Goal: Task Accomplishment & Management: Manage account settings

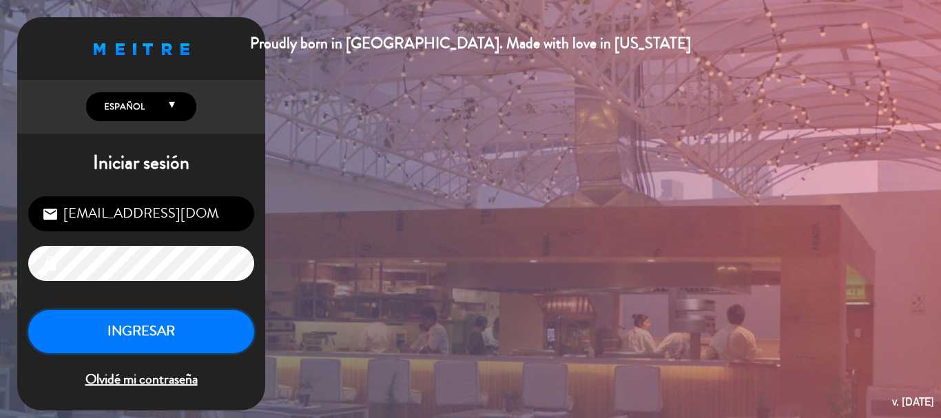
click at [225, 337] on button "INGRESAR" at bounding box center [141, 331] width 226 height 43
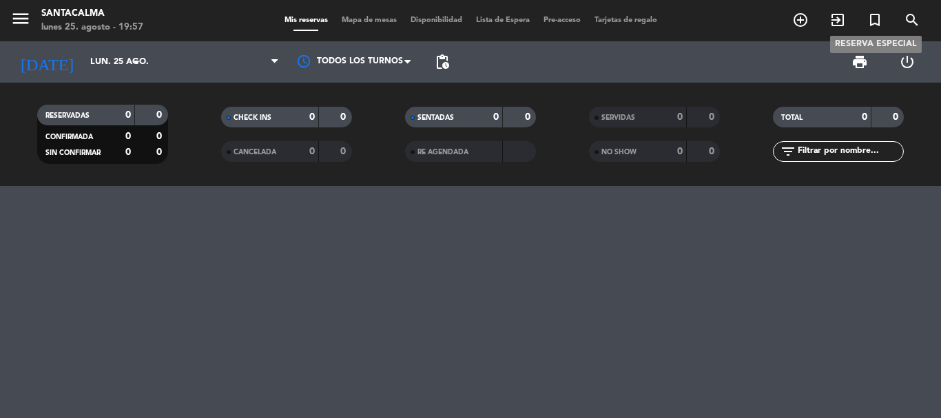
click at [871, 14] on icon "turned_in_not" at bounding box center [874, 20] width 17 height 17
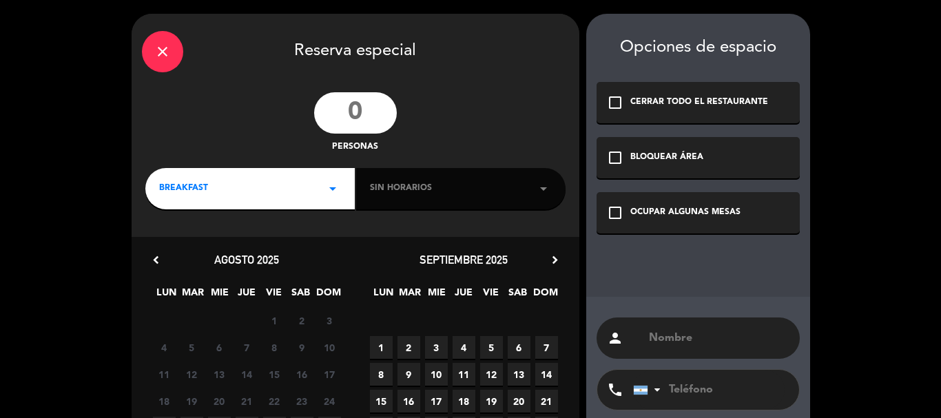
click at [727, 339] on input "text" at bounding box center [718, 338] width 142 height 19
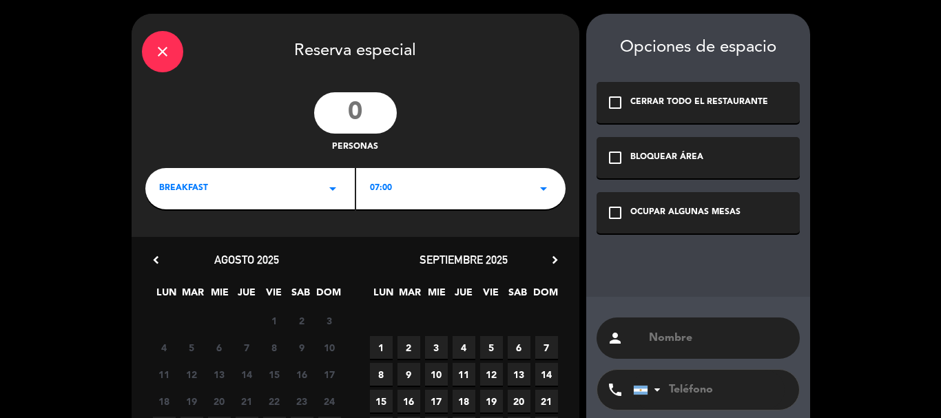
paste input "[PERSON_NAME]"
type input "[PERSON_NAME]"
click at [689, 388] on input "tel" at bounding box center [709, 390] width 152 height 40
click at [707, 392] on input "tel" at bounding box center [709, 390] width 152 height 40
paste input "3513347883"
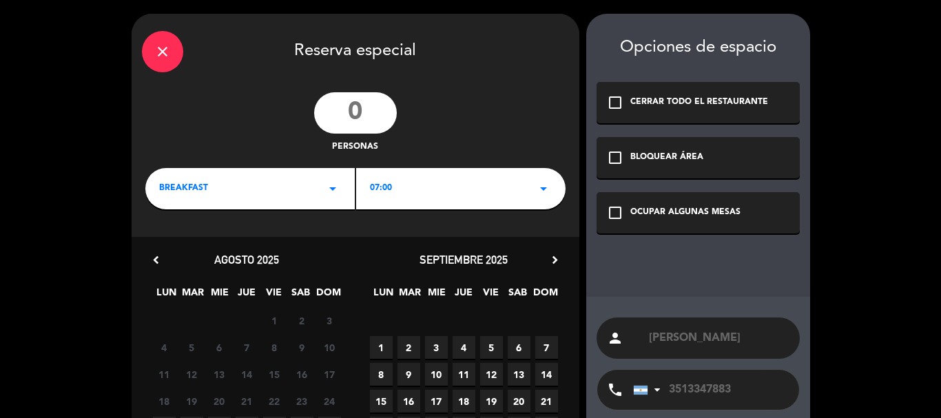
type input "3513347883"
click at [615, 213] on icon "check_box_outline_blank" at bounding box center [615, 213] width 17 height 17
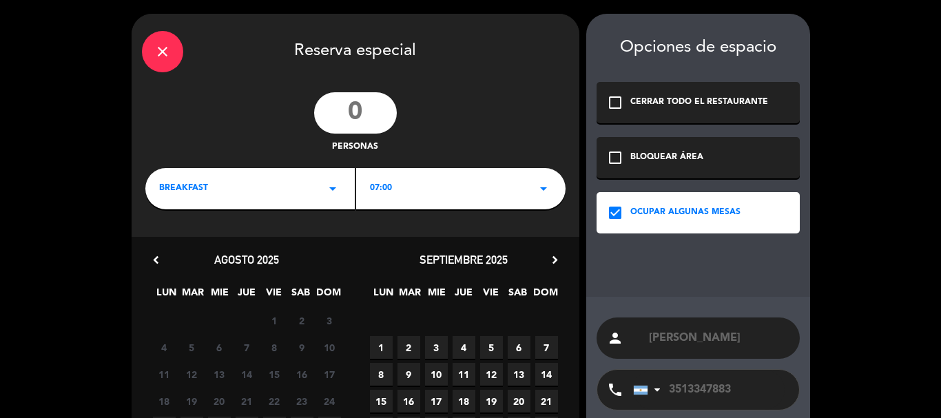
click at [334, 107] on input "number" at bounding box center [355, 112] width 83 height 41
type input "7"
click at [214, 194] on div "BREAKFAST arrow_drop_down" at bounding box center [249, 188] width 209 height 41
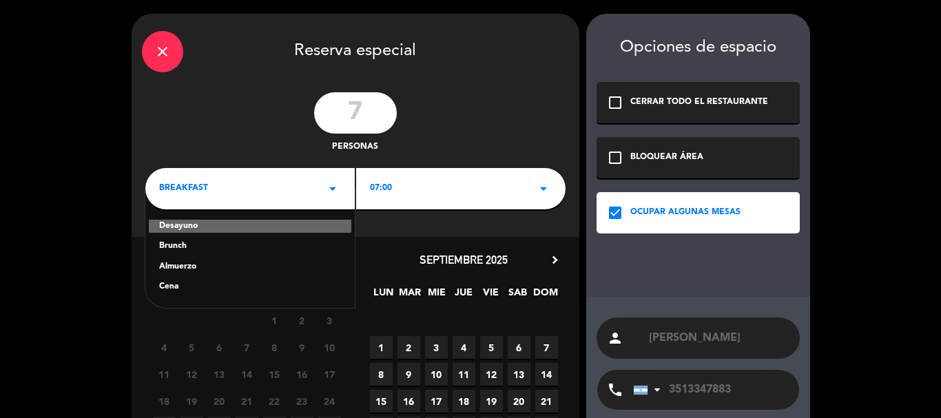
click at [176, 264] on div "Almuerzo" at bounding box center [250, 267] width 182 height 14
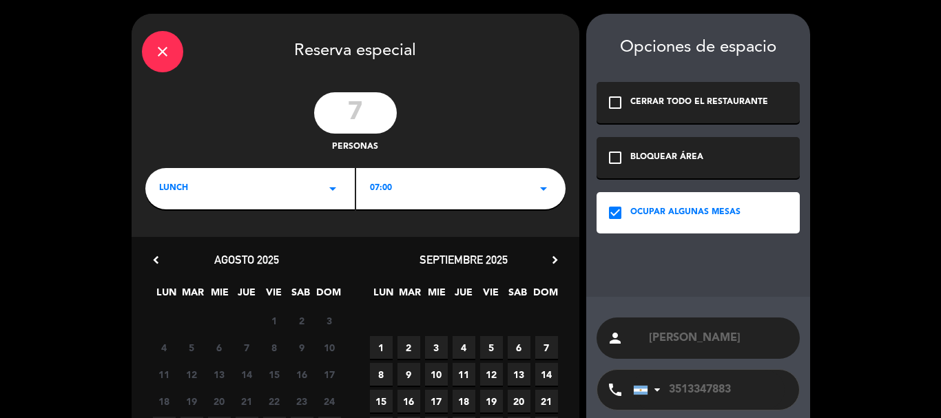
click at [373, 192] on span "07:00" at bounding box center [381, 189] width 22 height 14
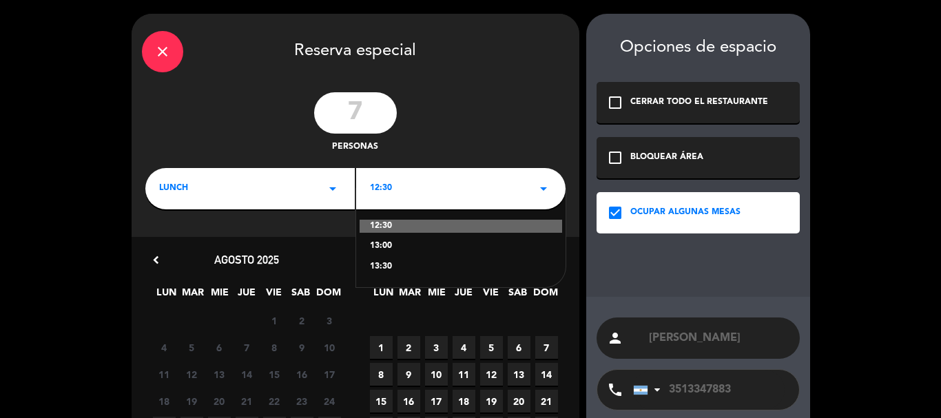
click at [381, 267] on div "13:30" at bounding box center [461, 267] width 182 height 14
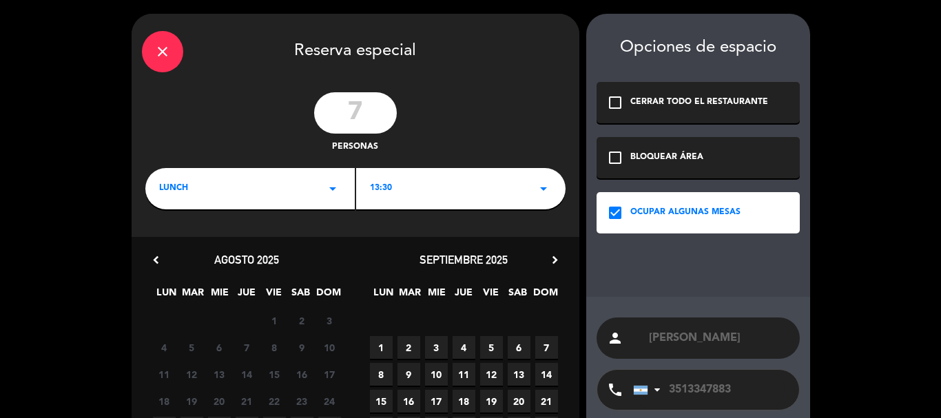
scroll to position [132, 0]
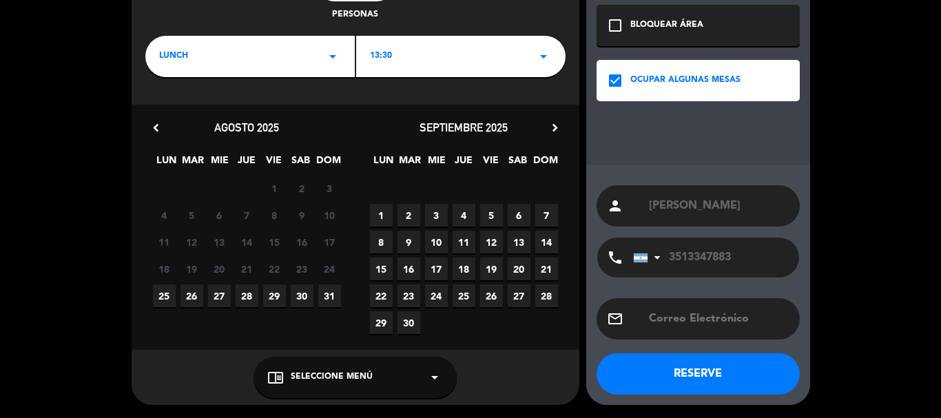
click at [246, 294] on span "28" at bounding box center [247, 295] width 23 height 23
drag, startPoint x: 368, startPoint y: 379, endPoint x: 363, endPoint y: 361, distance: 18.7
click at [368, 377] on span "Seleccione Menú" at bounding box center [332, 378] width 82 height 14
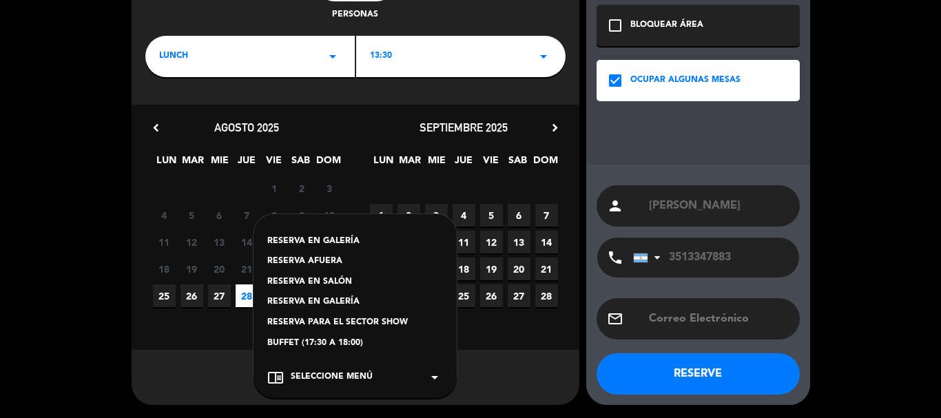
click at [311, 260] on div "RESERVA AFUERA" at bounding box center [355, 262] width 176 height 14
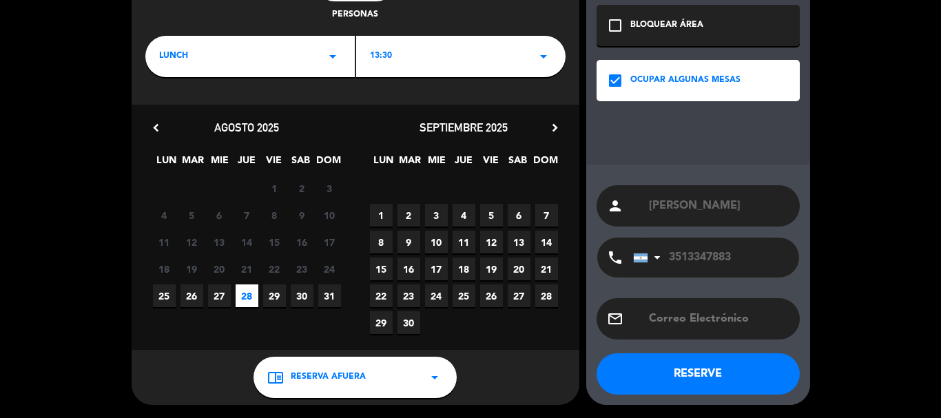
click at [669, 381] on button "RESERVE" at bounding box center [697, 373] width 203 height 41
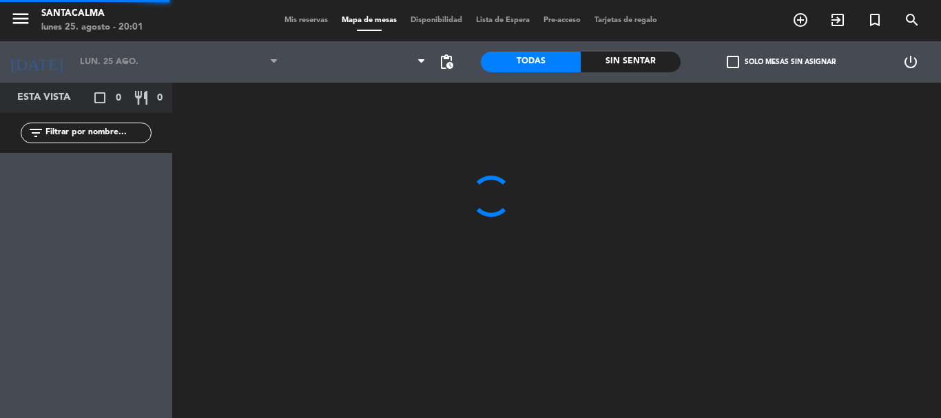
type input "jue. 28 ago."
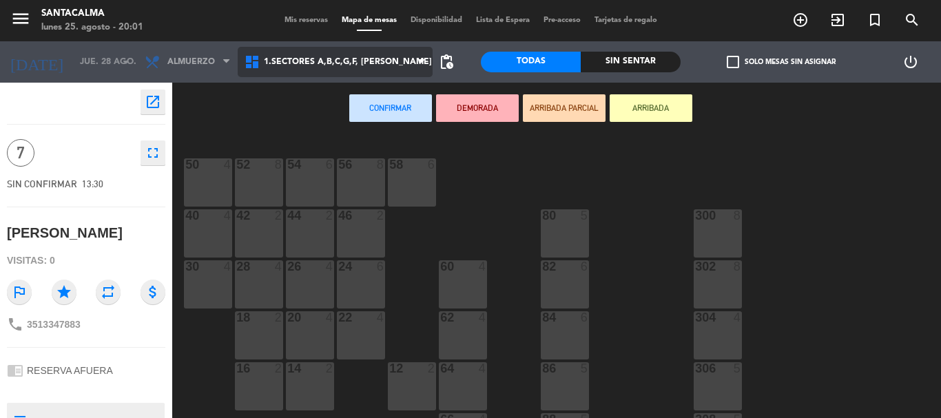
click at [264, 58] on icon at bounding box center [254, 62] width 20 height 17
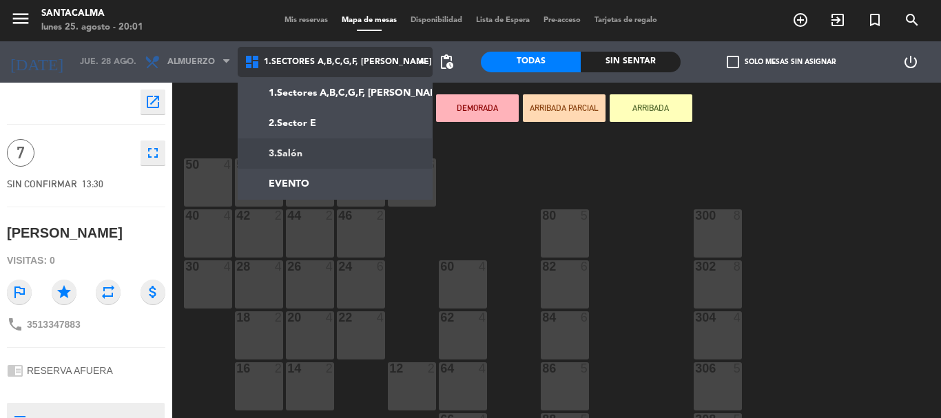
click at [317, 156] on ng-component "menu Santacalma [DATE] 25. agosto - 20:01 Mis reservas Mapa de mesas Disponibil…" at bounding box center [470, 209] width 941 height 418
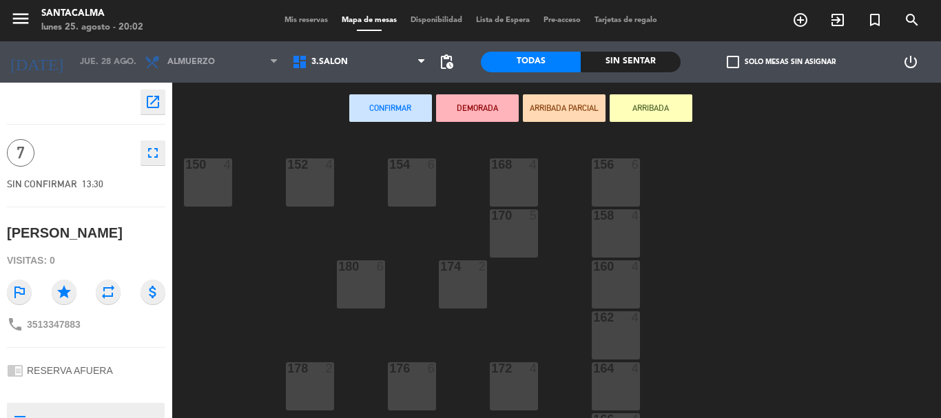
click at [512, 193] on div "168 4" at bounding box center [514, 182] width 48 height 48
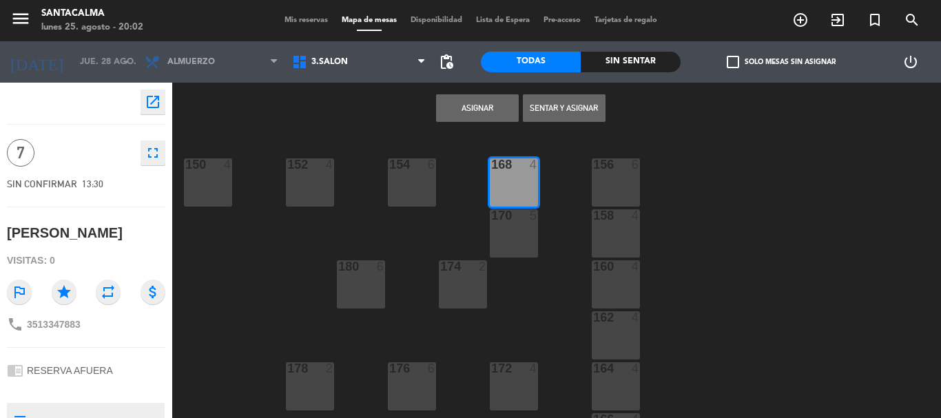
click at [512, 227] on div "170 5" at bounding box center [514, 233] width 48 height 48
click at [453, 110] on button "Asignar" at bounding box center [477, 108] width 83 height 28
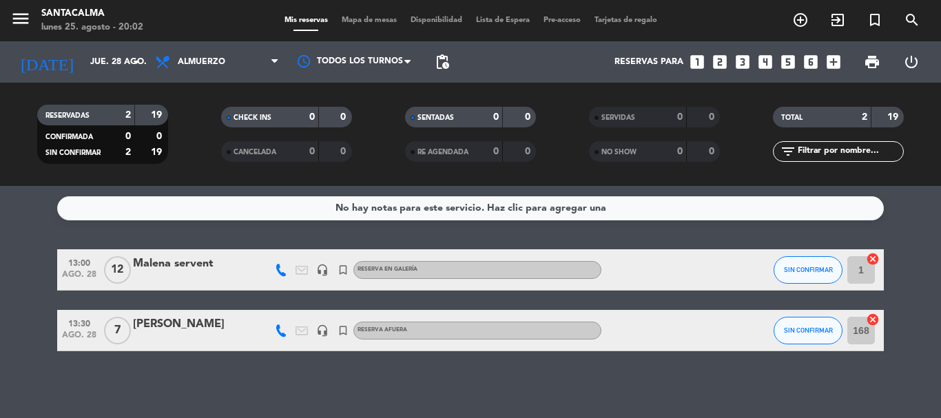
click at [409, 324] on div "RESERVA AFUERA" at bounding box center [477, 331] width 248 height 18
click at [257, 331] on div at bounding box center [260, 330] width 21 height 41
click at [211, 329] on div "[PERSON_NAME]" at bounding box center [191, 324] width 117 height 18
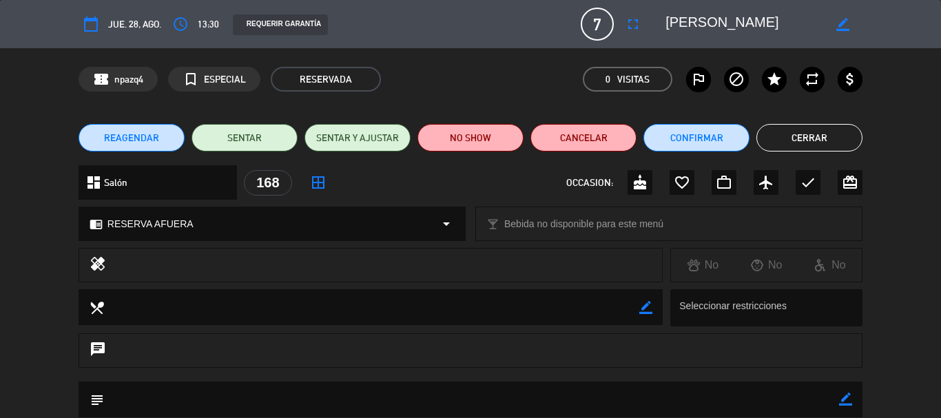
click at [293, 218] on div "chrome_reader_mode RESERVA AFUERA arrow_drop_down" at bounding box center [272, 223] width 386 height 33
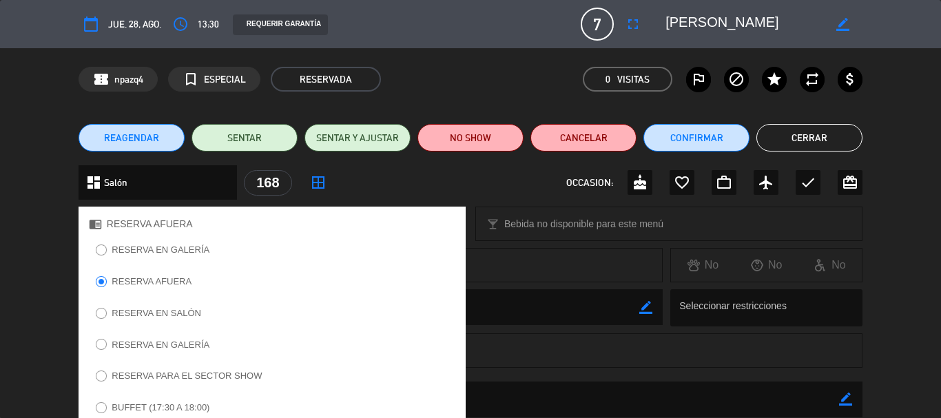
click at [187, 311] on label "RESERVA EN SALÓN" at bounding box center [157, 313] width 90 height 9
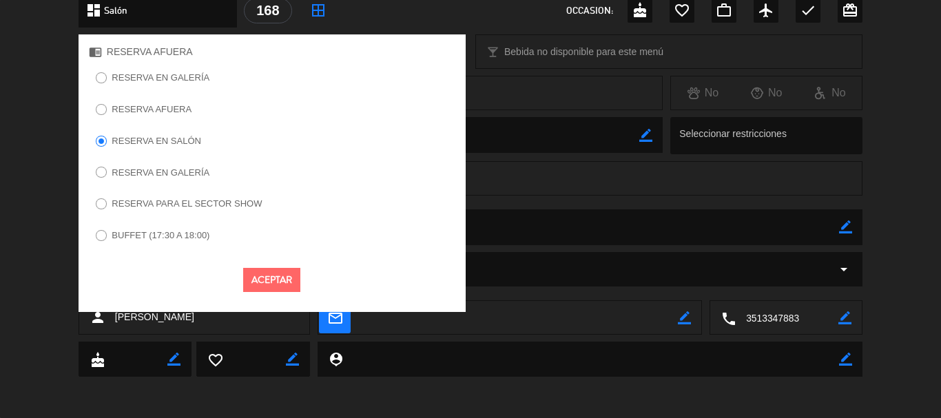
click at [266, 283] on button "Aceptar" at bounding box center [271, 280] width 57 height 24
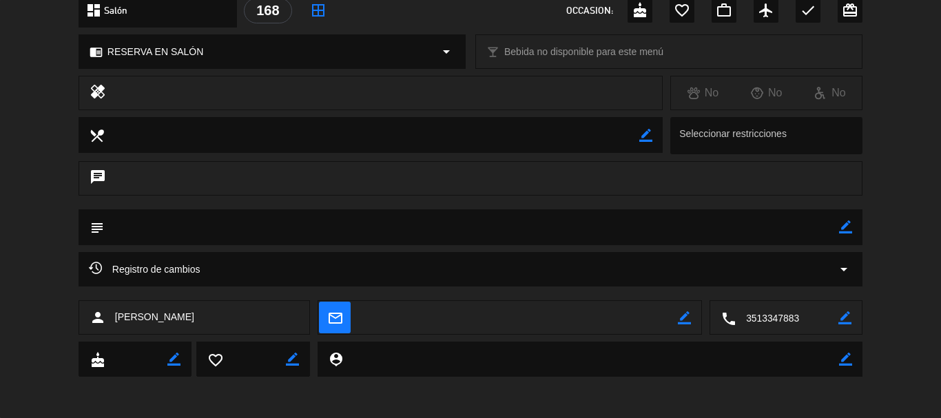
scroll to position [0, 0]
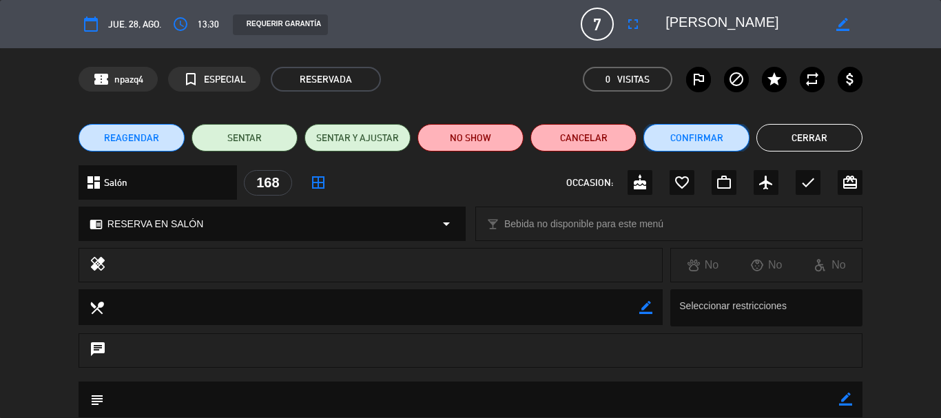
click at [681, 133] on button "Confirmar" at bounding box center [696, 138] width 106 height 28
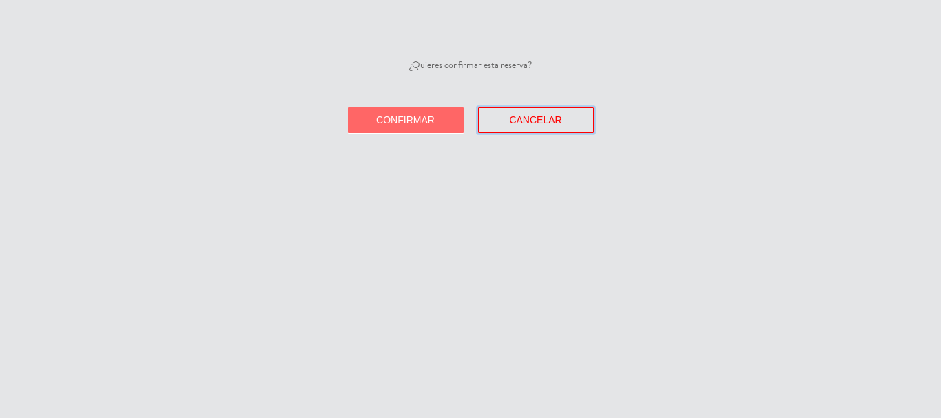
click at [523, 113] on button "Cancelar" at bounding box center [536, 119] width 116 height 25
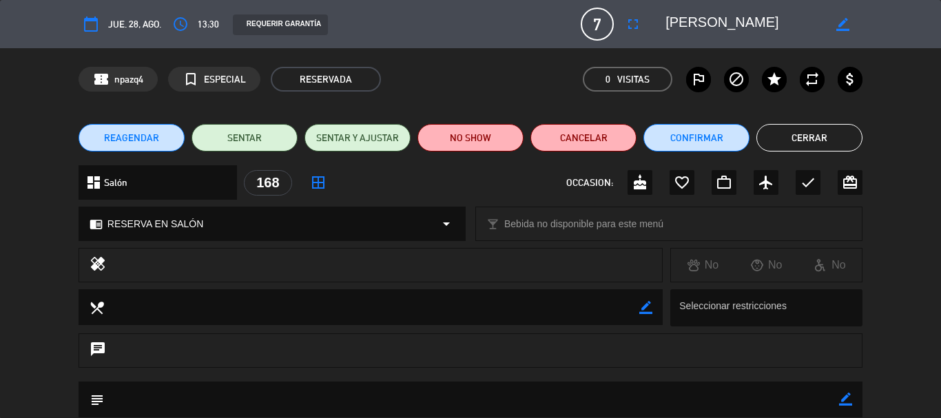
click at [818, 143] on button "Cerrar" at bounding box center [809, 138] width 106 height 28
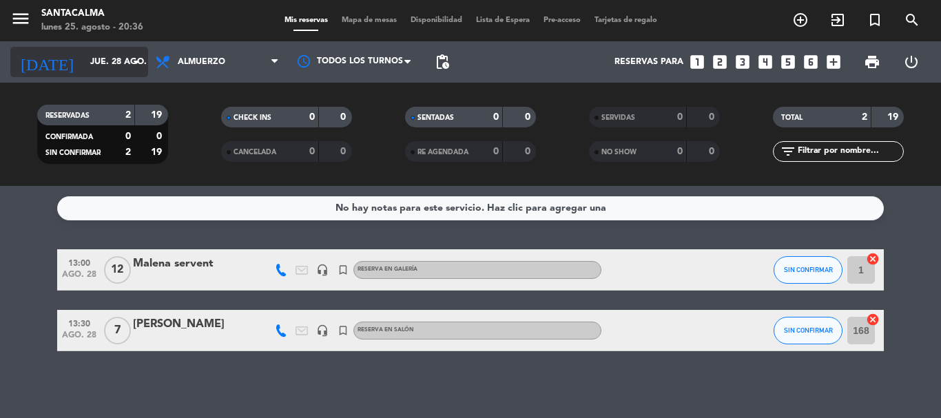
click at [109, 67] on input "jue. 28 ago." at bounding box center [141, 61] width 116 height 23
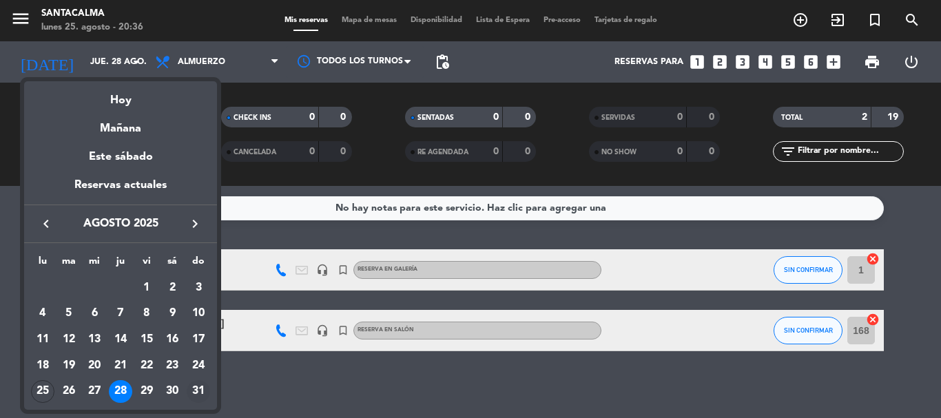
click at [199, 391] on div "31" at bounding box center [198, 391] width 23 height 23
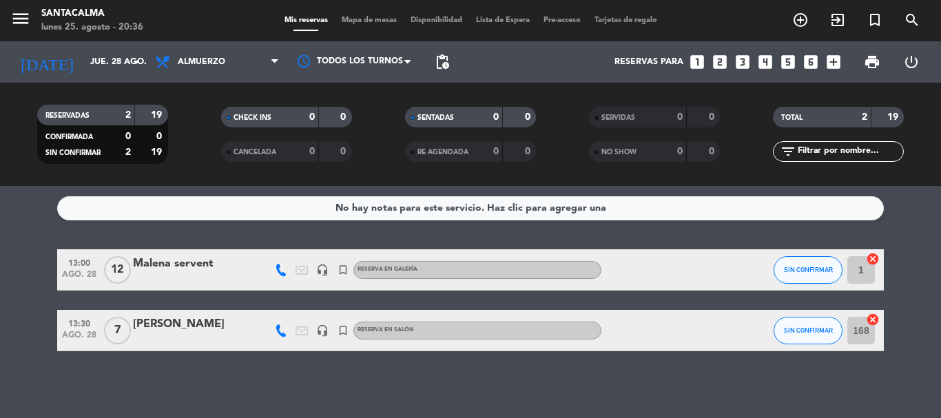
type input "dom. 31 ago."
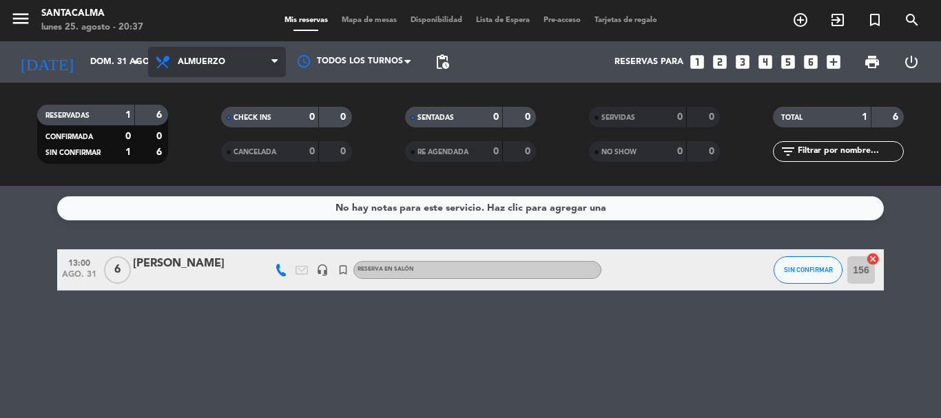
click at [196, 64] on span "Almuerzo" at bounding box center [202, 62] width 48 height 10
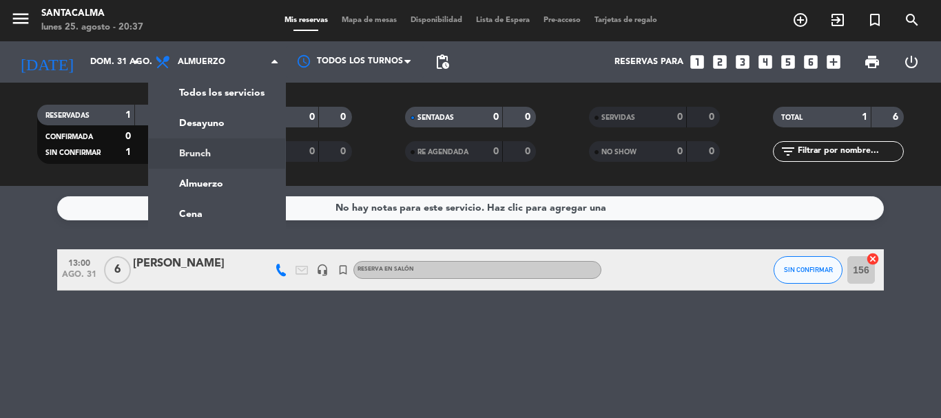
click at [207, 156] on div "menu Santacalma [DATE] 25. agosto - 20:37 Mis reservas Mapa de mesas Disponibil…" at bounding box center [470, 93] width 941 height 186
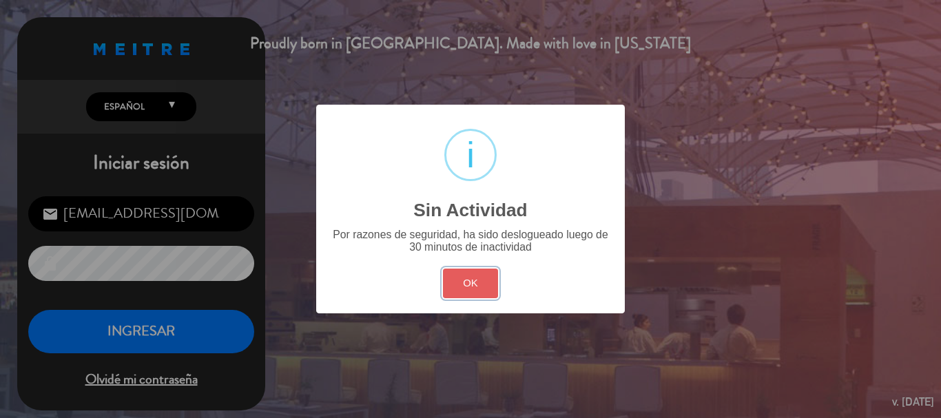
click at [496, 293] on button "OK" at bounding box center [471, 284] width 56 height 30
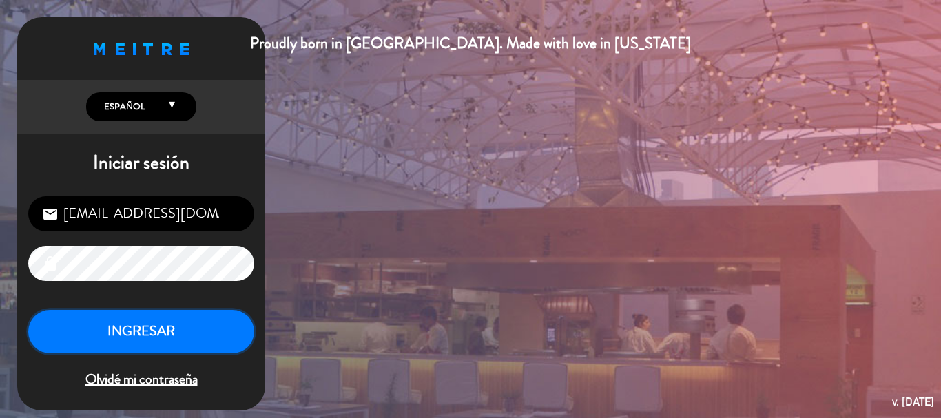
click at [130, 341] on button "INGRESAR" at bounding box center [141, 331] width 226 height 43
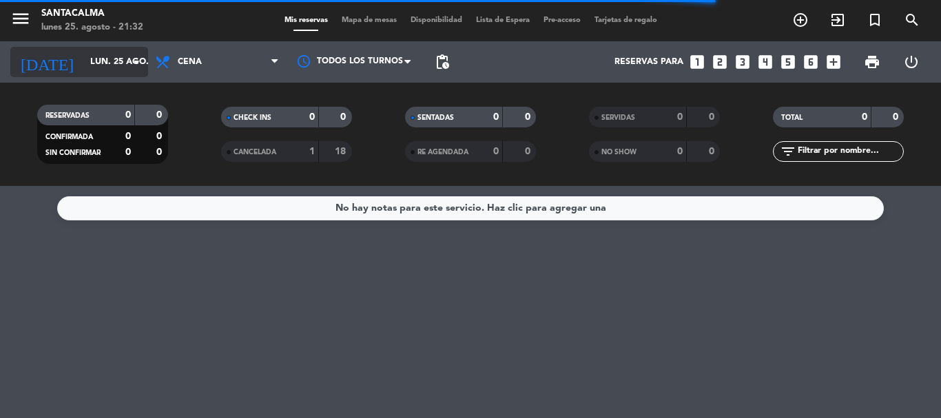
click at [122, 55] on input "lun. 25 ago." at bounding box center [141, 61] width 116 height 23
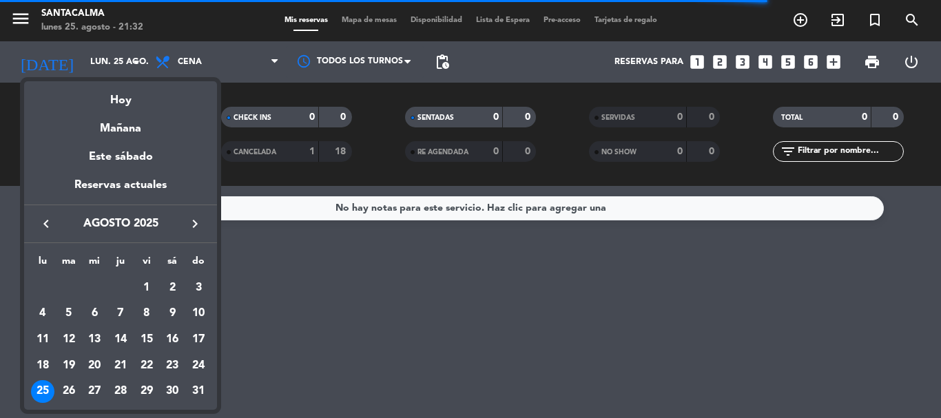
click at [168, 393] on div "30" at bounding box center [171, 391] width 23 height 23
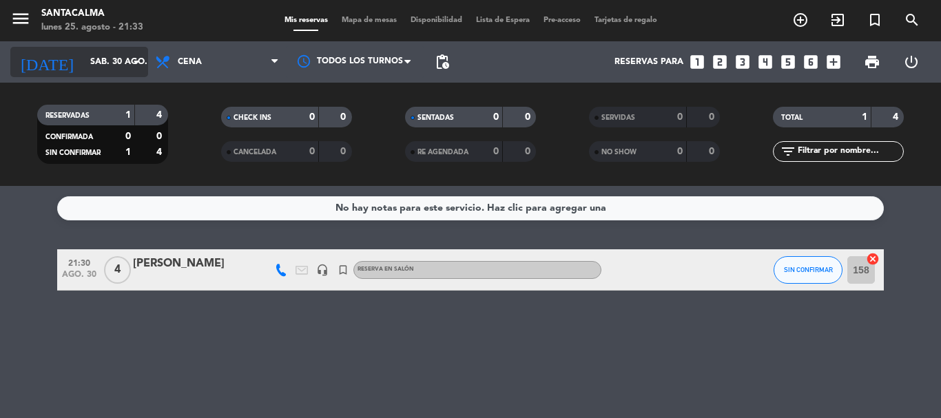
click at [114, 63] on input "sáb. 30 ago." at bounding box center [141, 61] width 116 height 23
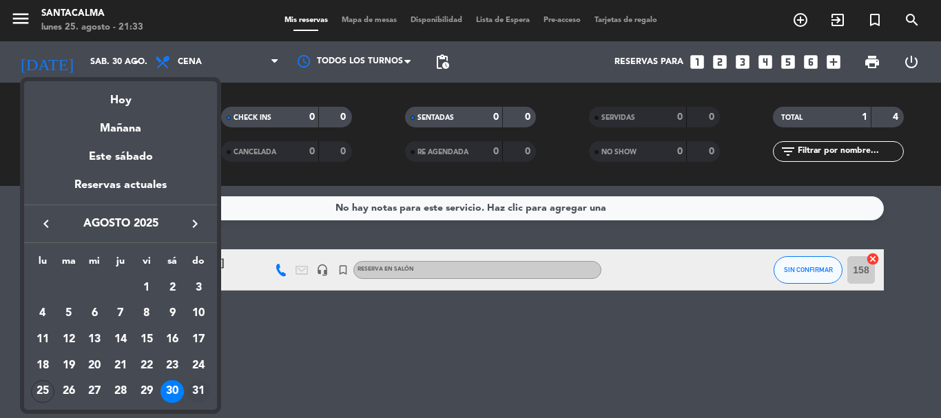
click at [201, 388] on div "31" at bounding box center [198, 391] width 23 height 23
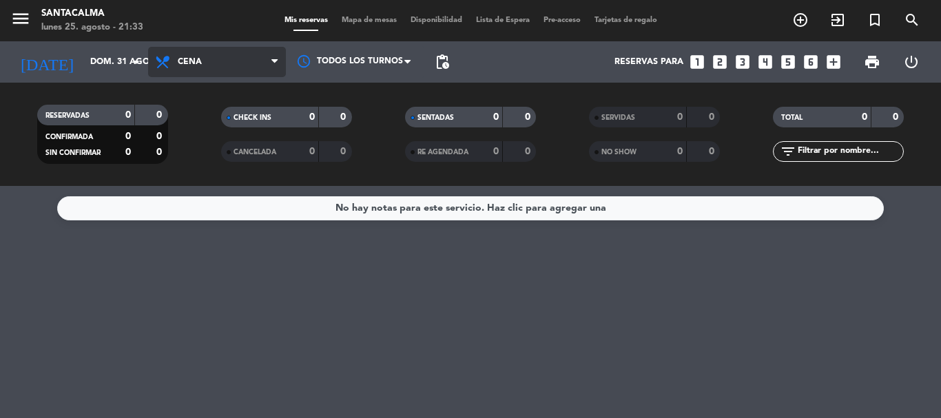
click at [207, 65] on span "Cena" at bounding box center [217, 62] width 138 height 30
click at [223, 153] on div "menu Santacalma [DATE] 25. agosto - 21:33 Mis reservas Mapa de mesas Disponibil…" at bounding box center [470, 93] width 941 height 186
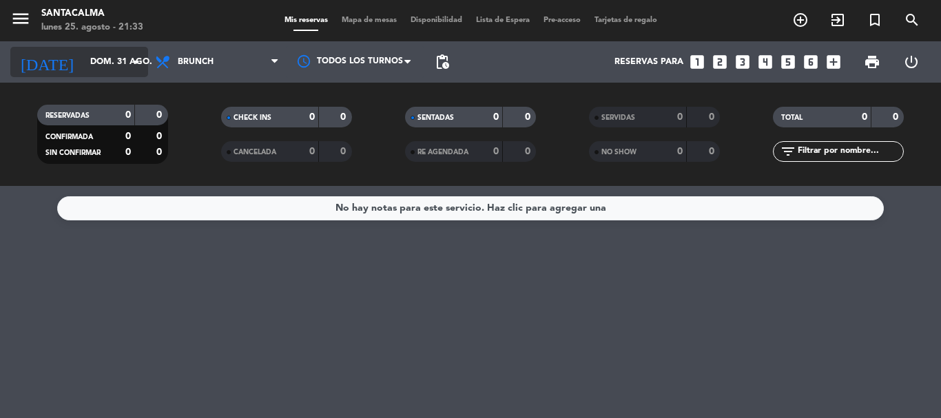
click at [114, 69] on input "dom. 31 ago." at bounding box center [141, 61] width 116 height 23
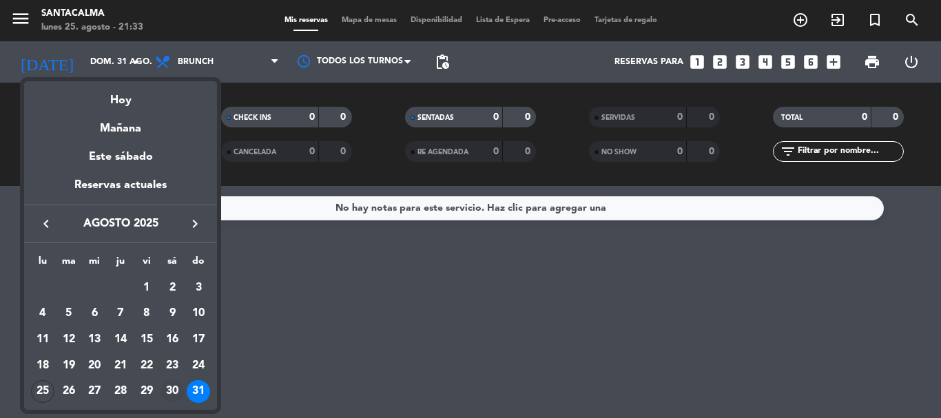
click at [171, 384] on div "30" at bounding box center [171, 391] width 23 height 23
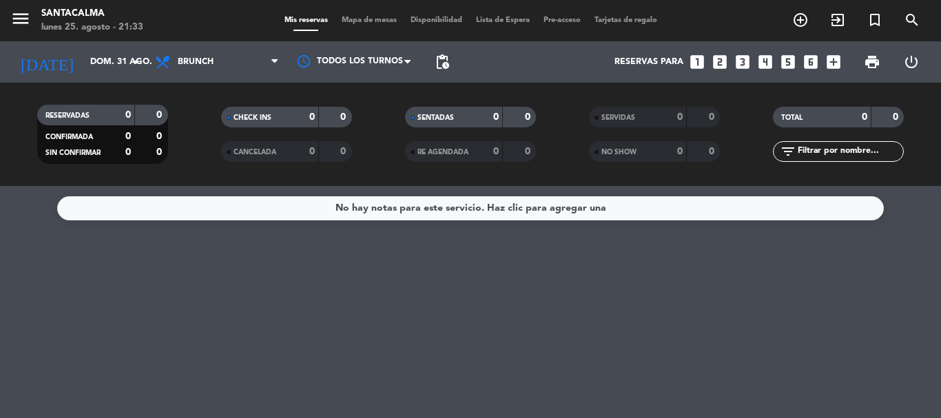
type input "sáb. 30 ago."
click at [880, 15] on icon "turned_in_not" at bounding box center [874, 20] width 17 height 17
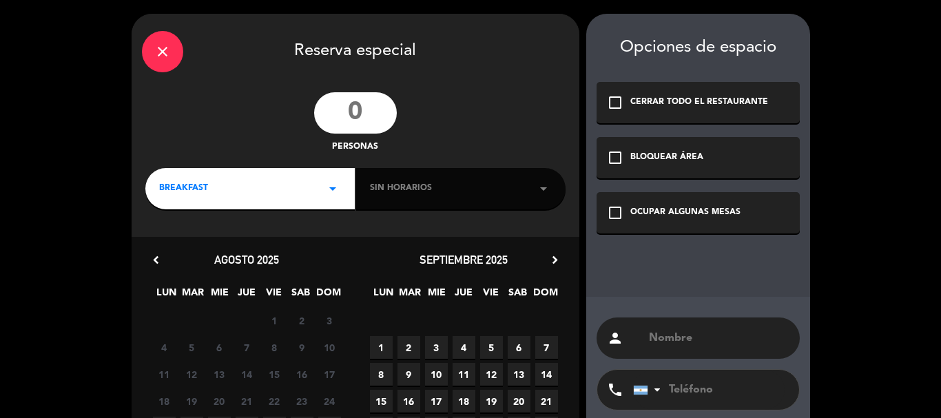
click at [729, 335] on input "text" at bounding box center [718, 338] width 142 height 19
paste input "[PERSON_NAME]"
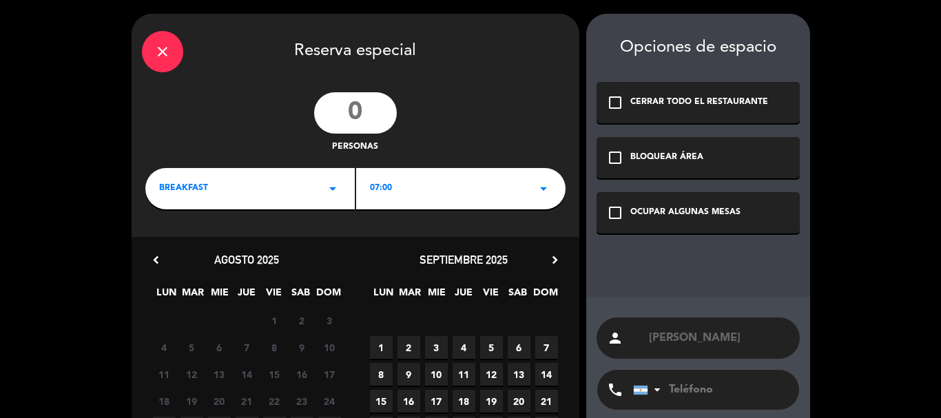
type input "[PERSON_NAME]"
click at [683, 385] on input "tel" at bounding box center [709, 390] width 152 height 40
click at [679, 391] on input "tel" at bounding box center [709, 390] width 152 height 40
paste input "3516194015"
type input "3516194015"
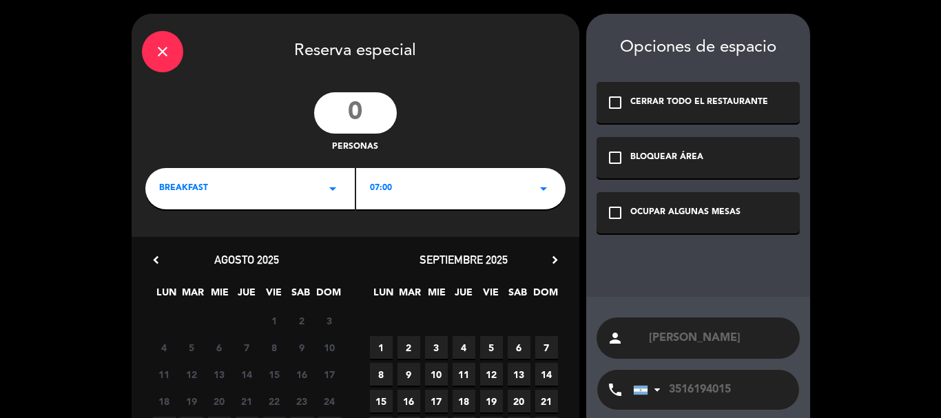
scroll to position [69, 0]
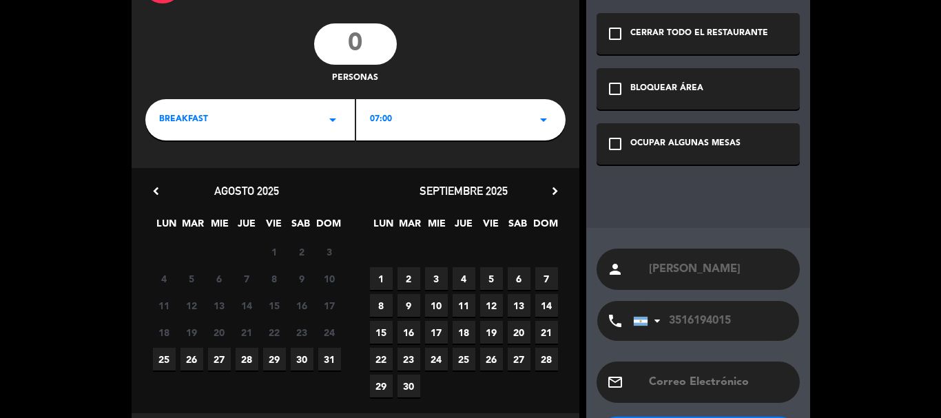
click at [217, 363] on span "27" at bounding box center [219, 359] width 23 height 23
click at [346, 44] on input "number" at bounding box center [355, 43] width 83 height 41
type input "26"
click at [272, 136] on div "BREAKFAST arrow_drop_down" at bounding box center [249, 119] width 209 height 41
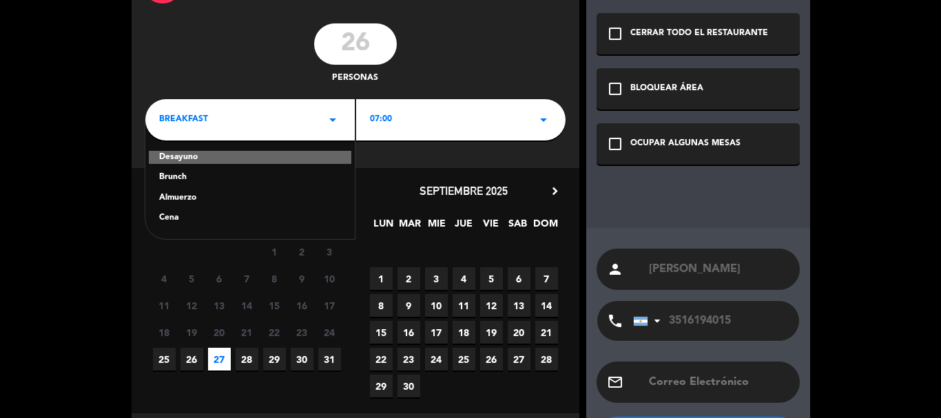
drag, startPoint x: 178, startPoint y: 216, endPoint x: 170, endPoint y: 207, distance: 12.3
click at [176, 216] on div "Cena" at bounding box center [250, 218] width 182 height 14
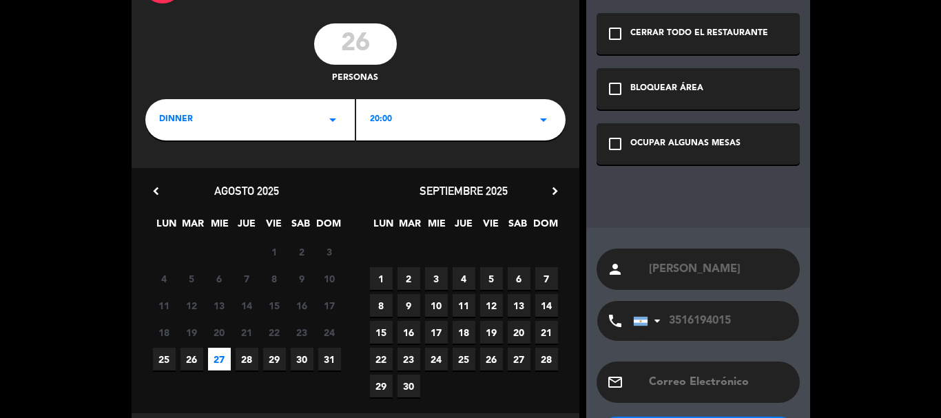
click at [385, 128] on div "20:00 arrow_drop_down" at bounding box center [460, 119] width 209 height 41
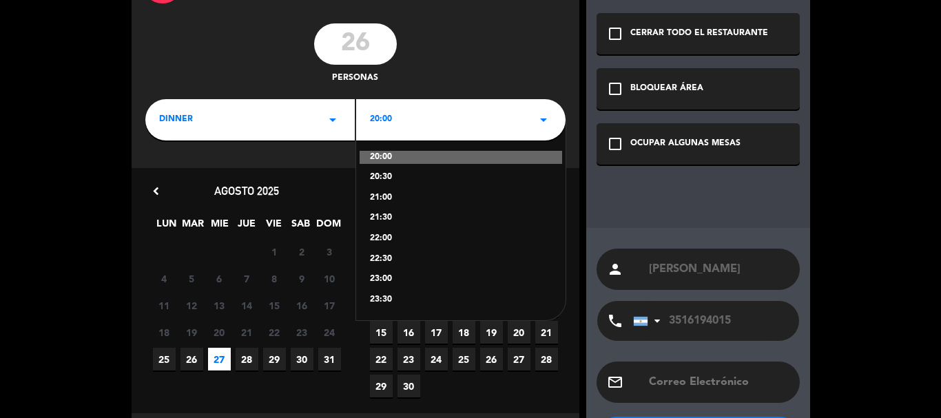
click at [388, 196] on div "21:00" at bounding box center [461, 198] width 182 height 14
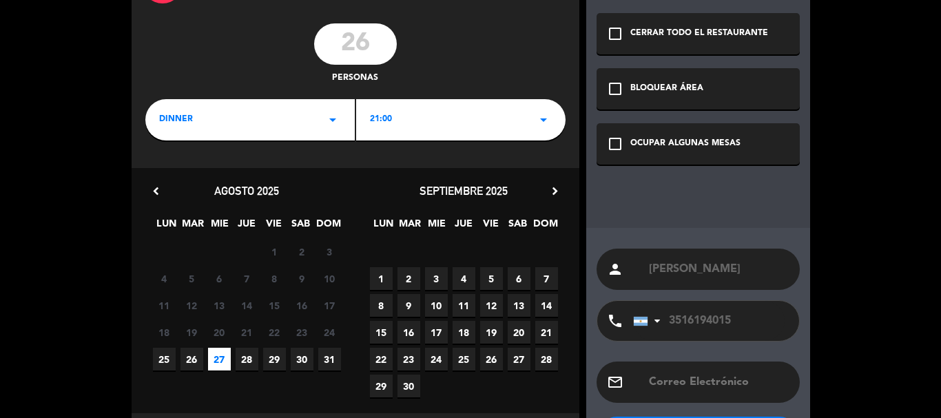
click at [612, 143] on icon "check_box_outline_blank" at bounding box center [615, 144] width 17 height 17
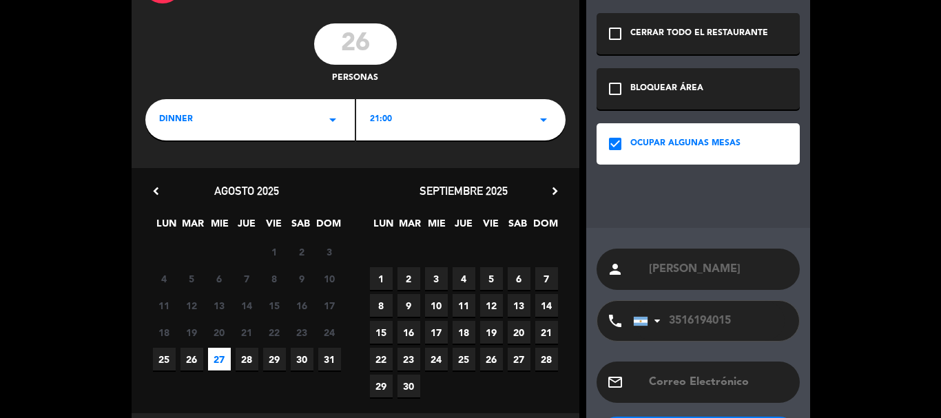
scroll to position [132, 0]
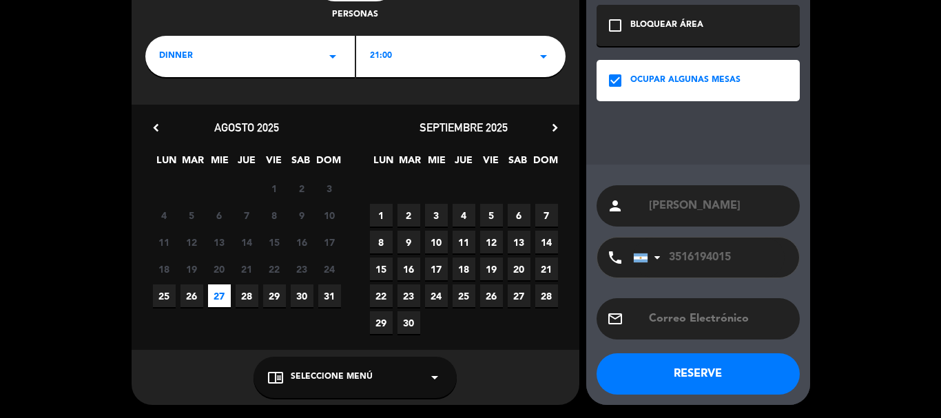
click at [349, 366] on div "chrome_reader_mode Seleccione Menú arrow_drop_down" at bounding box center [354, 377] width 203 height 41
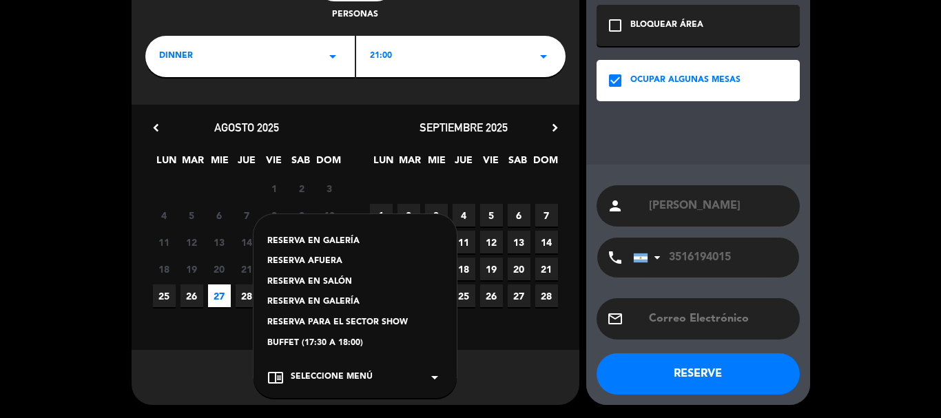
click at [315, 240] on div "RESERVA EN GALERÍA" at bounding box center [355, 242] width 176 height 14
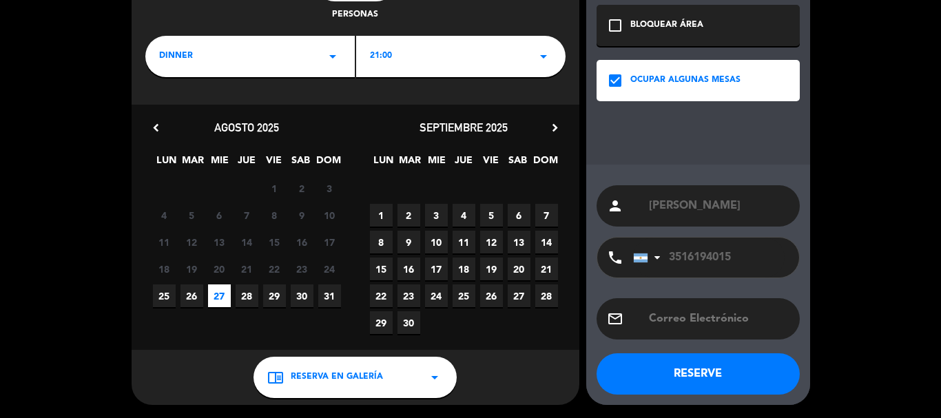
click at [691, 375] on button "RESERVE" at bounding box center [697, 373] width 203 height 41
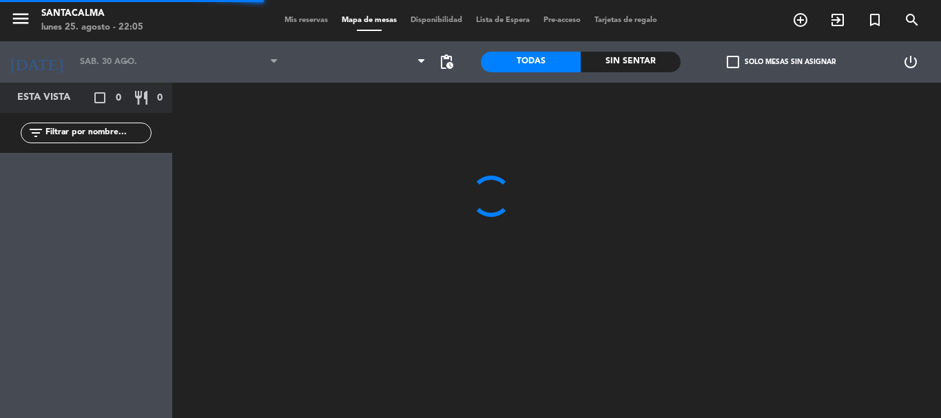
type input "mié. 27 ago."
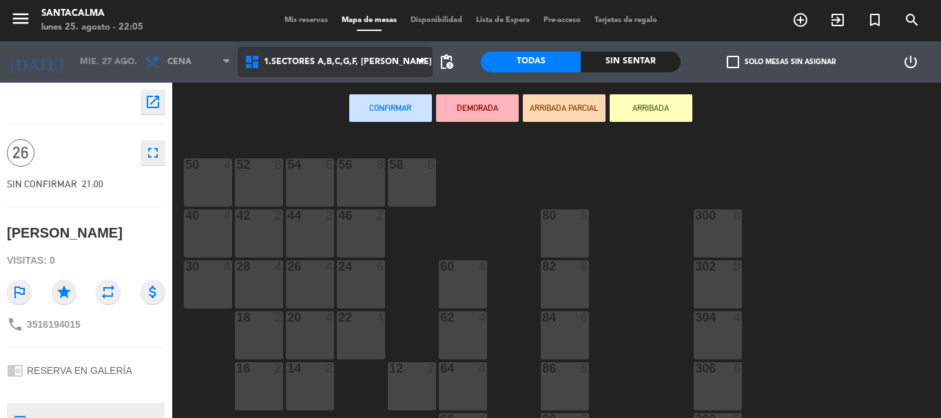
click at [373, 55] on span "1.Sectores A,B,C,G,F, [PERSON_NAME]" at bounding box center [335, 62] width 195 height 30
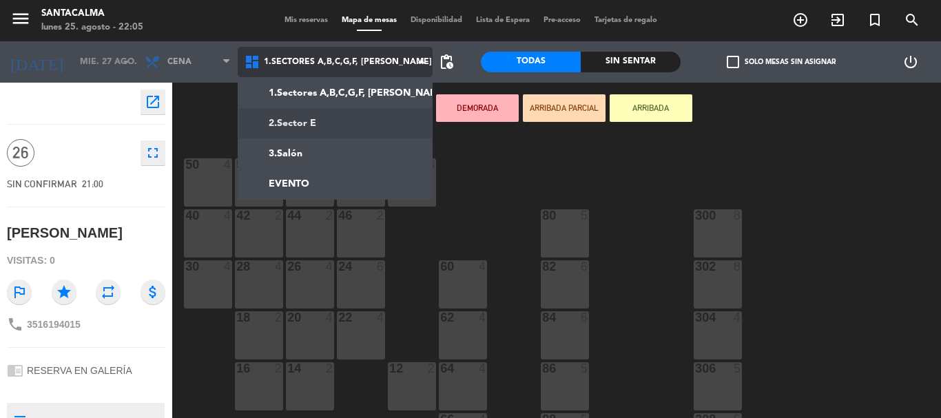
click at [369, 119] on ng-component "menu Santacalma [DATE] 25. agosto - 22:05 Mis reservas Mapa de mesas Disponibil…" at bounding box center [470, 209] width 941 height 418
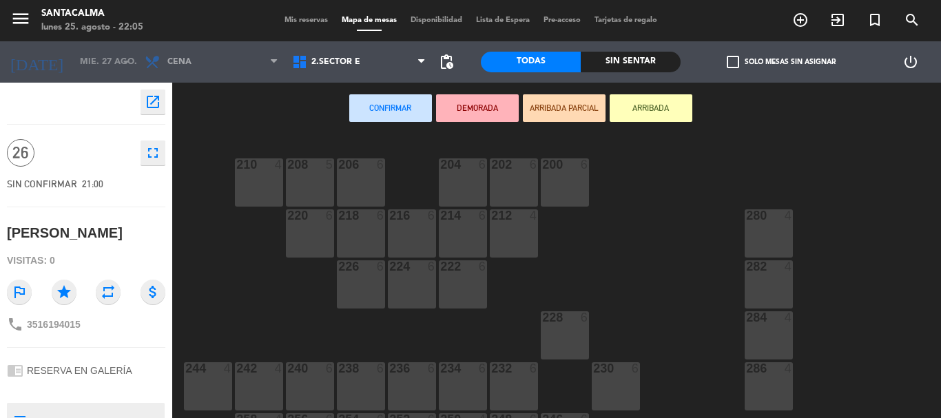
click at [758, 224] on div "280 4" at bounding box center [769, 233] width 48 height 48
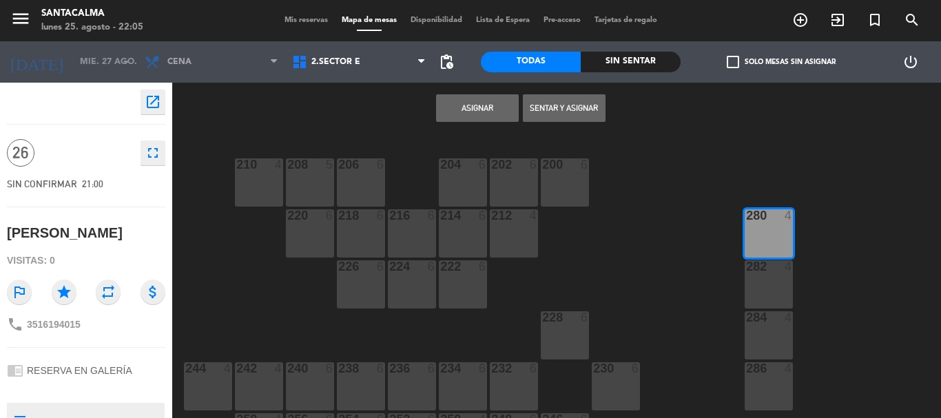
drag, startPoint x: 758, startPoint y: 284, endPoint x: 762, endPoint y: 293, distance: 9.6
click at [758, 284] on div "282 4" at bounding box center [769, 284] width 48 height 48
click at [775, 334] on div "284 4" at bounding box center [769, 335] width 48 height 48
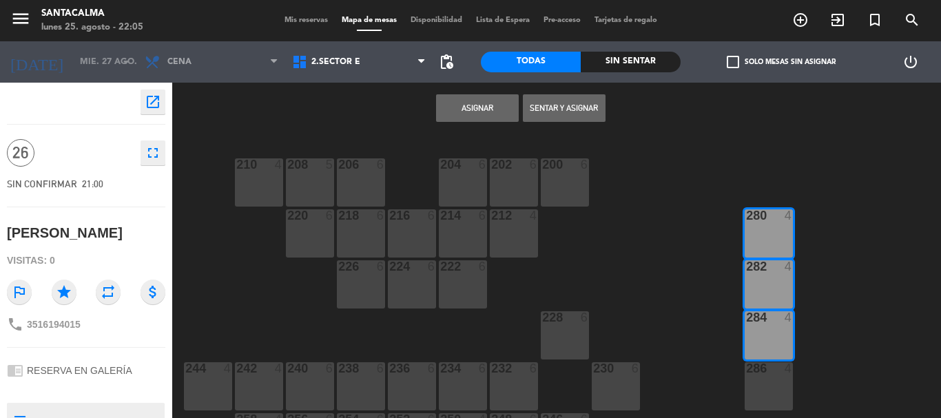
click at [767, 386] on div "286 4" at bounding box center [769, 386] width 48 height 48
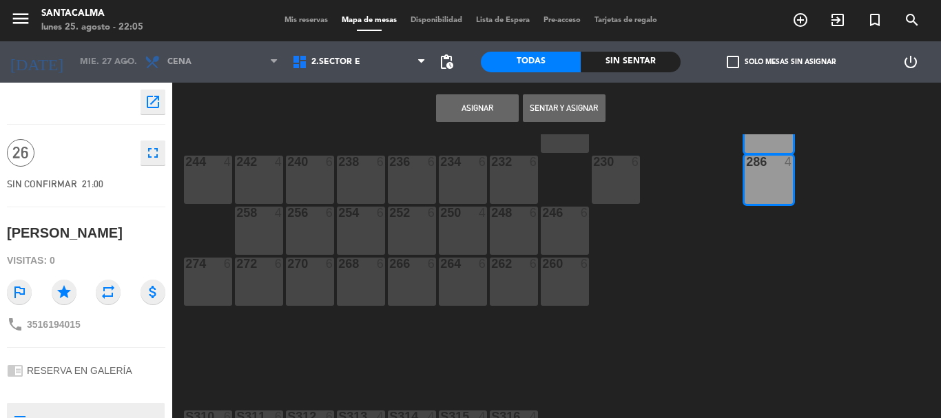
scroll to position [276, 0]
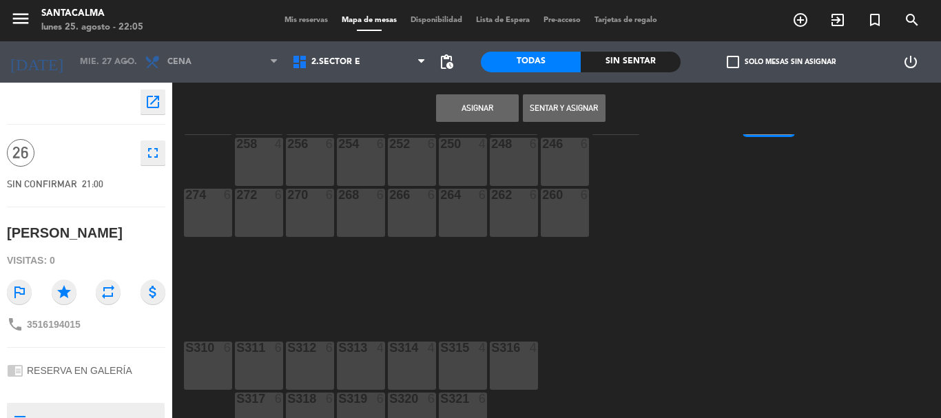
click at [480, 111] on button "Asignar" at bounding box center [477, 108] width 83 height 28
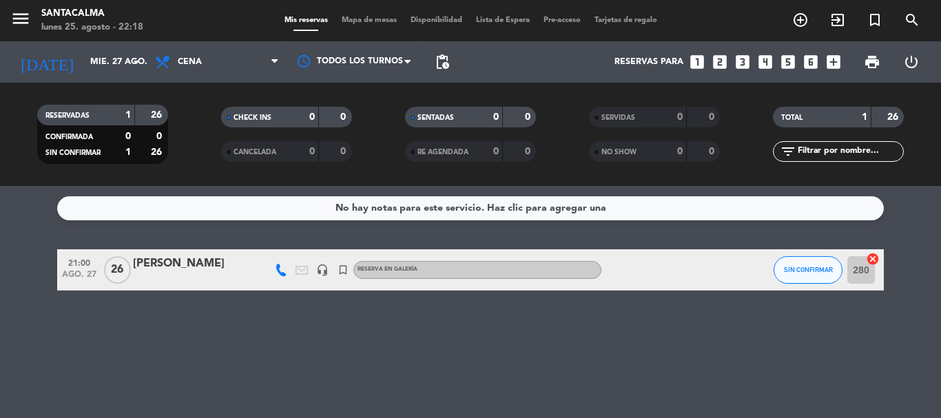
click at [155, 271] on div "[PERSON_NAME]" at bounding box center [191, 264] width 117 height 18
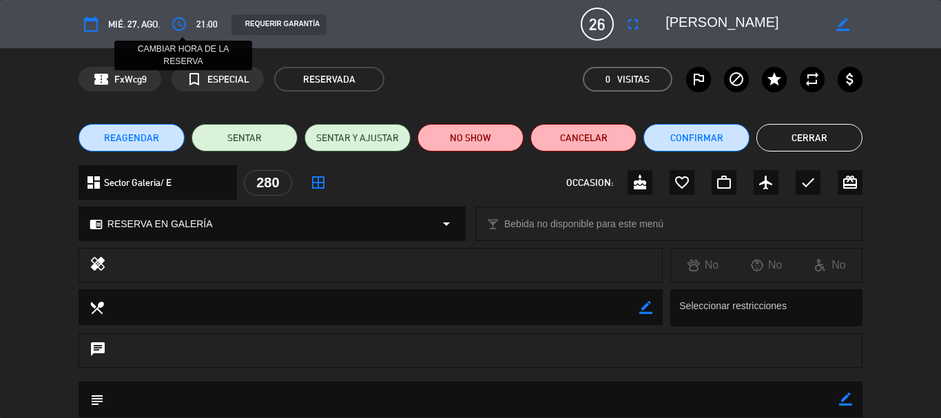
click at [180, 30] on icon "access_time" at bounding box center [179, 24] width 17 height 17
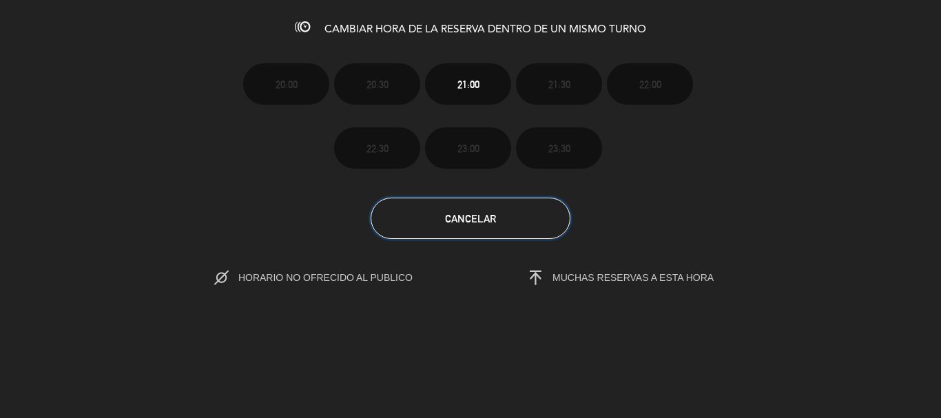
click at [476, 225] on button "Cancelar" at bounding box center [471, 218] width 200 height 41
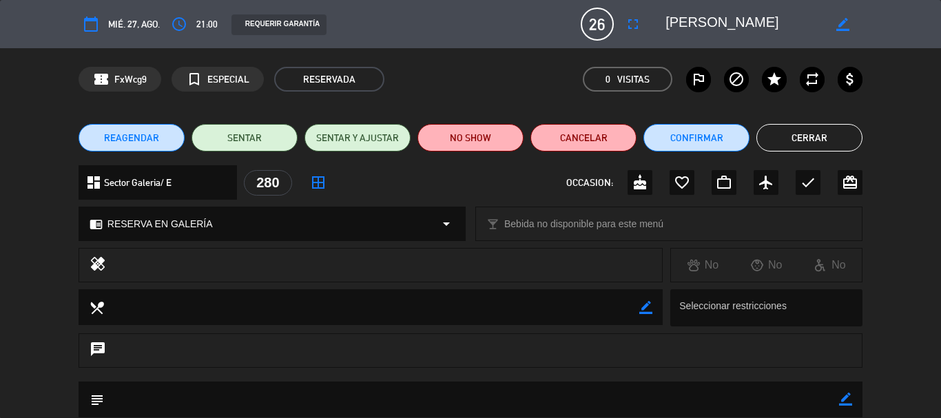
click at [163, 143] on button "REAGENDAR" at bounding box center [132, 138] width 106 height 28
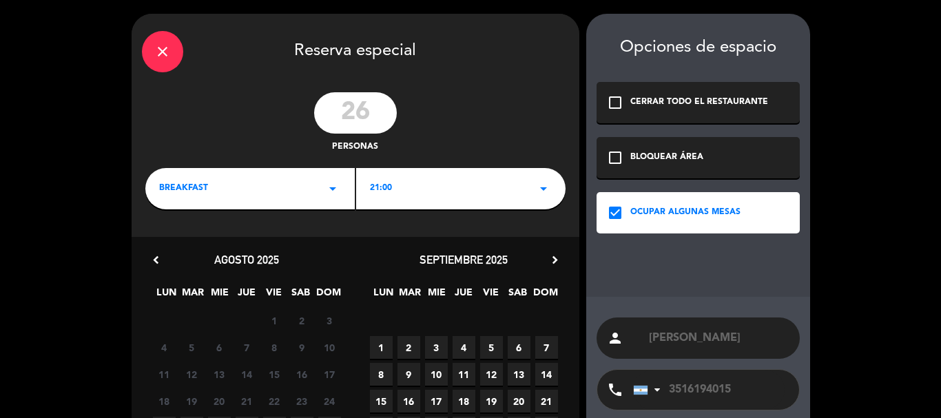
drag, startPoint x: 426, startPoint y: 194, endPoint x: 419, endPoint y: 200, distance: 9.7
click at [426, 193] on div "21:00 arrow_drop_down" at bounding box center [460, 188] width 209 height 41
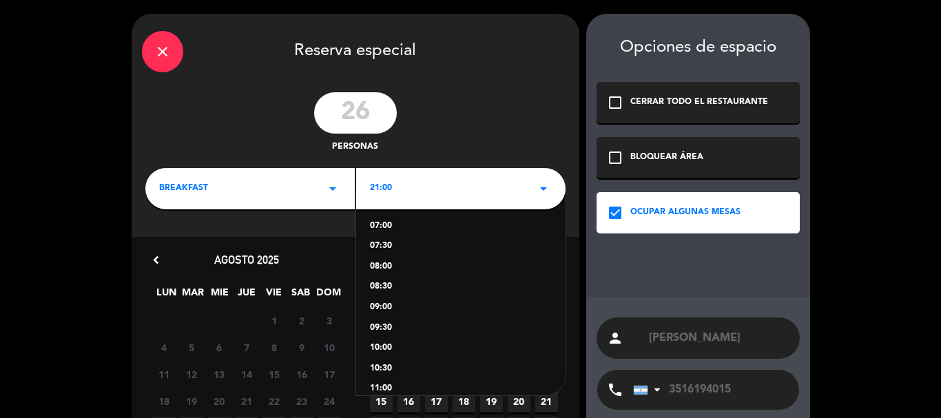
click at [300, 205] on div "BREAKFAST arrow_drop_down" at bounding box center [249, 188] width 209 height 41
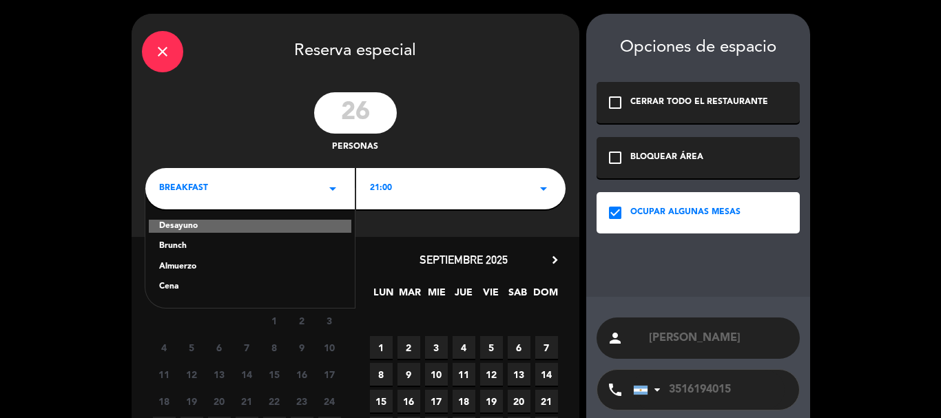
click at [171, 283] on div "Cena" at bounding box center [250, 287] width 182 height 14
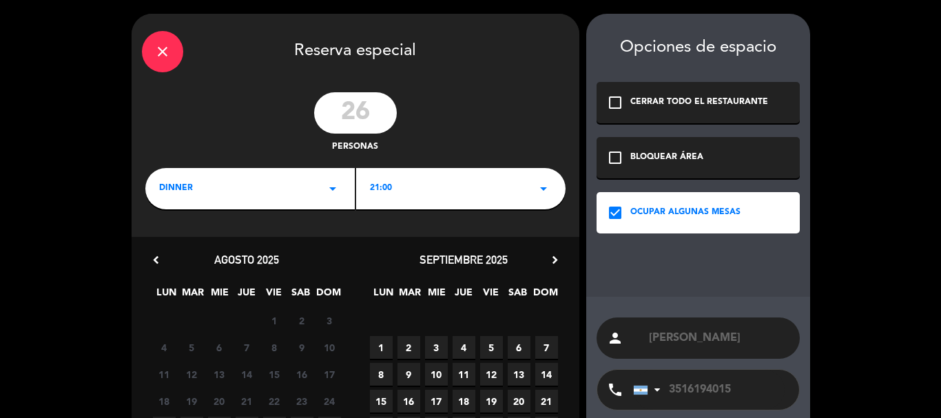
click at [382, 192] on span "21:00" at bounding box center [381, 189] width 22 height 14
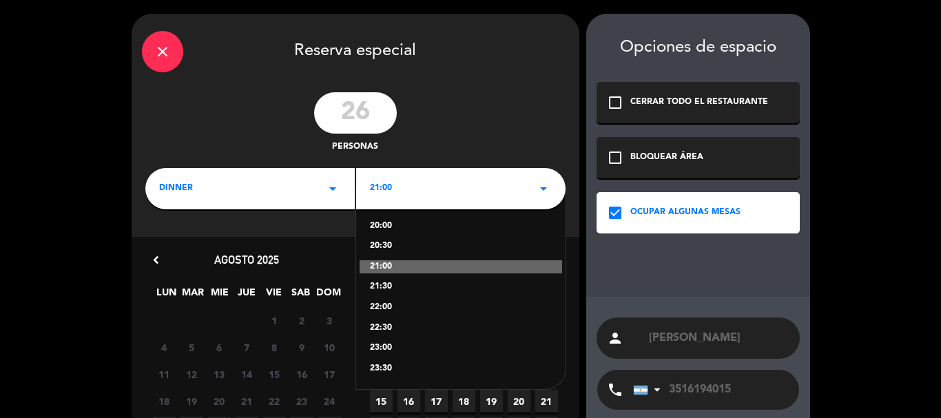
scroll to position [132, 0]
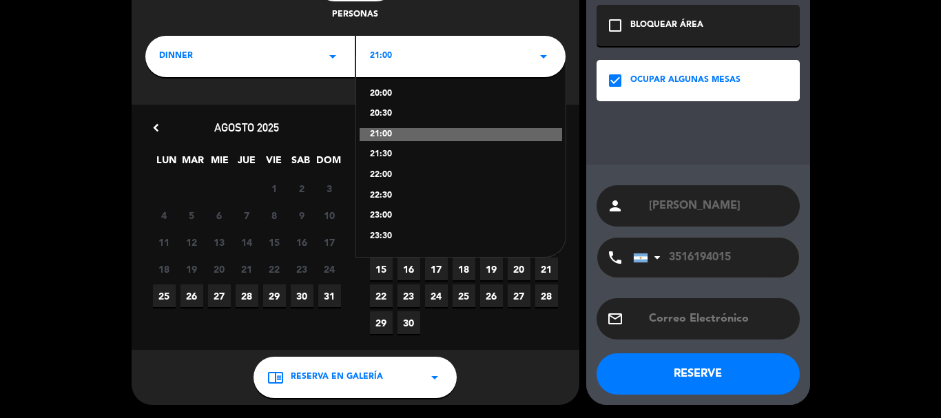
click at [370, 154] on div "21:30" at bounding box center [461, 155] width 182 height 14
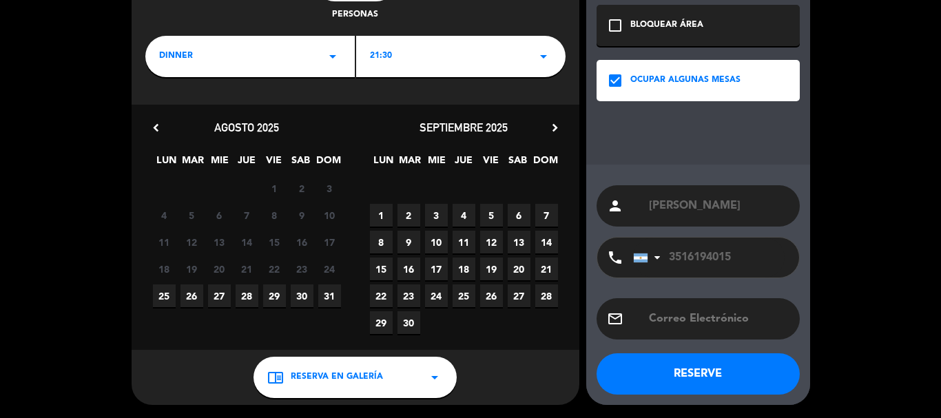
click at [219, 295] on span "27" at bounding box center [219, 295] width 23 height 23
click at [657, 378] on button "RESERVE" at bounding box center [697, 373] width 203 height 41
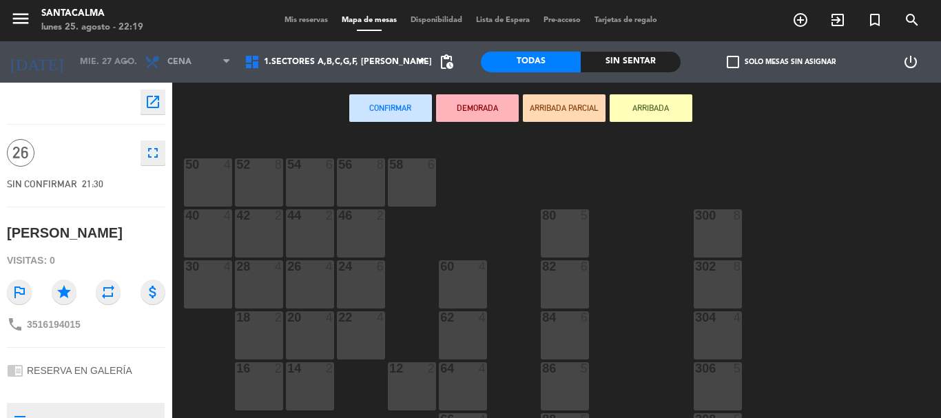
scroll to position [69, 0]
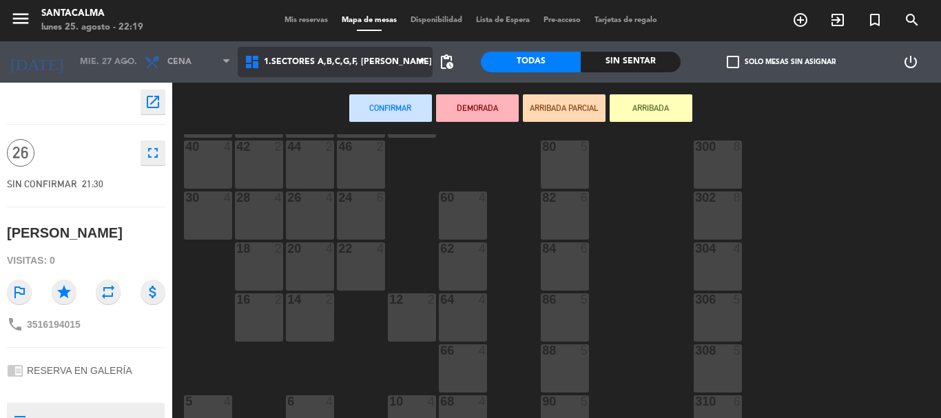
click at [392, 72] on span "1.Sectores A,B,C,G,F, [PERSON_NAME]" at bounding box center [335, 62] width 195 height 30
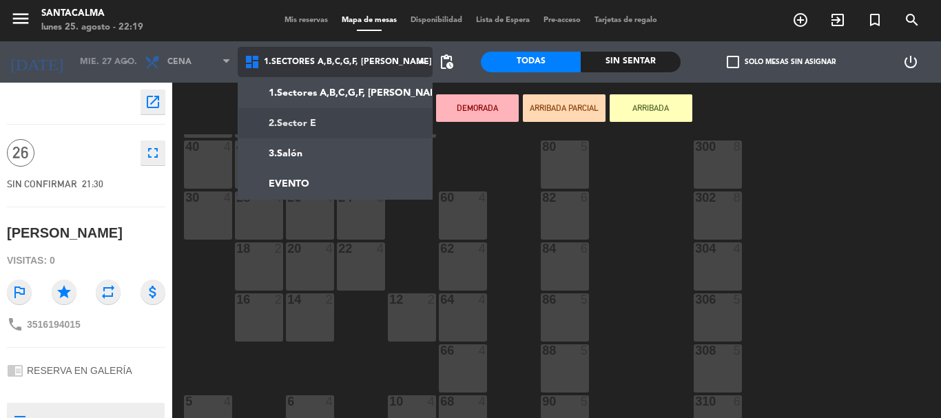
click at [389, 123] on ng-component "menu Santacalma [DATE] 25. agosto - 22:19 Mis reservas Mapa de mesas Disponibil…" at bounding box center [470, 209] width 941 height 418
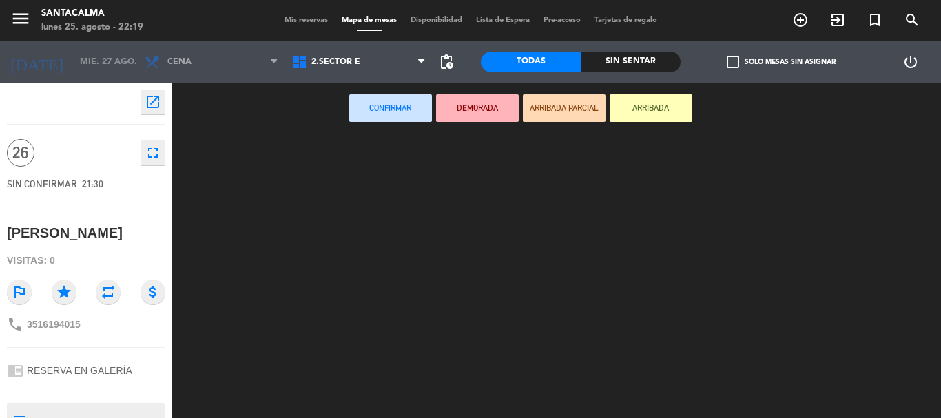
scroll to position [0, 0]
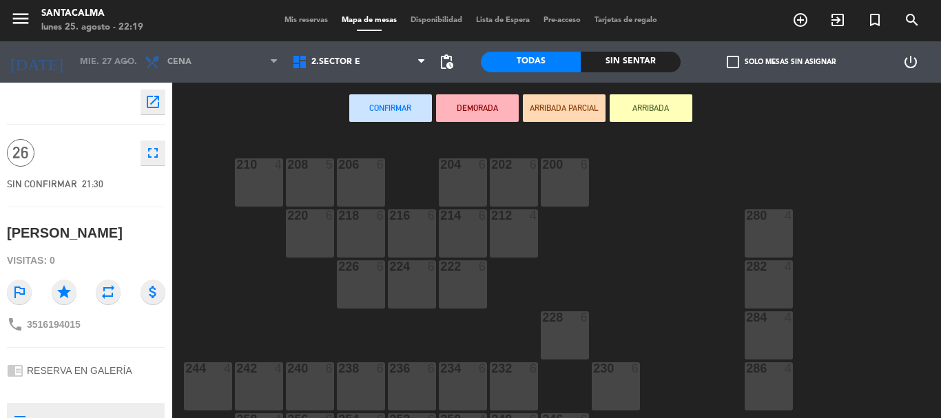
drag, startPoint x: 766, startPoint y: 231, endPoint x: 758, endPoint y: 278, distance: 47.4
click at [765, 231] on div "280 4" at bounding box center [769, 233] width 48 height 48
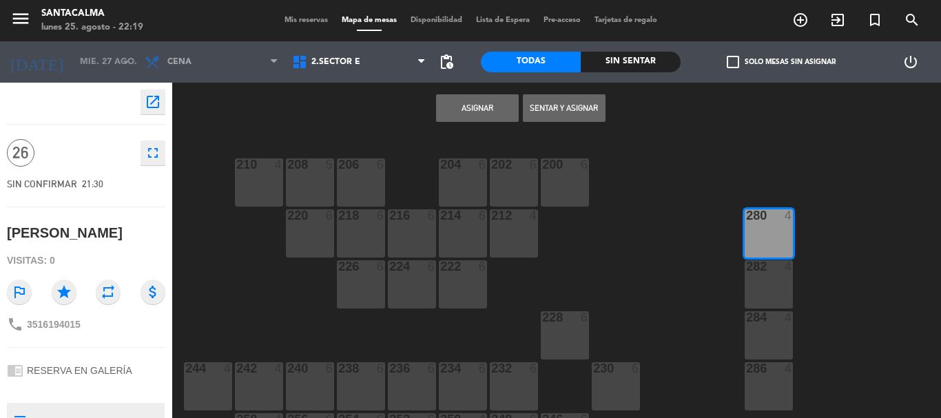
drag, startPoint x: 762, startPoint y: 279, endPoint x: 778, endPoint y: 331, distance: 54.0
click at [762, 282] on div "282 4" at bounding box center [769, 284] width 48 height 48
click at [778, 337] on div "284 4" at bounding box center [769, 335] width 48 height 48
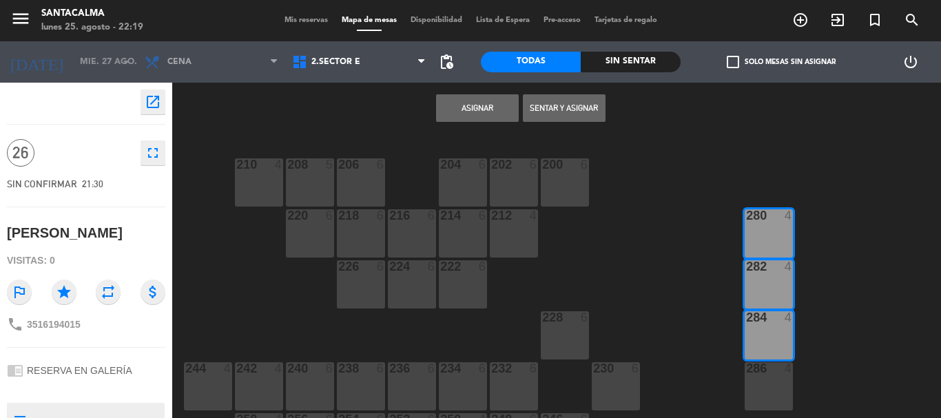
click at [779, 397] on div "286 4" at bounding box center [769, 386] width 48 height 48
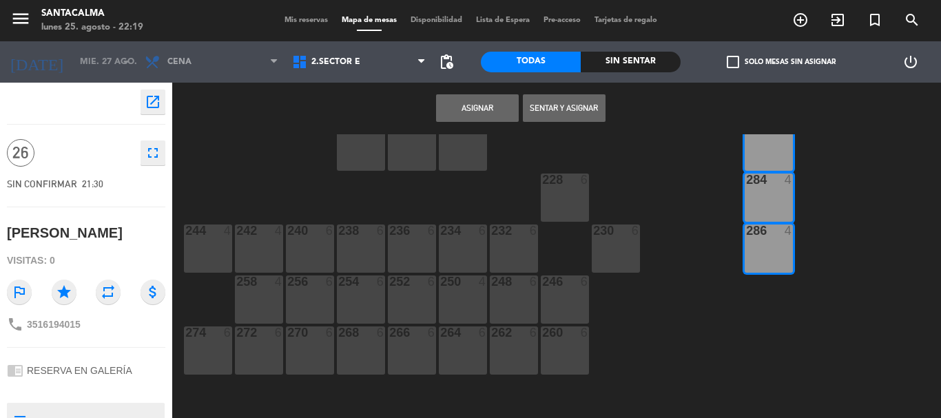
scroll to position [207, 0]
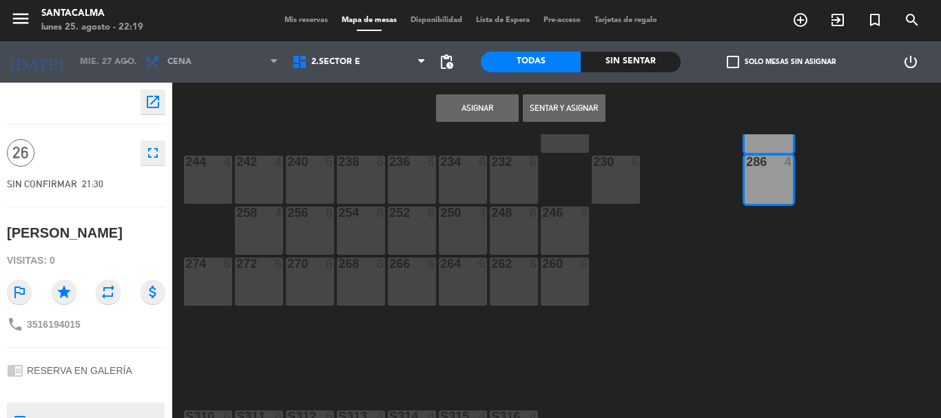
click at [493, 103] on button "Asignar" at bounding box center [477, 108] width 83 height 28
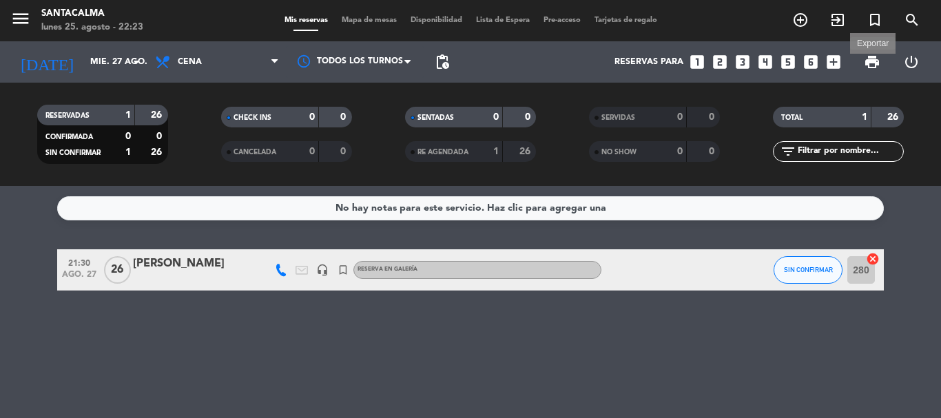
click at [869, 61] on span "print" at bounding box center [872, 62] width 17 height 17
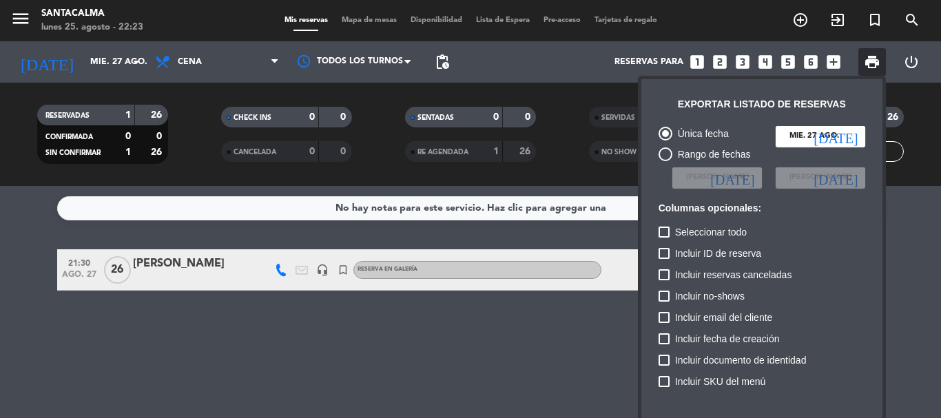
click at [875, 20] on div at bounding box center [470, 209] width 941 height 418
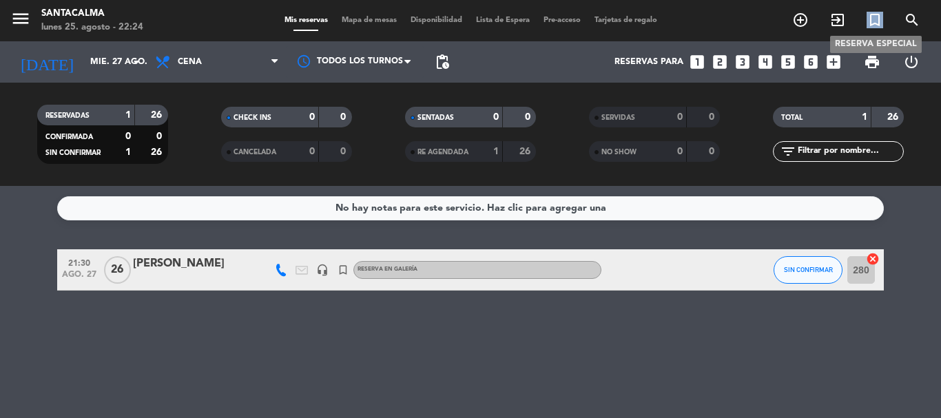
click at [875, 20] on icon "turned_in_not" at bounding box center [874, 20] width 17 height 17
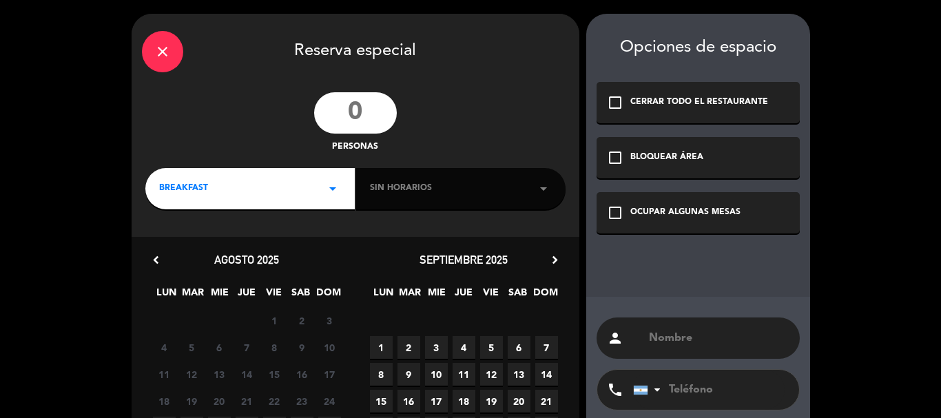
click at [658, 337] on input "text" at bounding box center [718, 338] width 142 height 19
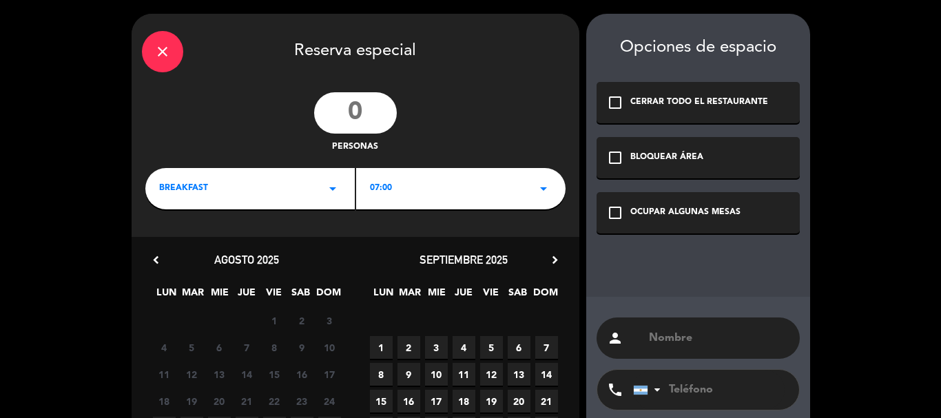
paste input "[PERSON_NAME]"
type input "[PERSON_NAME]"
click at [683, 390] on input "tel" at bounding box center [709, 390] width 152 height 40
paste input "3885219357"
type input "3885219357"
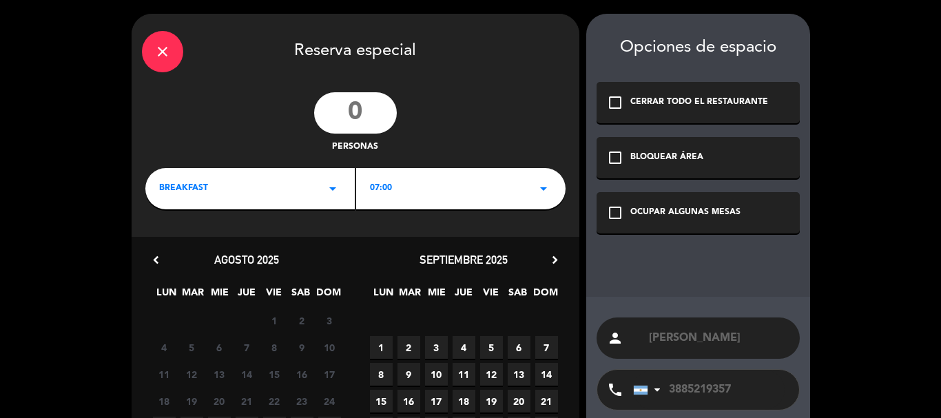
click at [353, 118] on input "number" at bounding box center [355, 112] width 83 height 41
type input "20"
click at [685, 391] on input "3885219357" at bounding box center [709, 390] width 152 height 40
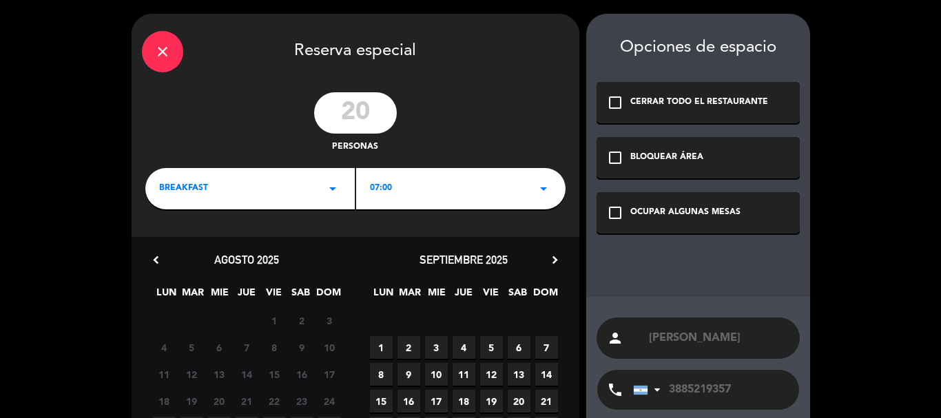
drag, startPoint x: 302, startPoint y: 187, endPoint x: 295, endPoint y: 191, distance: 7.7
click at [301, 187] on div "BREAKFAST arrow_drop_down" at bounding box center [249, 188] width 209 height 41
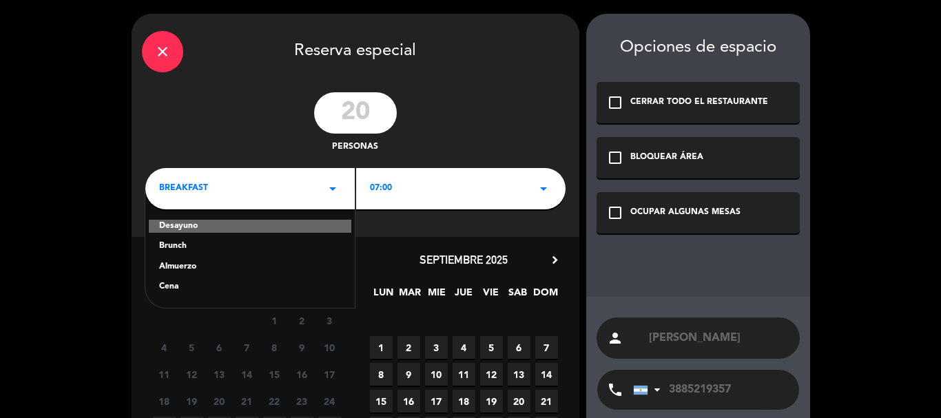
click at [173, 246] on div "Brunch" at bounding box center [250, 247] width 182 height 14
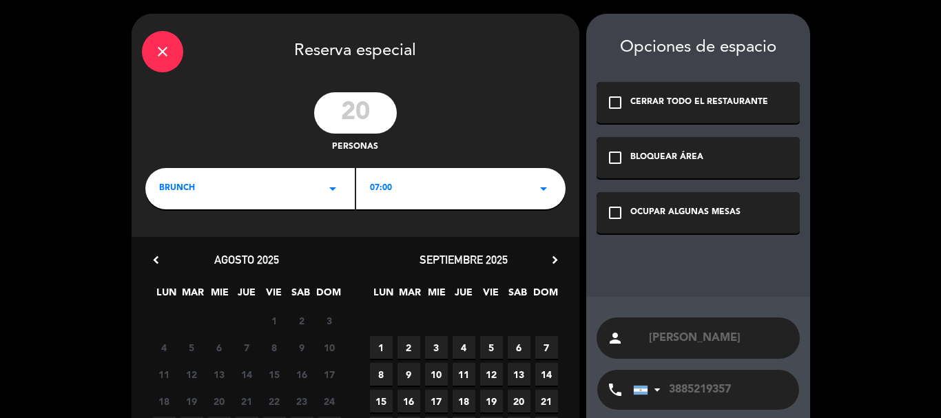
click at [399, 191] on div "07:00 arrow_drop_down" at bounding box center [460, 188] width 209 height 41
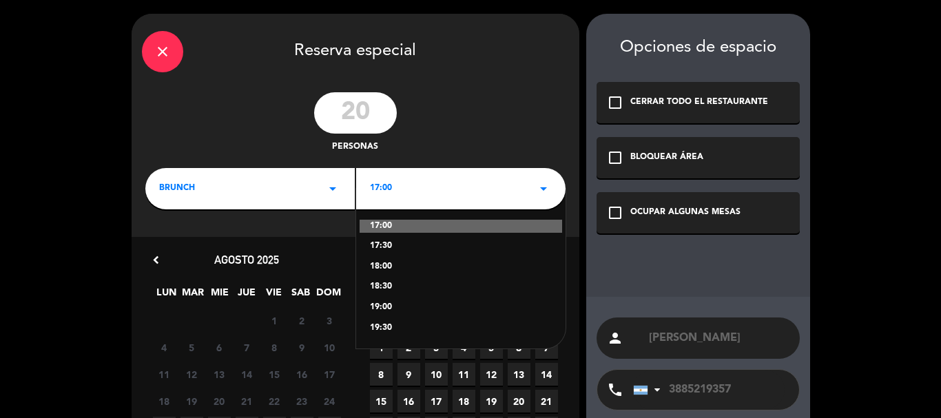
scroll to position [132, 0]
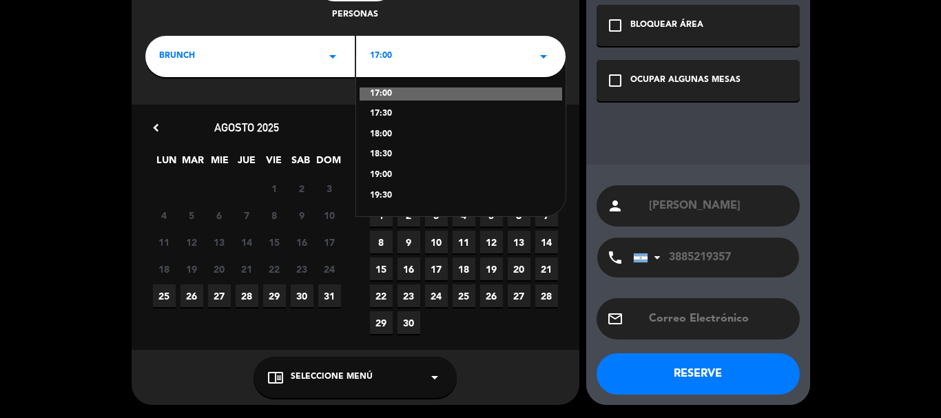
click at [375, 134] on div "18:00" at bounding box center [461, 135] width 182 height 14
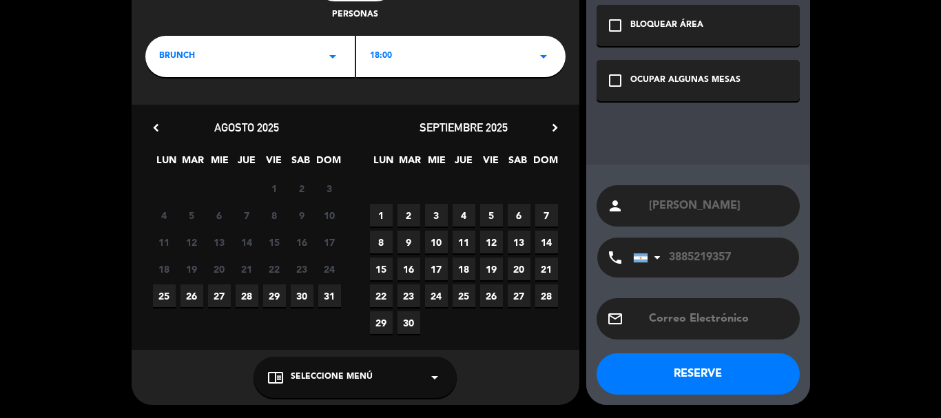
click at [327, 294] on span "31" at bounding box center [329, 295] width 23 height 23
click at [382, 378] on div "chrome_reader_mode Seleccione Menú arrow_drop_down" at bounding box center [354, 377] width 203 height 41
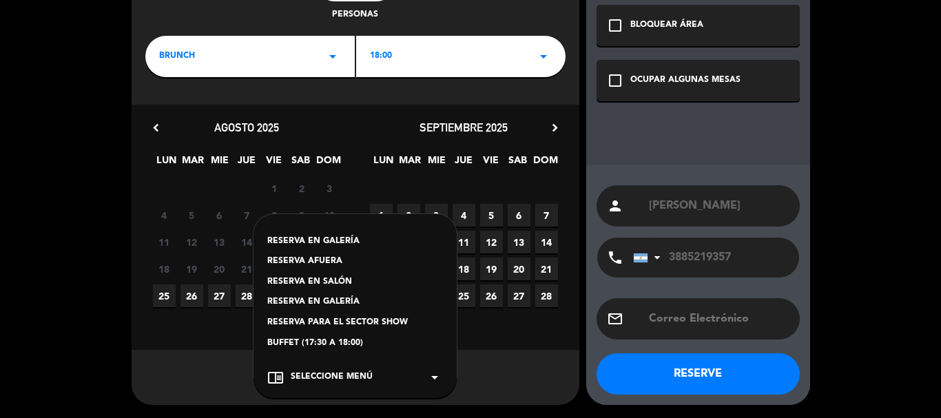
click at [329, 301] on div "RESERVA EN GALERÍA" at bounding box center [355, 302] width 176 height 14
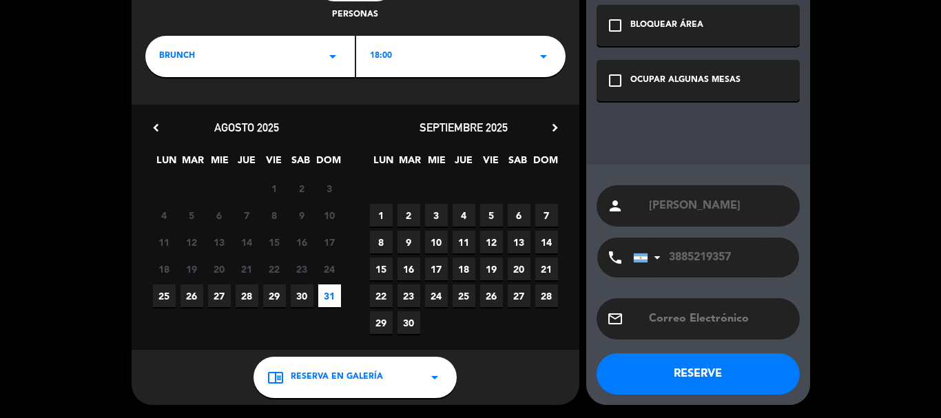
drag, startPoint x: 388, startPoint y: 375, endPoint x: 383, endPoint y: 361, distance: 14.6
click at [387, 375] on div "chrome_reader_mode RESERVA EN GALERÍA arrow_drop_down" at bounding box center [354, 377] width 203 height 41
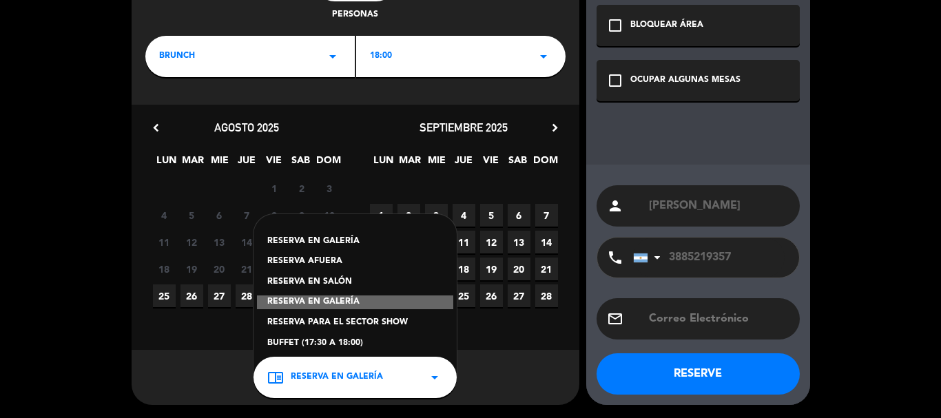
click at [340, 282] on div "RESERVA EN SALÓN" at bounding box center [355, 283] width 176 height 14
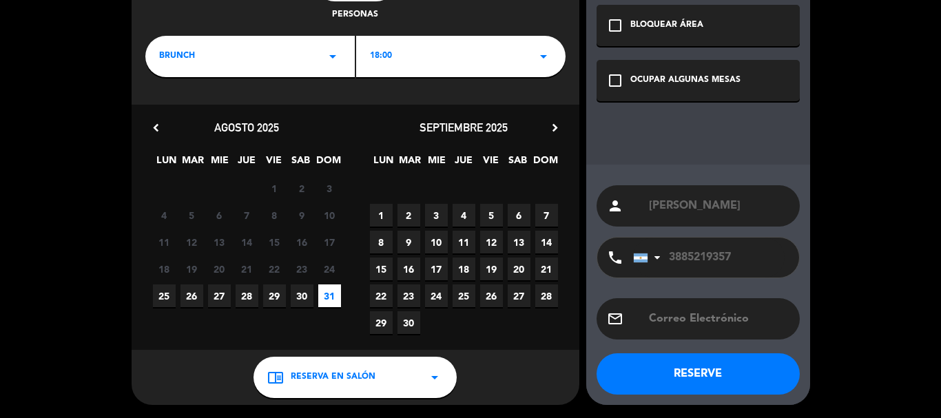
click at [614, 76] on icon "check_box_outline_blank" at bounding box center [615, 80] width 17 height 17
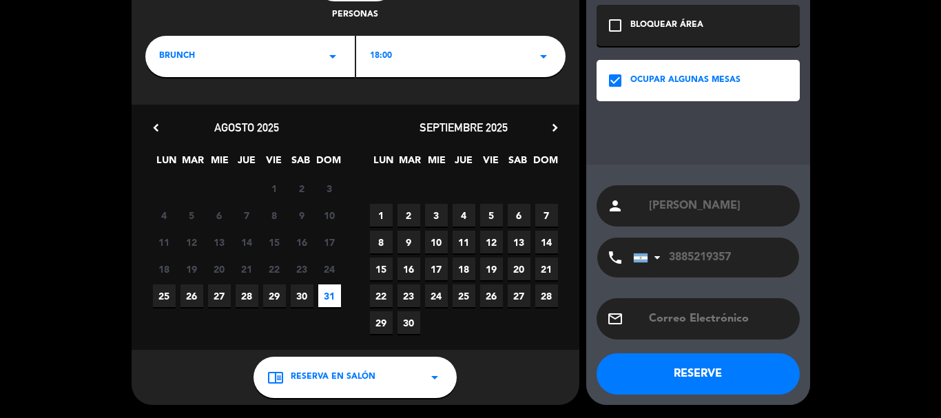
click at [657, 376] on button "RESERVE" at bounding box center [697, 373] width 203 height 41
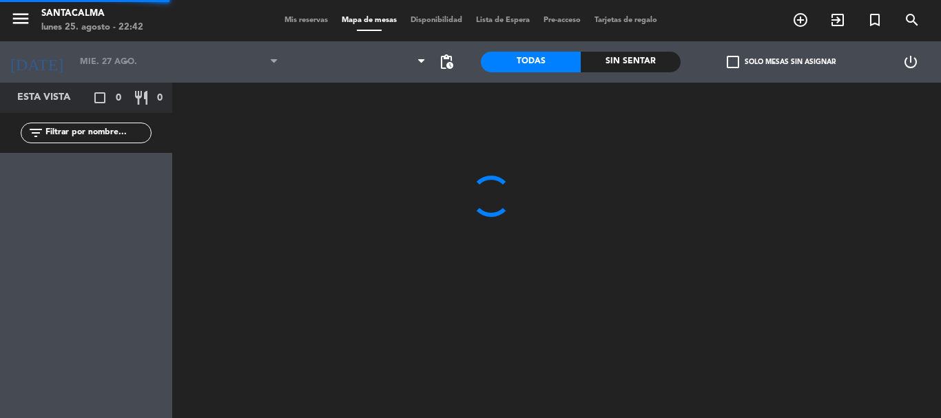
type input "dom. 31 ago."
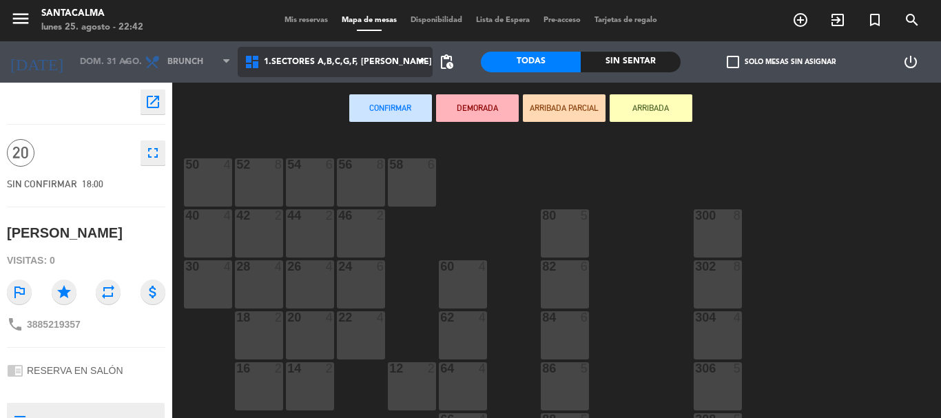
click at [383, 65] on span "1.Sectores A,B,C,G,F, [PERSON_NAME]" at bounding box center [348, 62] width 168 height 10
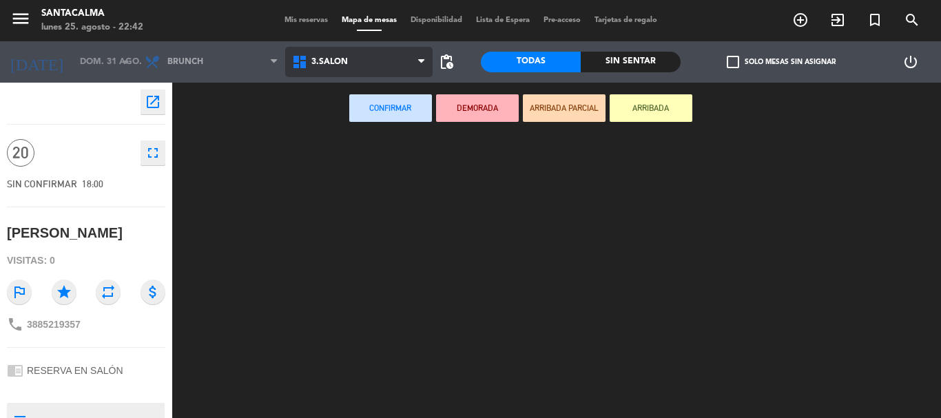
click at [369, 154] on ng-component "menu Santacalma [DATE] 25. agosto - 22:42 Mis reservas Mapa de mesas Disponibil…" at bounding box center [470, 209] width 941 height 418
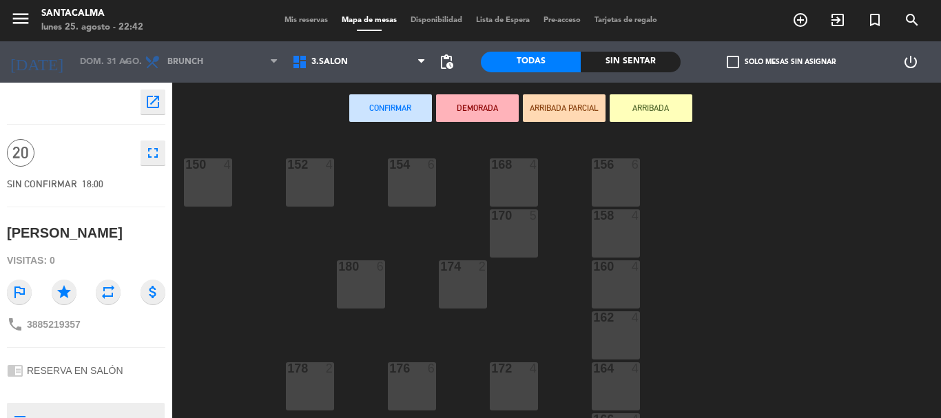
drag, startPoint x: 510, startPoint y: 391, endPoint x: 464, endPoint y: 388, distance: 46.9
click at [510, 391] on div "172 4" at bounding box center [514, 386] width 48 height 48
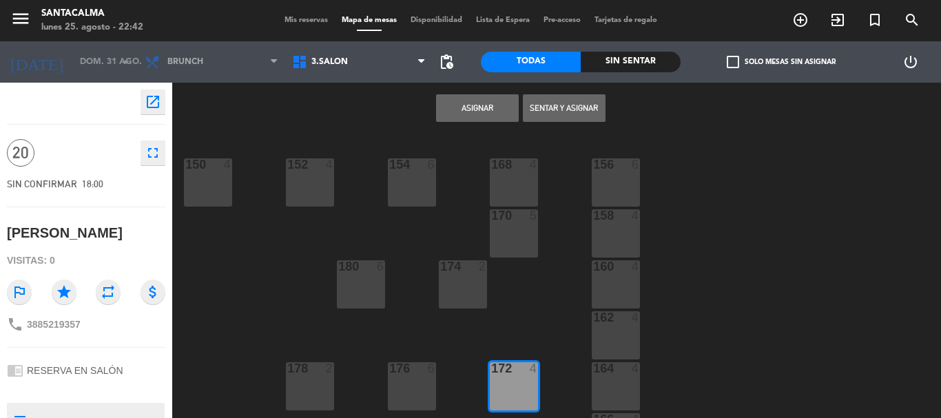
click at [414, 380] on div "176 6" at bounding box center [412, 386] width 48 height 48
click at [303, 377] on div "178 2" at bounding box center [310, 386] width 48 height 48
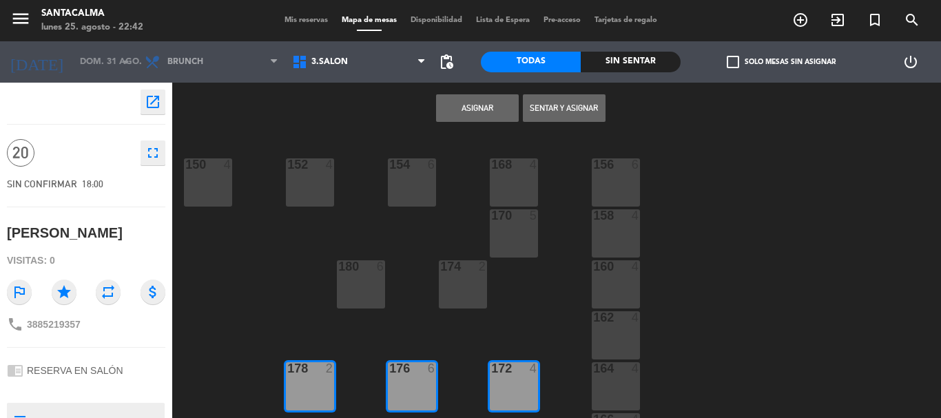
drag, startPoint x: 351, startPoint y: 280, endPoint x: 412, endPoint y: 284, distance: 61.4
click at [353, 280] on div "180 6" at bounding box center [361, 284] width 48 height 48
click at [464, 274] on div "174 2" at bounding box center [463, 284] width 48 height 48
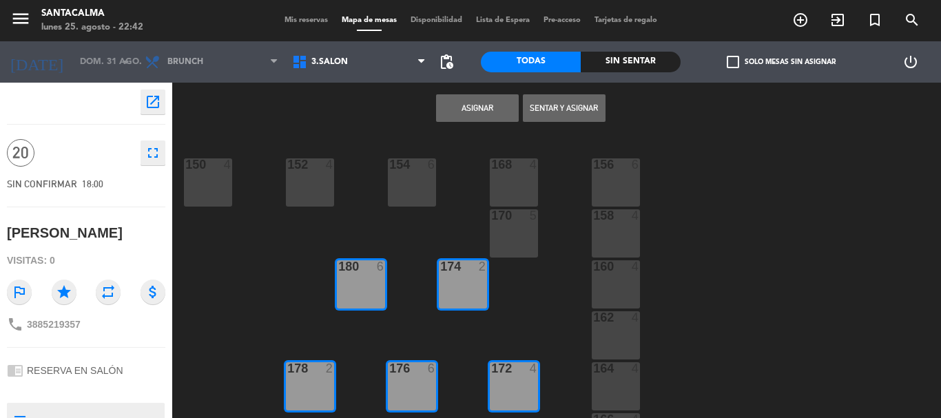
click at [517, 233] on div "170 5" at bounding box center [514, 233] width 48 height 48
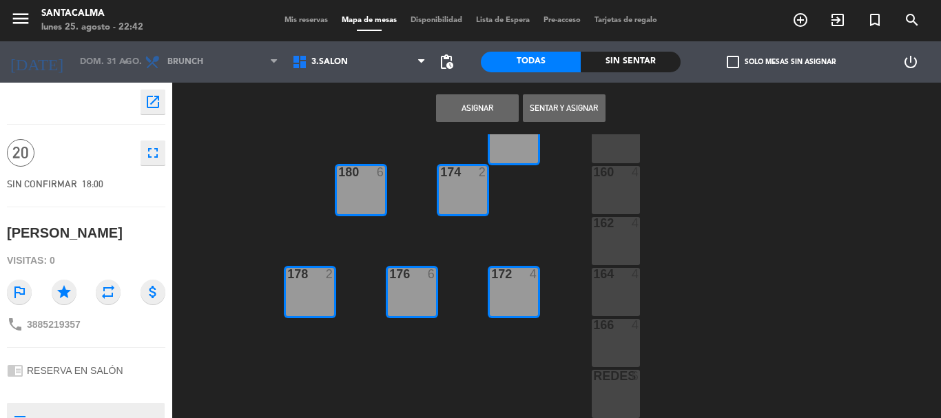
click at [455, 102] on button "Asignar" at bounding box center [477, 108] width 83 height 28
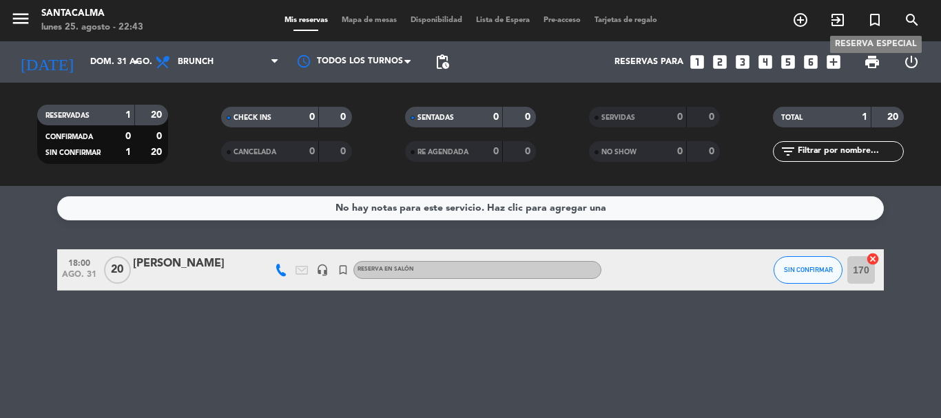
click at [871, 26] on icon "turned_in_not" at bounding box center [874, 20] width 17 height 17
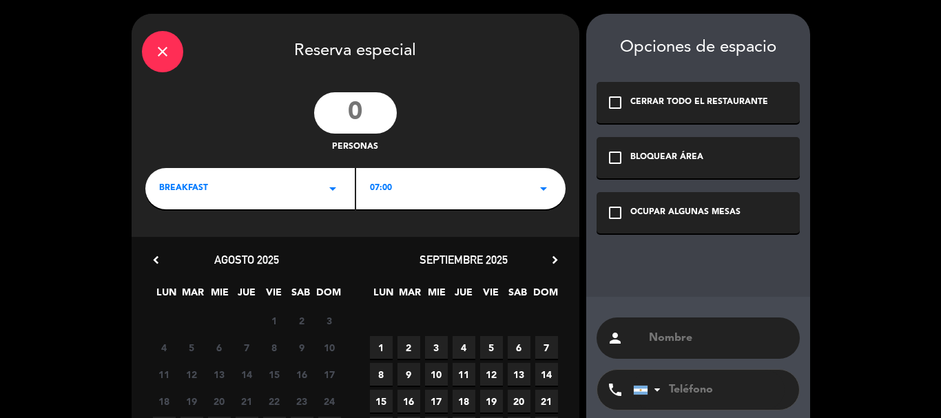
drag, startPoint x: 700, startPoint y: 366, endPoint x: 732, endPoint y: 349, distance: 37.0
drag, startPoint x: 732, startPoint y: 349, endPoint x: 756, endPoint y: 334, distance: 28.1
paste input "[PERSON_NAME]"
type input "[PERSON_NAME]"
click at [684, 396] on input "tel" at bounding box center [709, 390] width 152 height 40
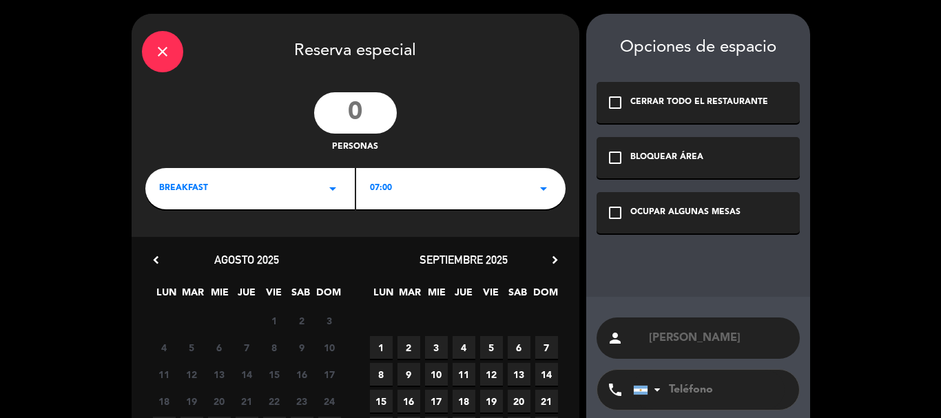
paste input "3537552237"
type input "3537552237"
click at [614, 211] on icon "check_box_outline_blank" at bounding box center [615, 213] width 17 height 17
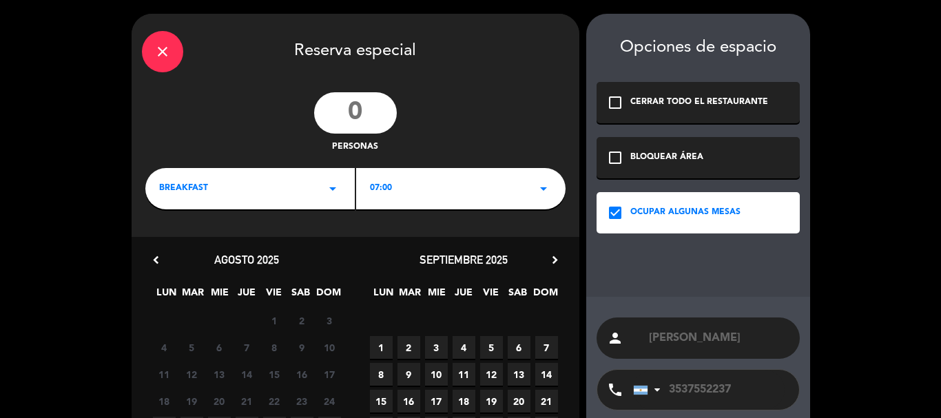
scroll to position [69, 0]
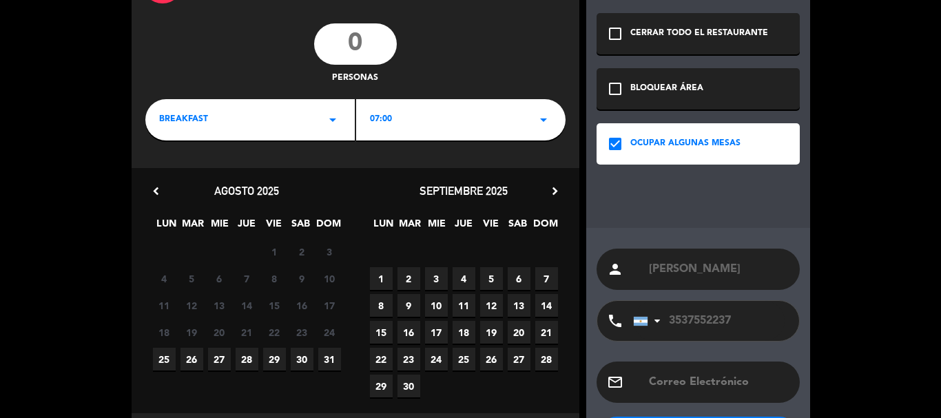
click at [279, 359] on span "29" at bounding box center [274, 359] width 23 height 23
click at [351, 57] on input "number" at bounding box center [355, 43] width 83 height 41
type input "6"
click at [307, 112] on div "BREAKFAST arrow_drop_down" at bounding box center [249, 119] width 209 height 41
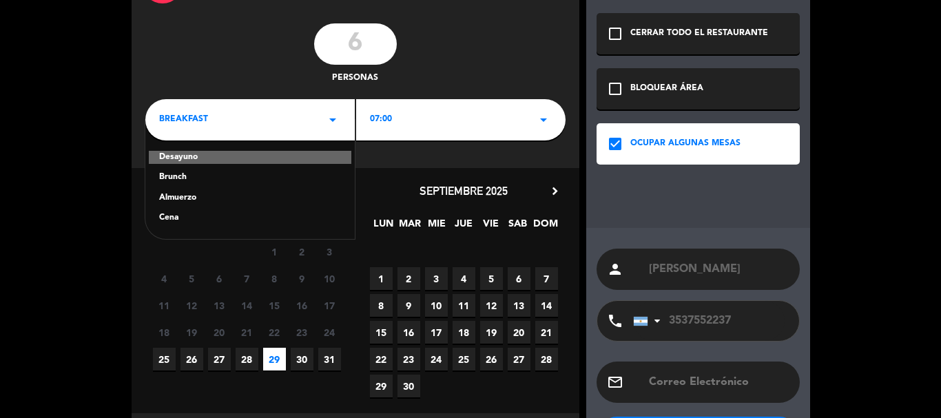
click at [179, 199] on div "Almuerzo" at bounding box center [250, 198] width 182 height 14
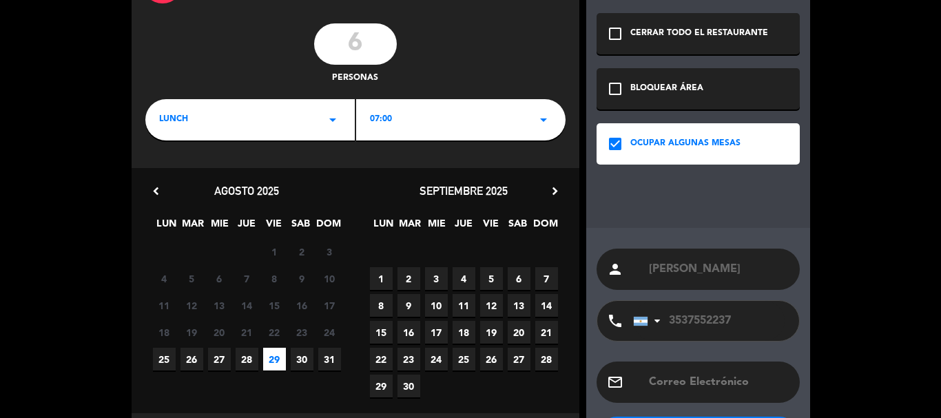
click at [404, 117] on div "07:00 arrow_drop_down" at bounding box center [460, 119] width 209 height 41
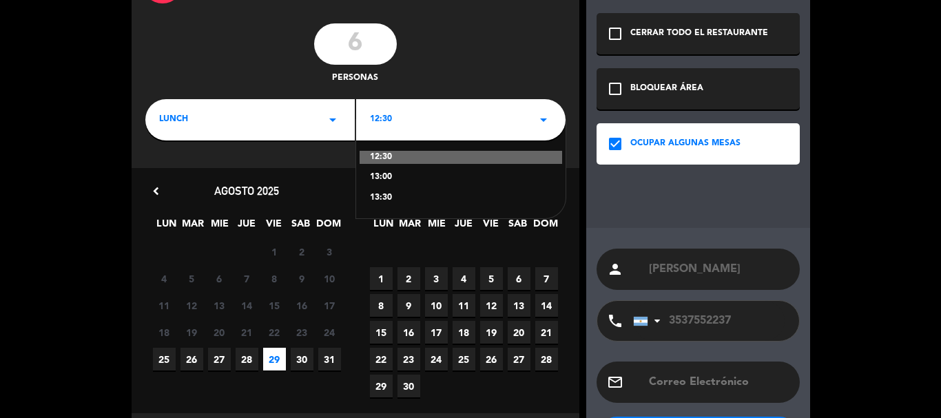
scroll to position [0, 0]
click at [377, 193] on div "13:30" at bounding box center [461, 198] width 182 height 14
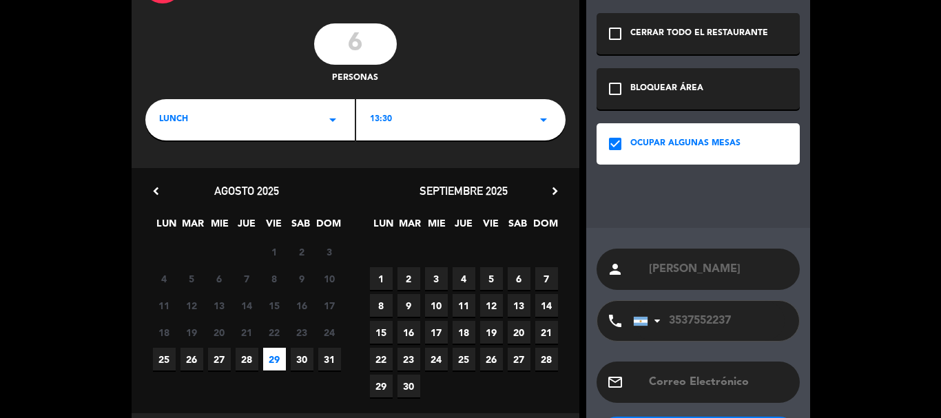
scroll to position [132, 0]
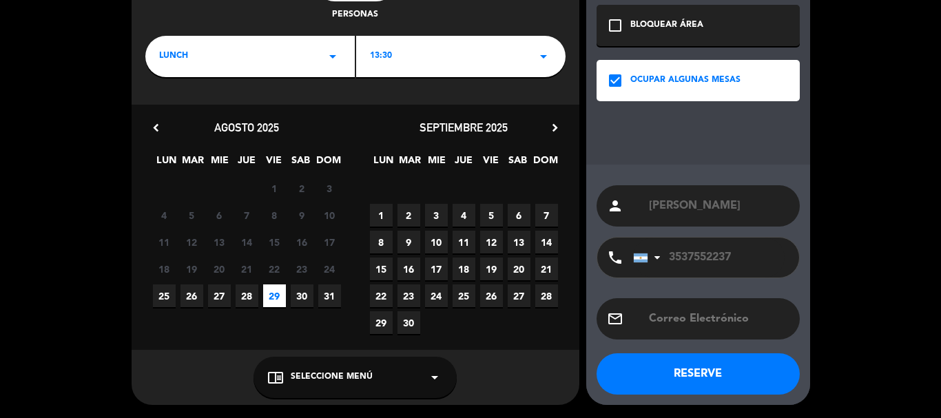
click at [374, 380] on div "chrome_reader_mode Seleccione Menú arrow_drop_down" at bounding box center [354, 377] width 203 height 41
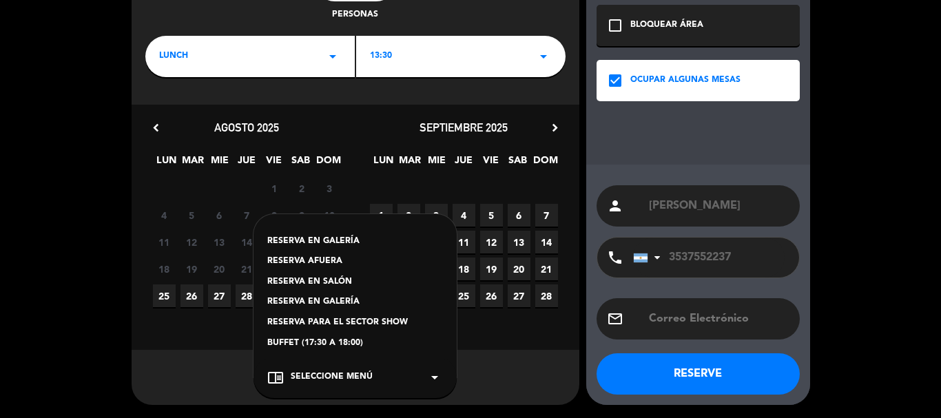
click at [318, 260] on div "RESERVA AFUERA" at bounding box center [355, 262] width 176 height 14
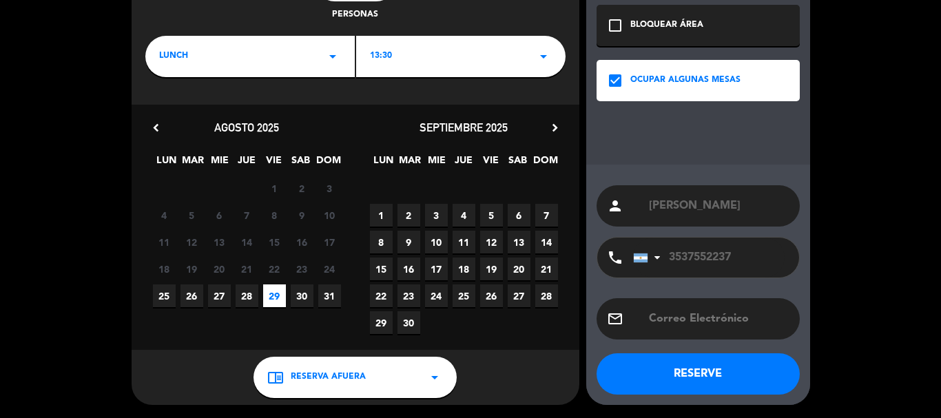
click at [689, 374] on button "RESERVE" at bounding box center [697, 373] width 203 height 41
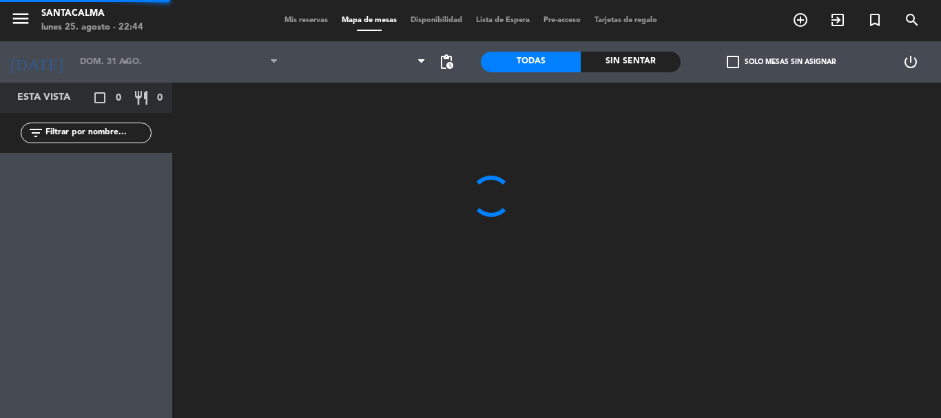
type input "vie. 29 ago."
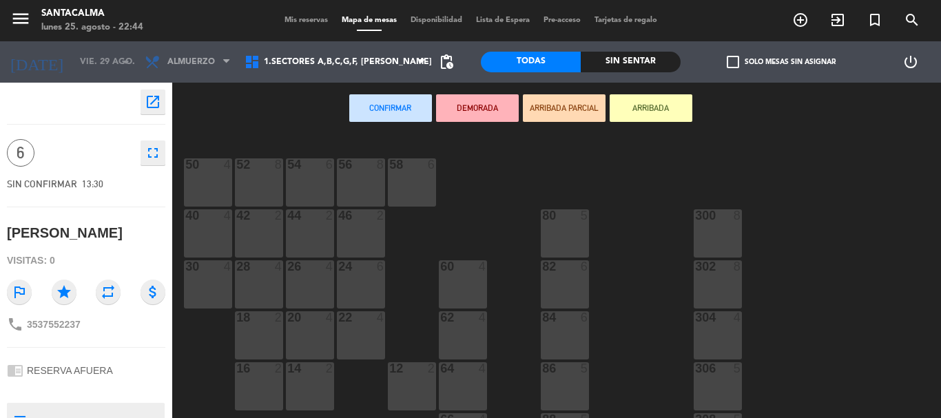
click at [362, 277] on div "24 6" at bounding box center [361, 284] width 48 height 48
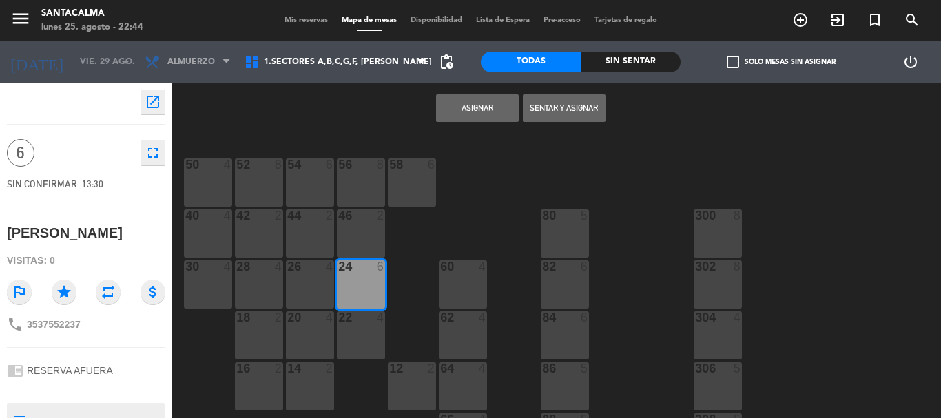
click at [484, 107] on button "Asignar" at bounding box center [477, 108] width 83 height 28
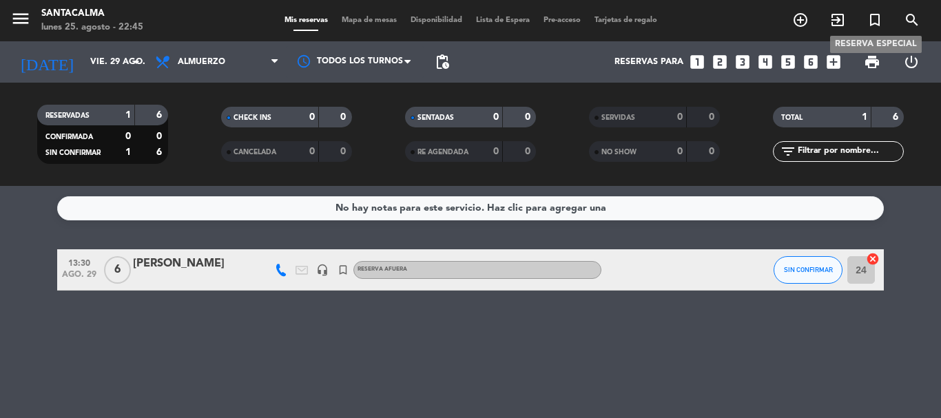
click at [871, 23] on icon "turned_in_not" at bounding box center [874, 20] width 17 height 17
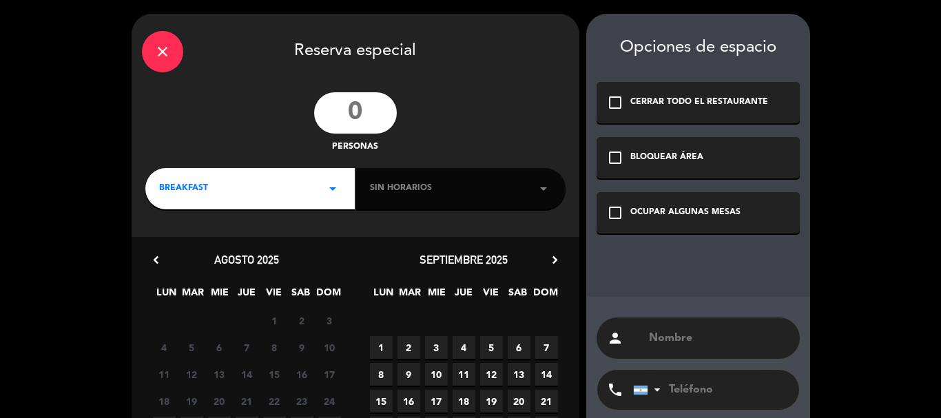
click at [664, 333] on input "text" at bounding box center [718, 338] width 142 height 19
paste input "[PERSON_NAME]"
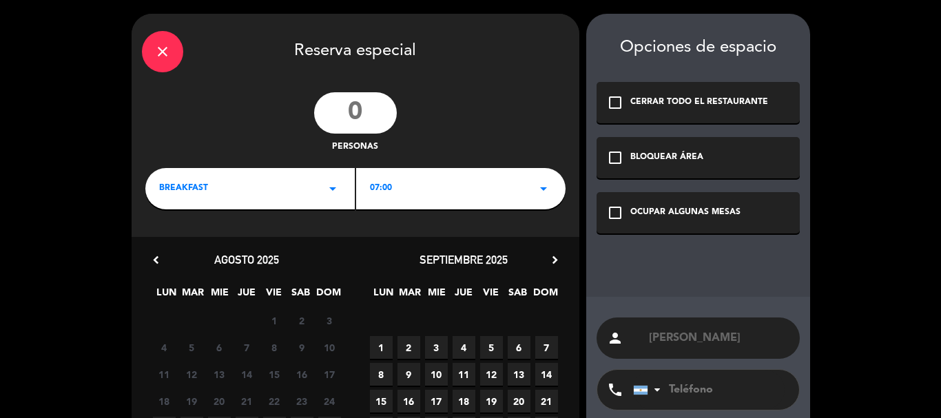
type input "[PERSON_NAME]"
click at [695, 396] on input "tel" at bounding box center [709, 390] width 152 height 40
click at [703, 388] on input "tel" at bounding box center [709, 390] width 152 height 40
paste input "3725456122"
type input "3725456122"
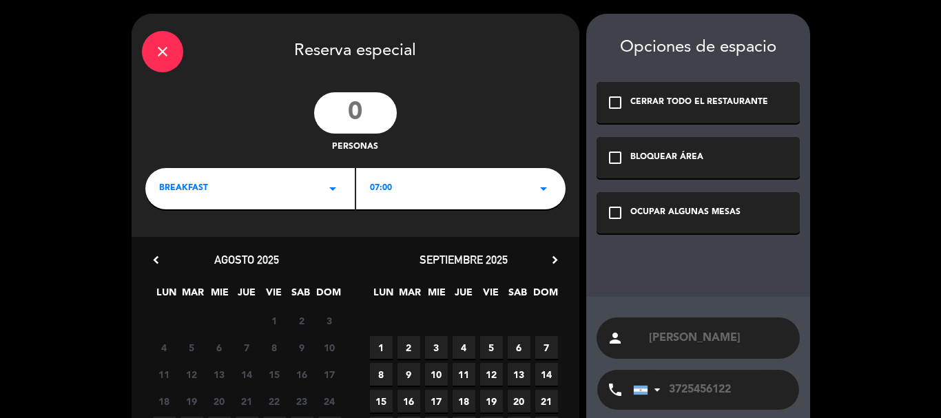
click at [611, 216] on icon "check_box_outline_blank" at bounding box center [615, 213] width 17 height 17
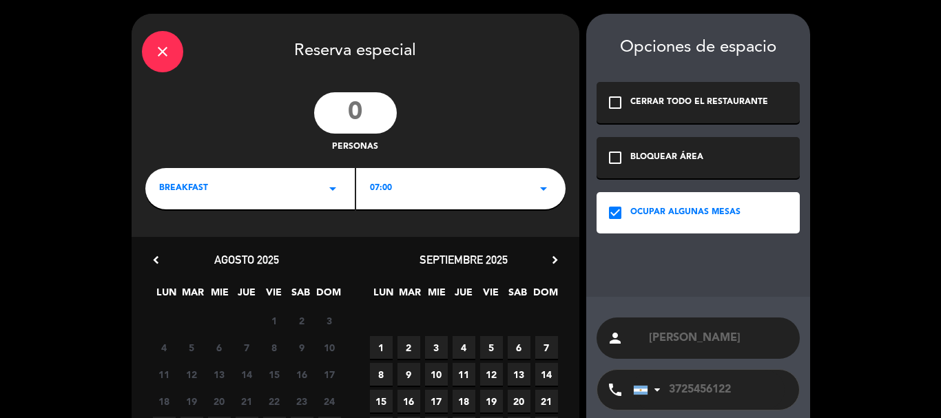
click at [340, 117] on input "number" at bounding box center [355, 112] width 83 height 41
type input "2"
click at [384, 183] on span "07:00" at bounding box center [381, 189] width 22 height 14
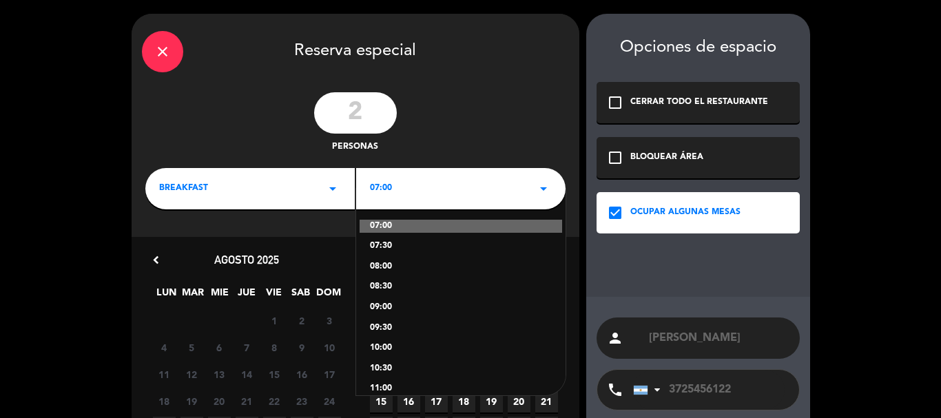
click at [302, 203] on div "BREAKFAST arrow_drop_down" at bounding box center [249, 188] width 209 height 41
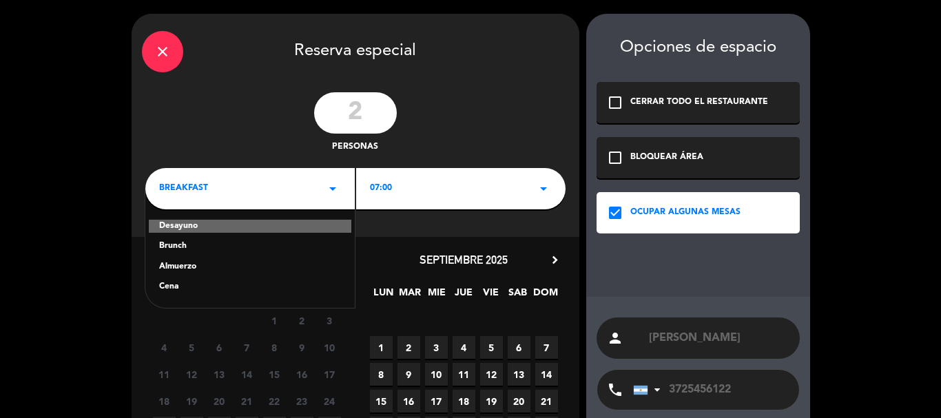
click at [178, 248] on div "Brunch" at bounding box center [250, 247] width 182 height 14
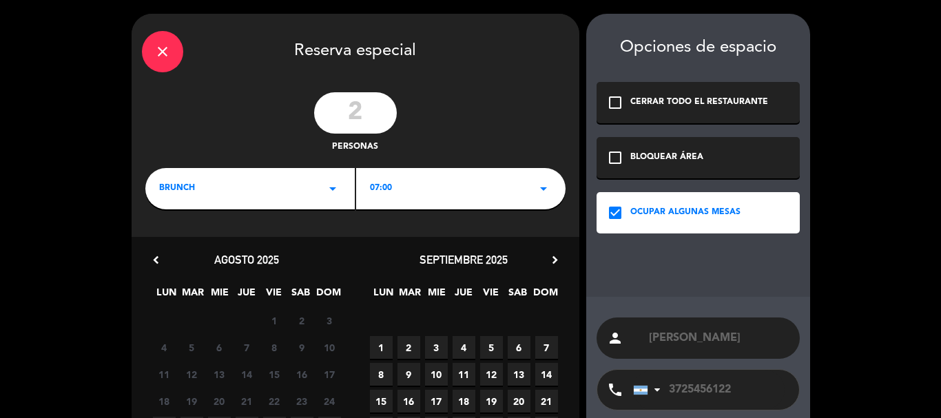
click at [400, 180] on div "07:00 arrow_drop_down" at bounding box center [460, 188] width 209 height 41
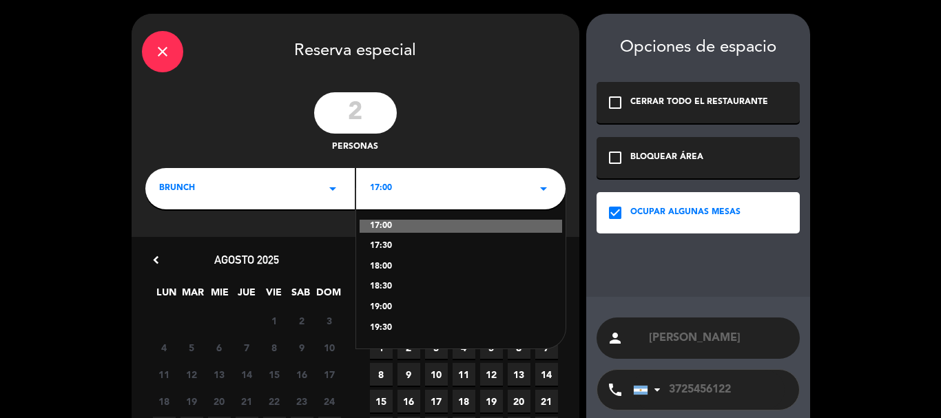
click at [380, 304] on div "19:00" at bounding box center [461, 308] width 182 height 14
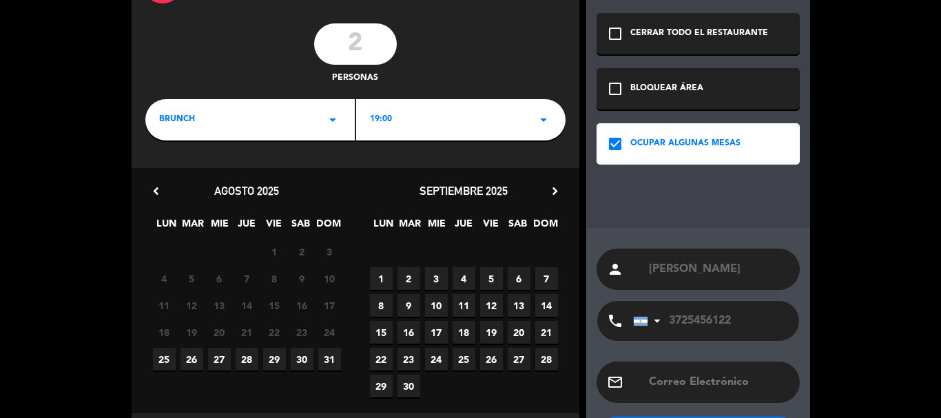
scroll to position [132, 0]
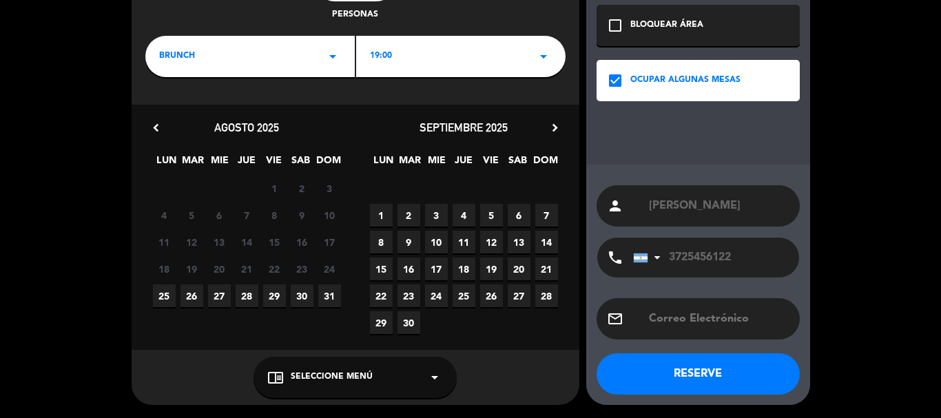
click at [318, 371] on span "Seleccione Menú" at bounding box center [332, 378] width 82 height 14
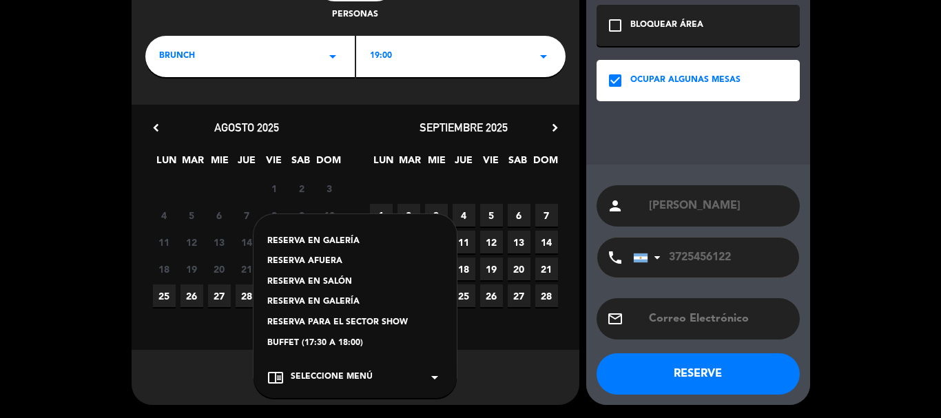
click at [324, 282] on div "RESERVA EN SALÓN" at bounding box center [355, 283] width 176 height 14
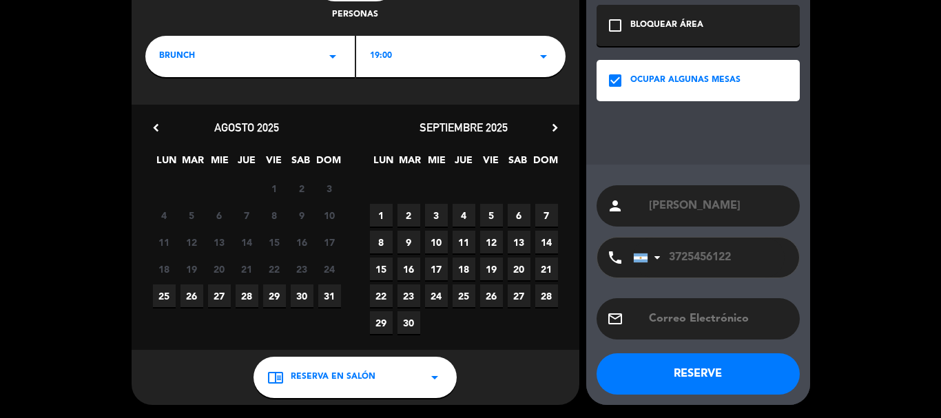
click at [189, 295] on span "26" at bounding box center [191, 295] width 23 height 23
click at [652, 369] on button "RESERVE" at bounding box center [697, 373] width 203 height 41
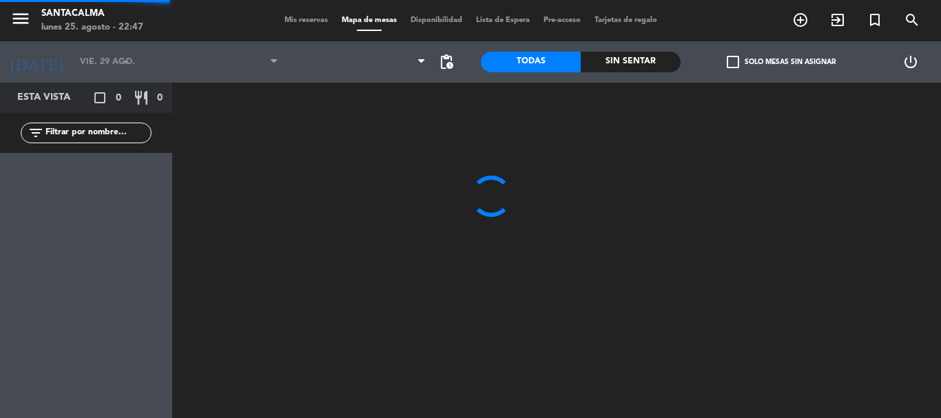
type input "[DATE]"
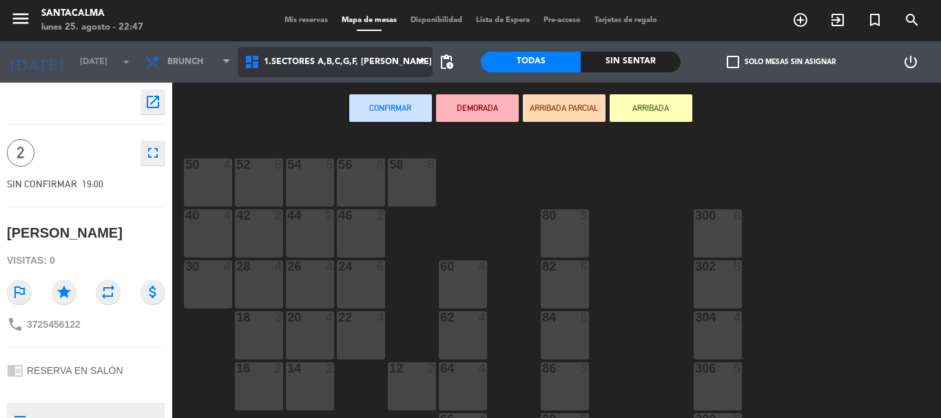
click at [333, 60] on span "1.Sectores A,B,C,G,F, [PERSON_NAME]" at bounding box center [348, 62] width 168 height 10
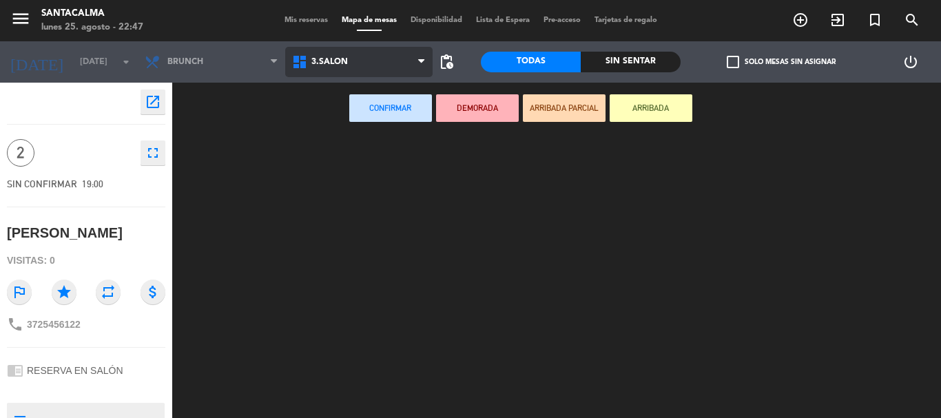
click at [349, 150] on ng-component "menu Santacalma [DATE] 25. agosto - 22:47 Mis reservas Mapa de mesas Disponibil…" at bounding box center [470, 209] width 941 height 418
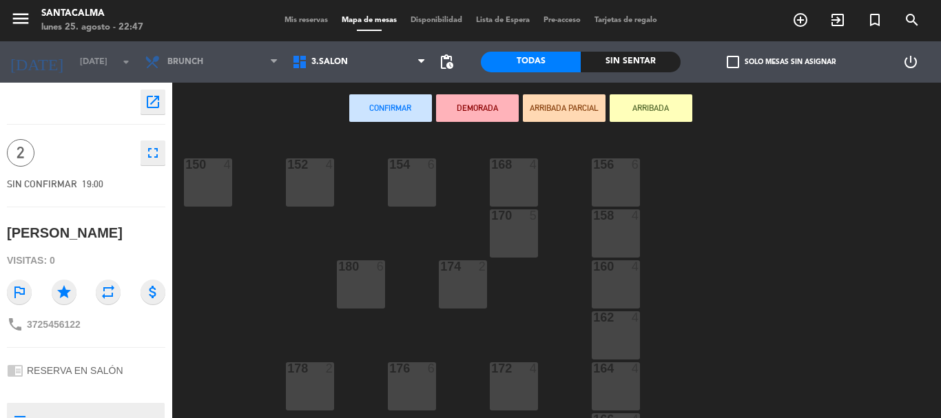
click at [469, 287] on div "174 2" at bounding box center [463, 284] width 48 height 48
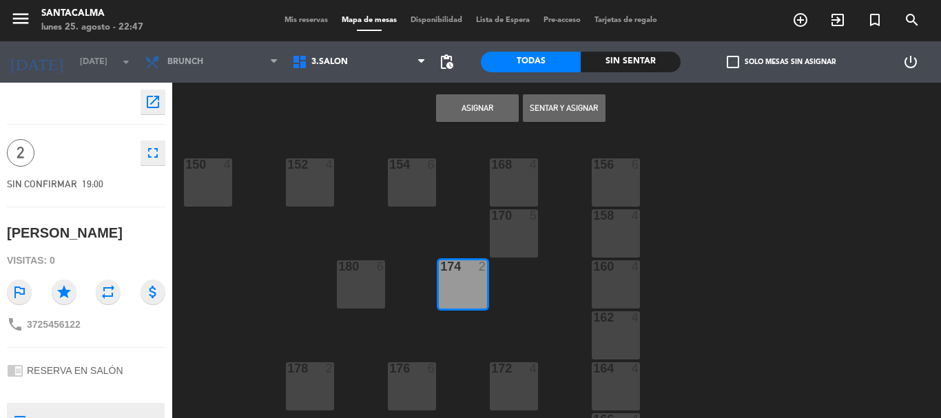
click at [488, 116] on button "Asignar" at bounding box center [477, 108] width 83 height 28
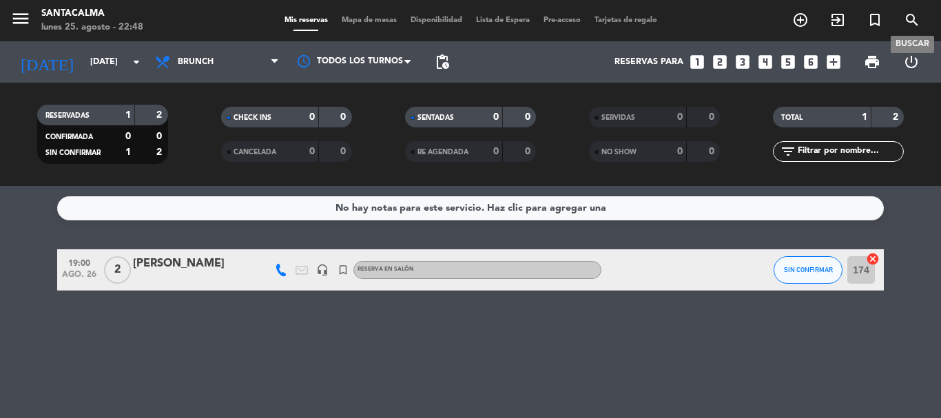
click at [907, 19] on icon "search" at bounding box center [912, 20] width 17 height 17
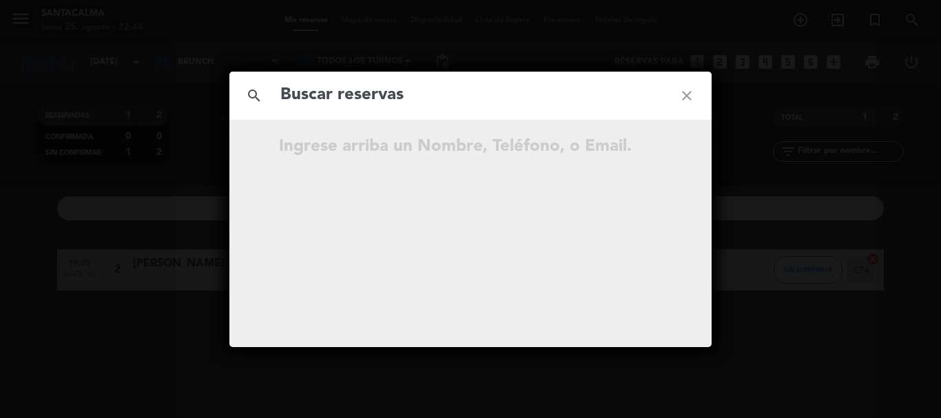
click at [528, 97] on input "text" at bounding box center [470, 95] width 383 height 28
type input "Malena servent"
click at [652, 151] on icon "open_in_new" at bounding box center [652, 149] width 17 height 17
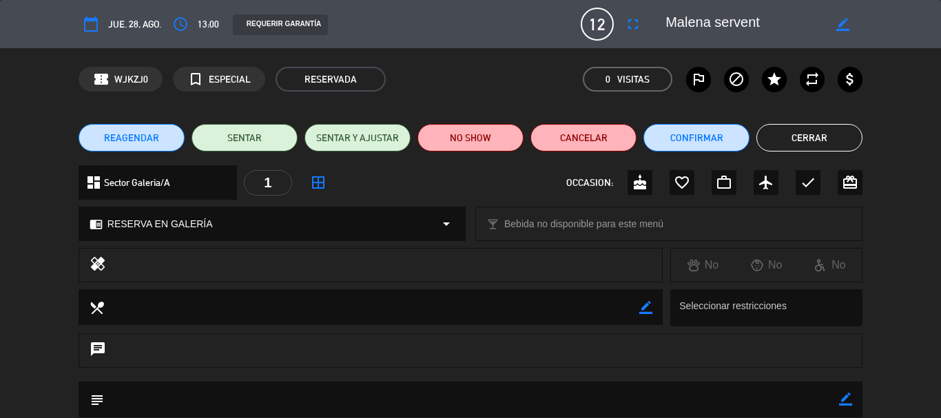
click at [205, 22] on span "13:00" at bounding box center [208, 25] width 21 height 16
click at [178, 26] on icon "access_time" at bounding box center [180, 24] width 17 height 17
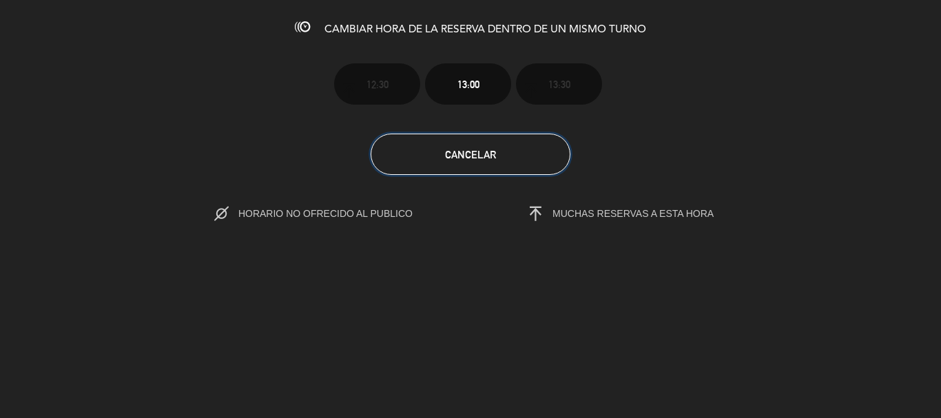
click at [504, 152] on button "Cancelar" at bounding box center [471, 154] width 200 height 41
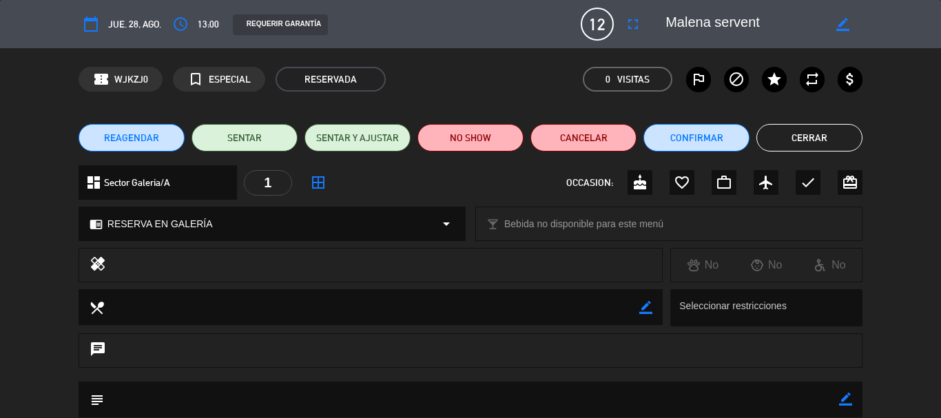
click at [152, 137] on span "REAGENDAR" at bounding box center [131, 138] width 55 height 14
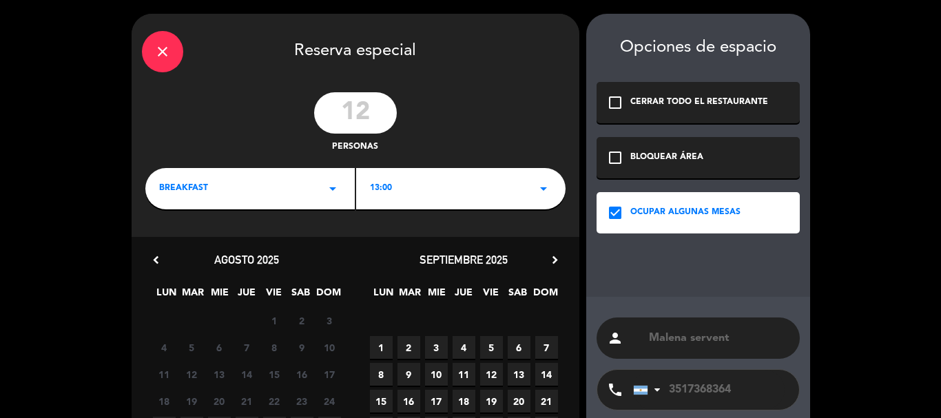
click at [304, 184] on div "BREAKFAST arrow_drop_down" at bounding box center [249, 188] width 209 height 41
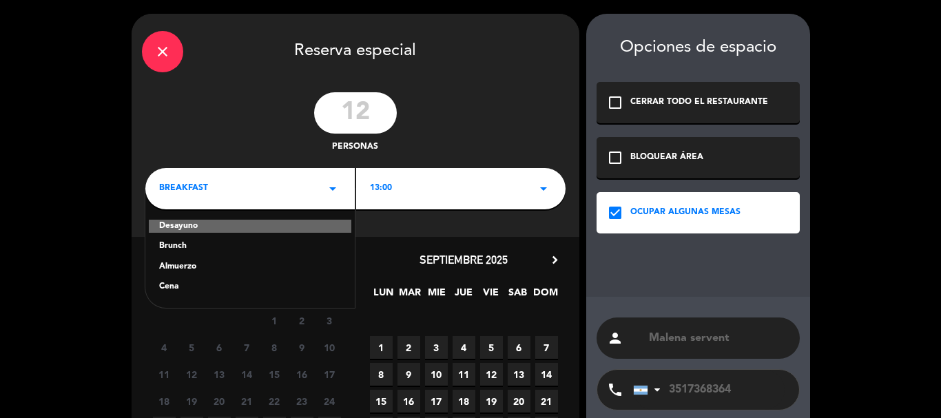
drag, startPoint x: 182, startPoint y: 266, endPoint x: 369, endPoint y: 155, distance: 217.7
click at [182, 265] on div "Almuerzo" at bounding box center [250, 267] width 182 height 14
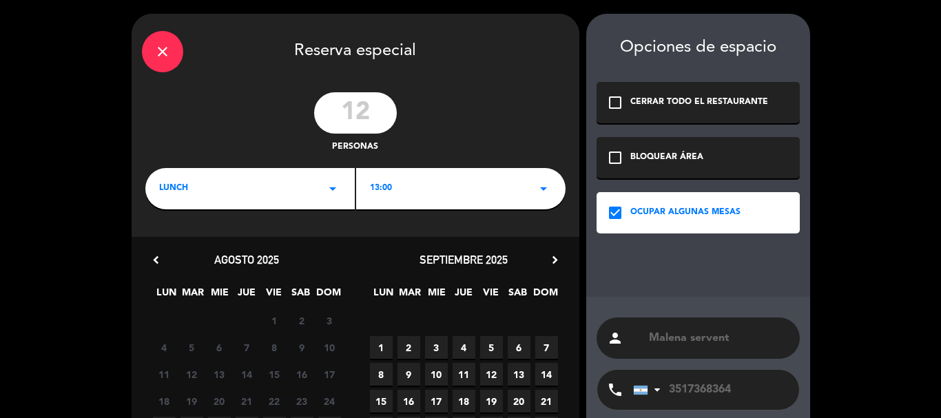
click at [392, 186] on div "13:00 arrow_drop_down" at bounding box center [460, 188] width 209 height 41
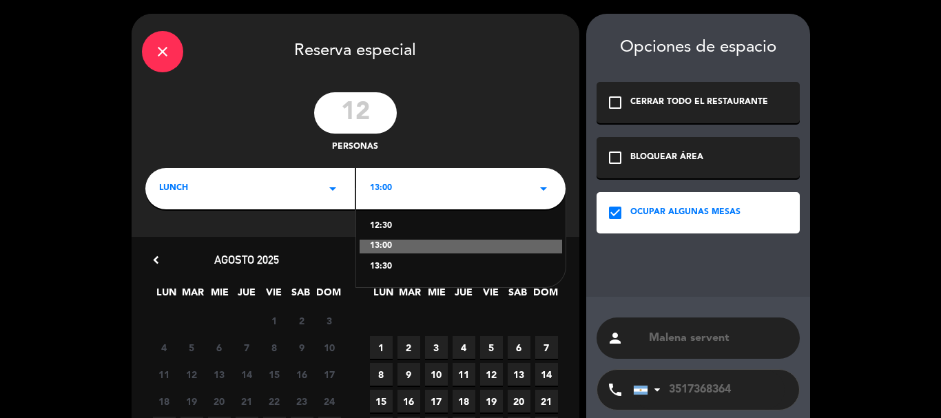
click at [389, 265] on div "13:30" at bounding box center [461, 267] width 182 height 14
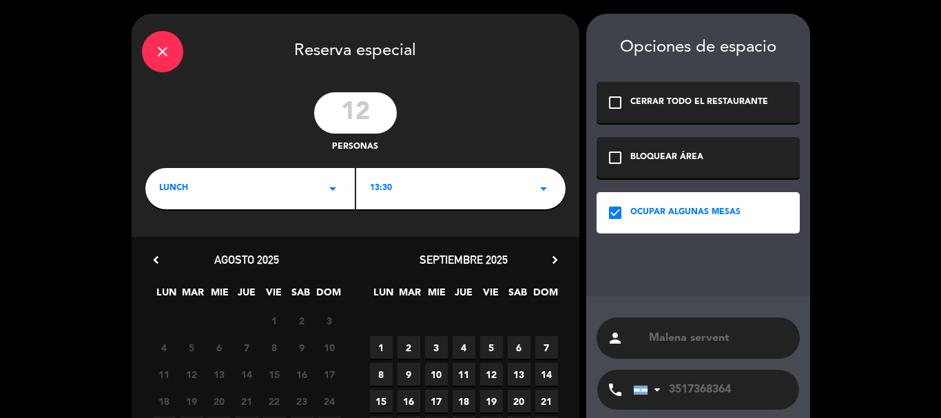
scroll to position [132, 0]
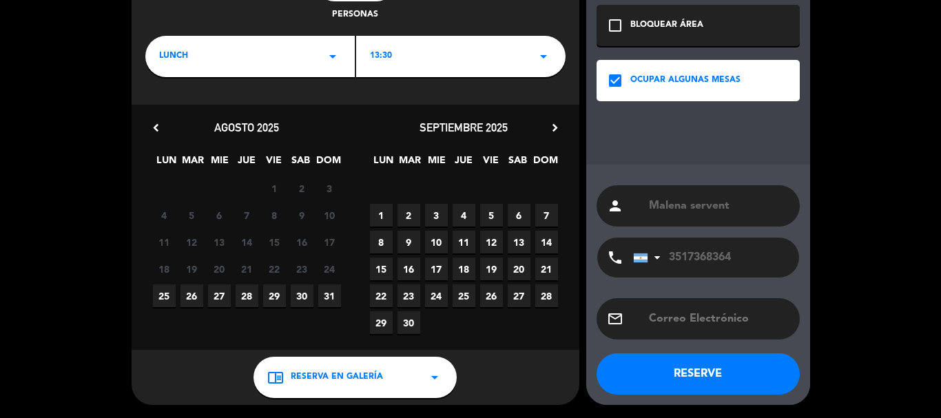
drag, startPoint x: 245, startPoint y: 291, endPoint x: 237, endPoint y: 303, distance: 14.3
click at [244, 293] on span "28" at bounding box center [247, 295] width 23 height 23
click at [683, 365] on button "RESERVE" at bounding box center [697, 373] width 203 height 41
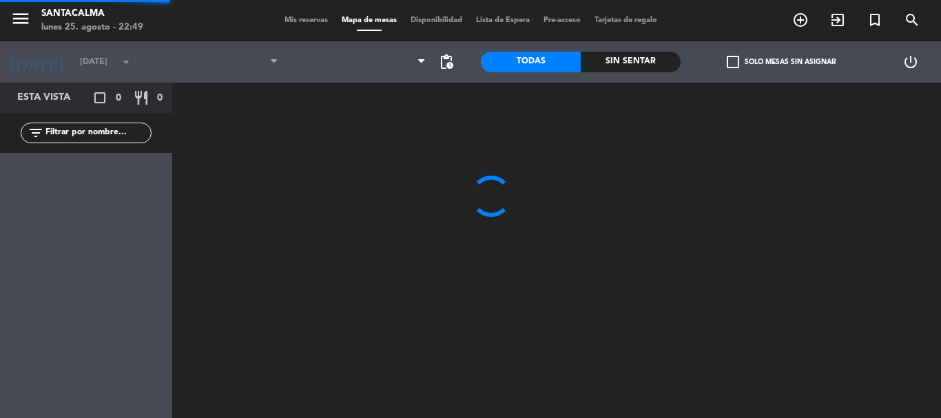
type input "jue. 28 ago."
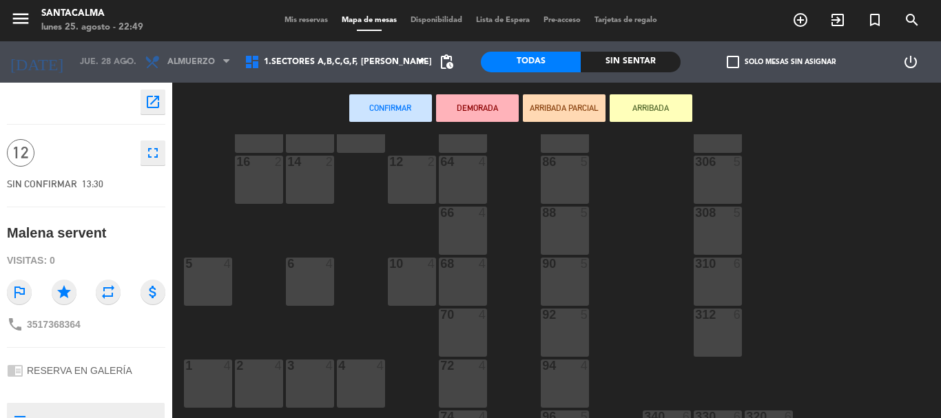
scroll to position [276, 0]
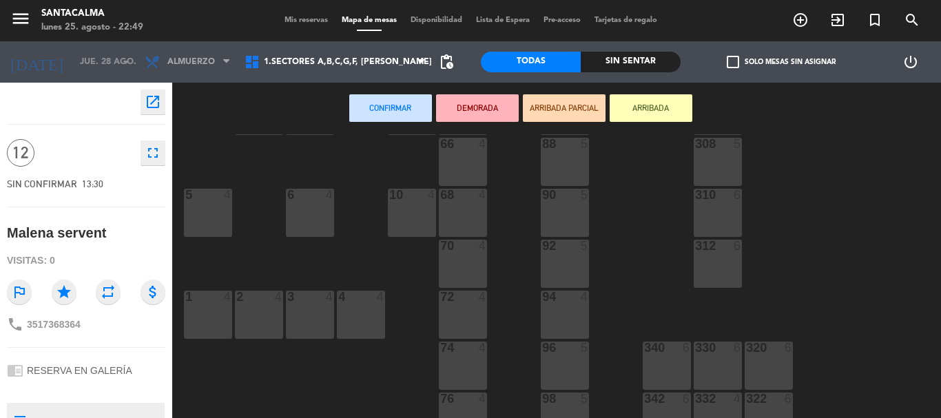
drag, startPoint x: 353, startPoint y: 322, endPoint x: 332, endPoint y: 329, distance: 22.7
click at [355, 322] on div "4 4" at bounding box center [361, 315] width 48 height 48
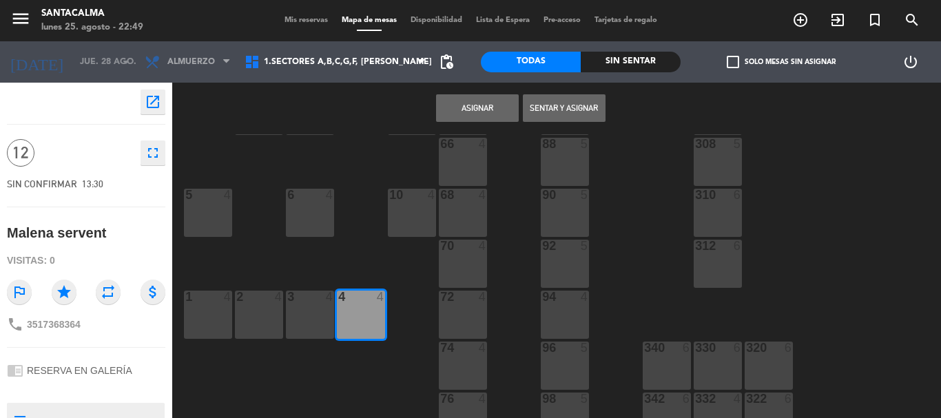
drag, startPoint x: 318, startPoint y: 325, endPoint x: 289, endPoint y: 327, distance: 29.0
click at [313, 324] on div "3 4" at bounding box center [310, 315] width 48 height 48
drag, startPoint x: 269, startPoint y: 315, endPoint x: 229, endPoint y: 326, distance: 41.6
click at [267, 314] on div "2 4" at bounding box center [259, 315] width 48 height 48
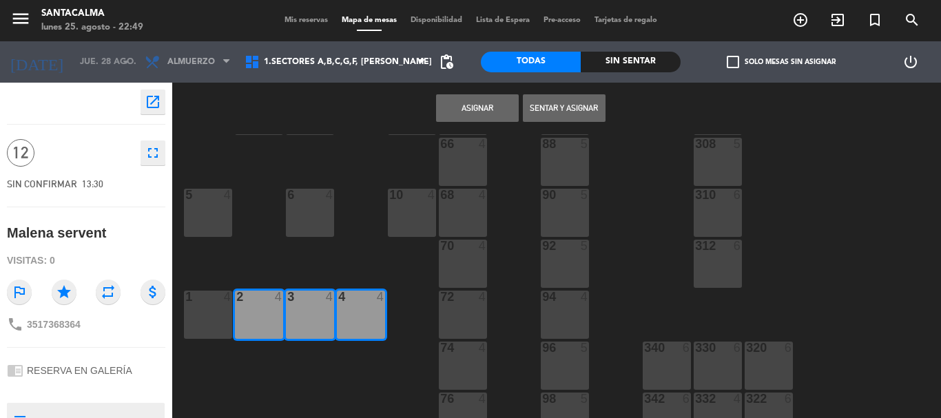
click at [216, 328] on div "1 4" at bounding box center [208, 315] width 48 height 48
click at [474, 105] on button "Asignar" at bounding box center [477, 108] width 83 height 28
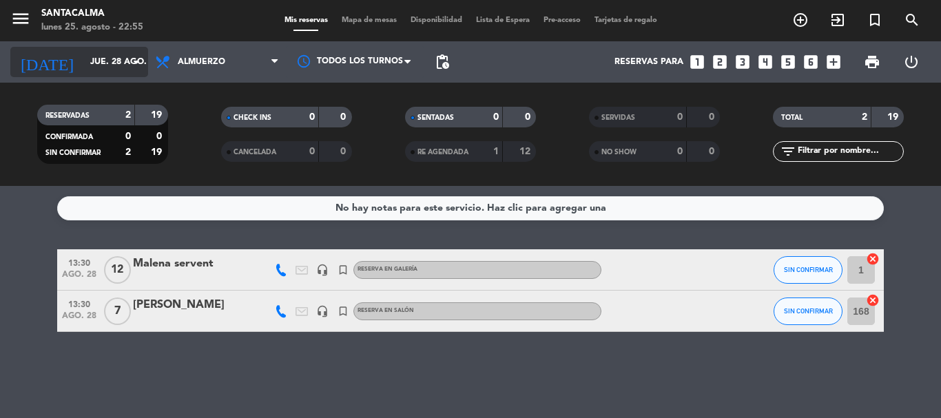
click at [93, 56] on input "jue. 28 ago." at bounding box center [141, 61] width 116 height 23
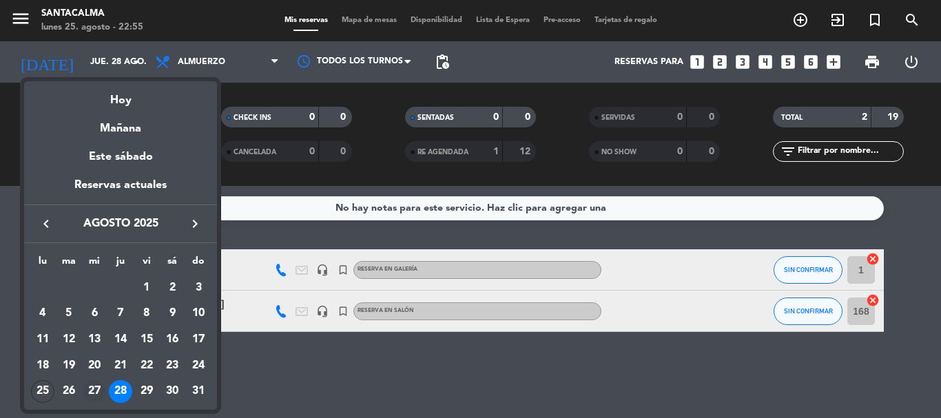
click at [94, 393] on div "27" at bounding box center [94, 391] width 23 height 23
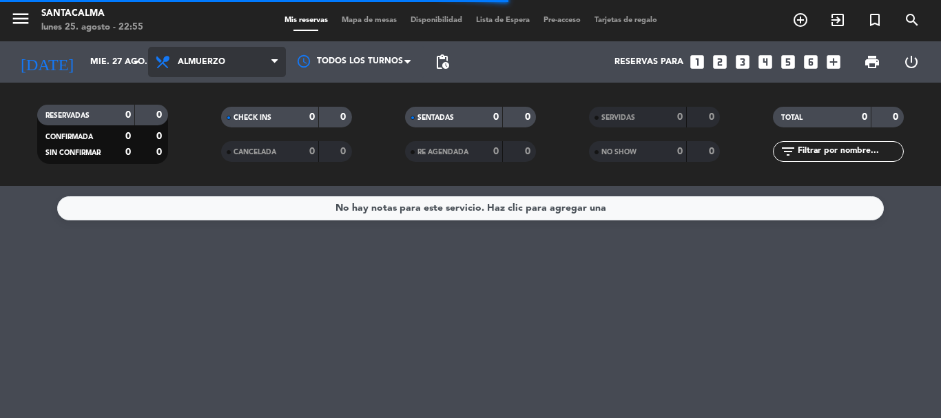
click at [207, 60] on span "Almuerzo" at bounding box center [202, 62] width 48 height 10
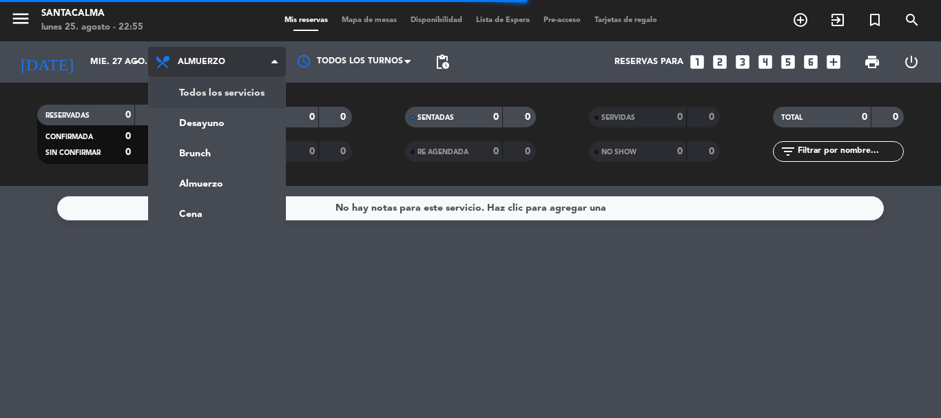
click at [220, 96] on div "menu Santacalma [DATE] 25. agosto - 22:55 Mis reservas Mapa de mesas Disponibil…" at bounding box center [470, 93] width 941 height 186
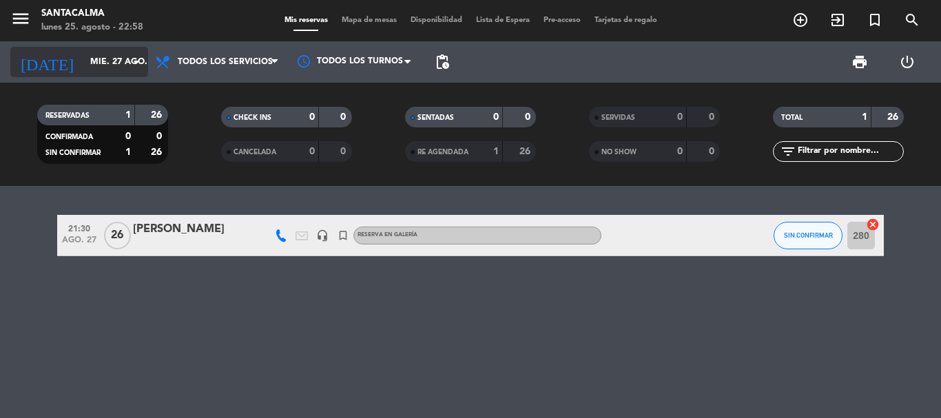
click at [107, 59] on input "mié. 27 ago." at bounding box center [141, 61] width 116 height 23
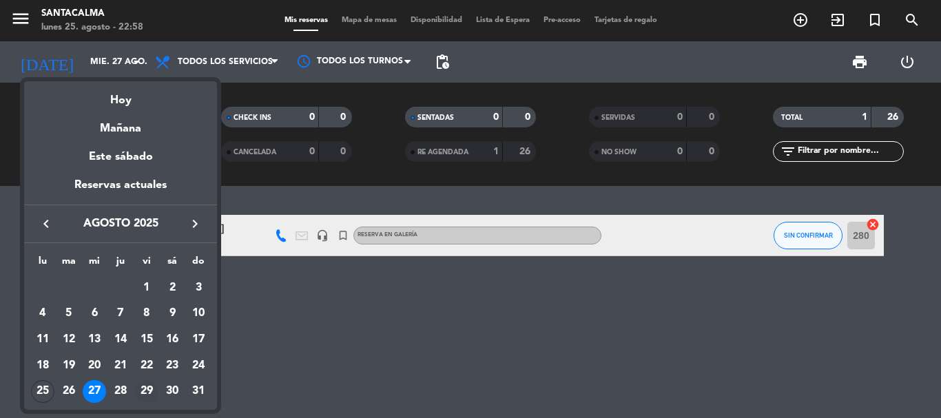
click at [146, 389] on div "29" at bounding box center [146, 391] width 23 height 23
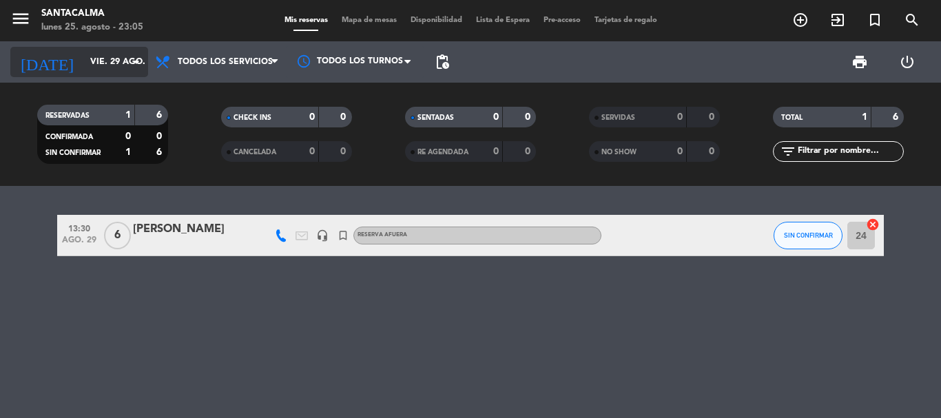
click at [114, 61] on input "vie. 29 ago." at bounding box center [141, 61] width 116 height 23
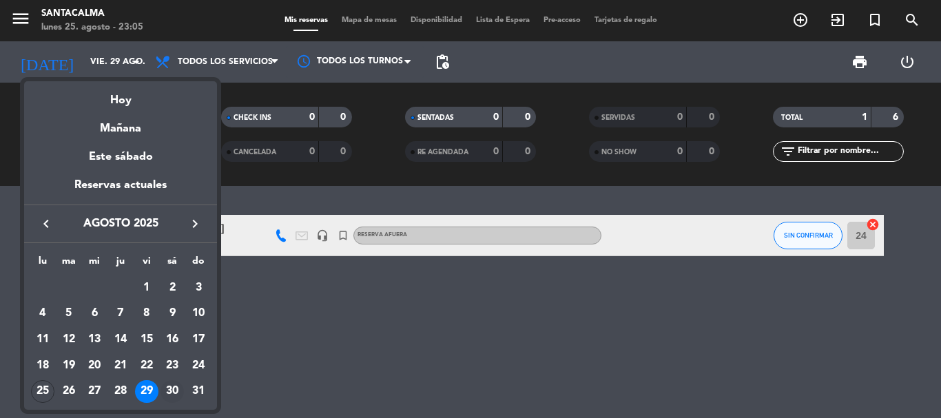
click at [174, 391] on div "30" at bounding box center [171, 391] width 23 height 23
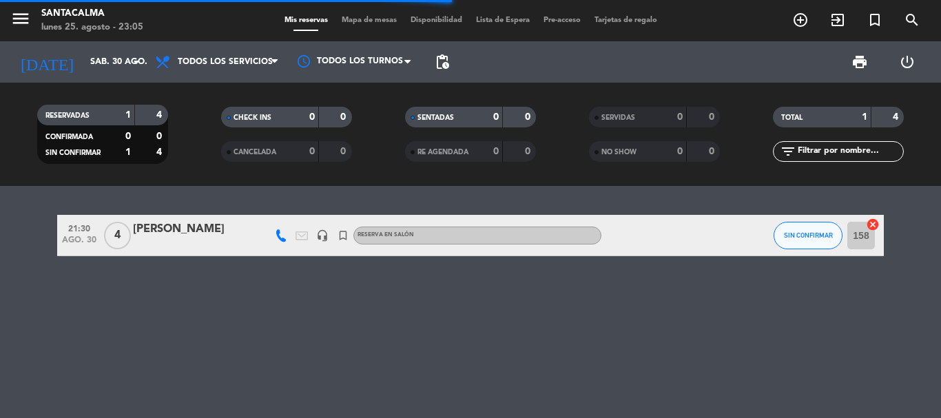
click at [180, 65] on span "Todos los servicios" at bounding box center [225, 62] width 95 height 10
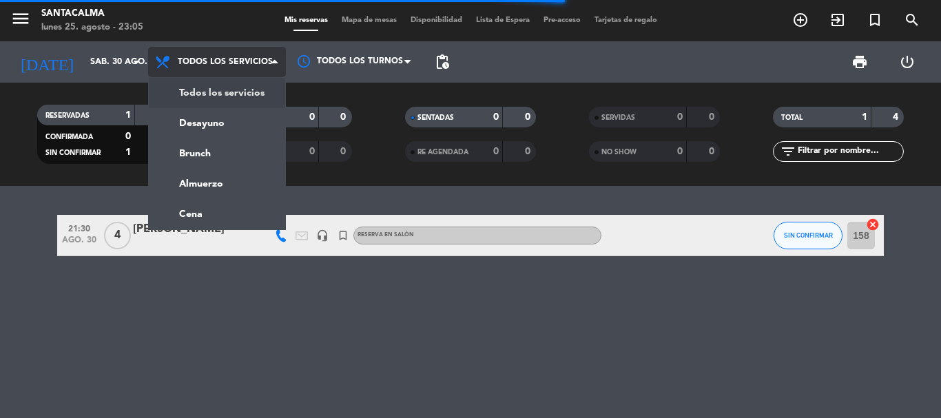
click at [205, 87] on div "menu Santacalma [DATE] 25. agosto - 23:05 Mis reservas Mapa de mesas Disponibil…" at bounding box center [470, 93] width 941 height 186
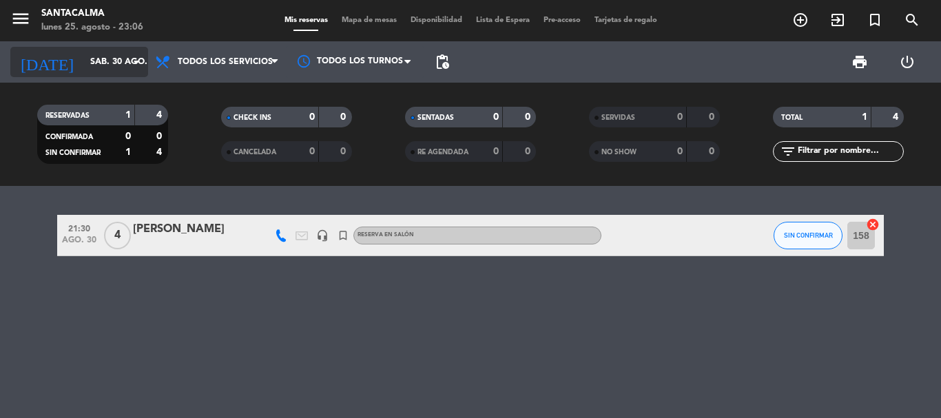
click at [103, 58] on input "sáb. 30 ago." at bounding box center [141, 61] width 116 height 23
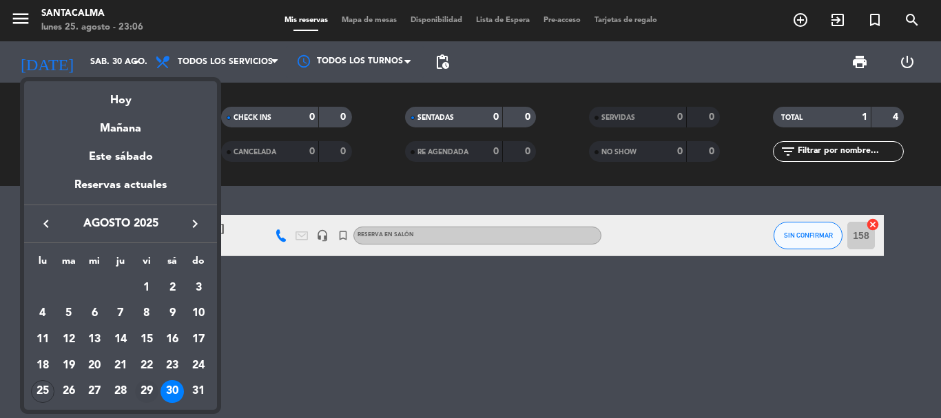
click at [142, 387] on div "29" at bounding box center [146, 391] width 23 height 23
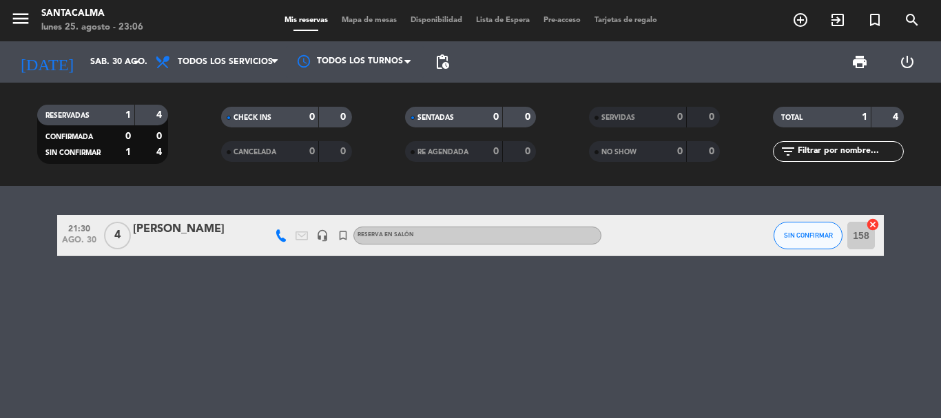
type input "vie. 29 ago."
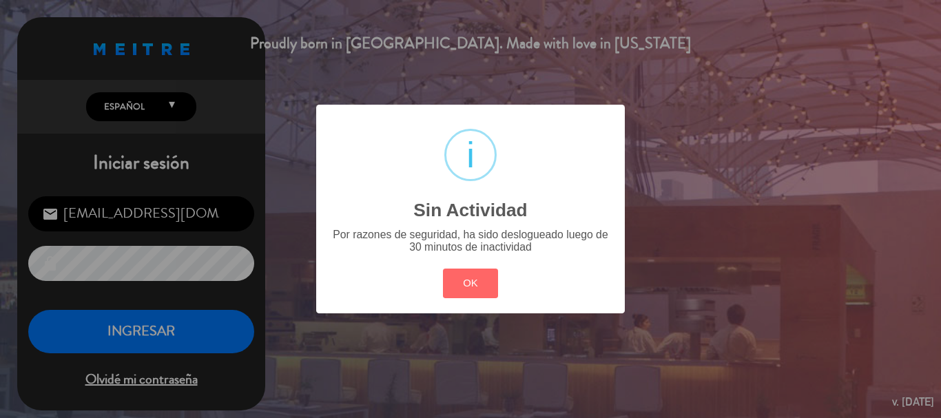
click at [204, 340] on div "? ! i Sin Actividad × Por razones de seguridad, ha sido deslogueado luego de 30…" at bounding box center [470, 209] width 941 height 418
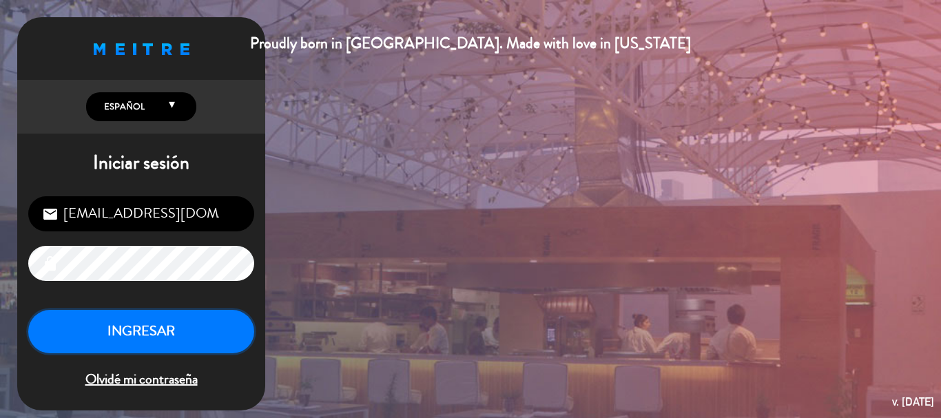
click at [204, 340] on button "INGRESAR" at bounding box center [141, 331] width 226 height 43
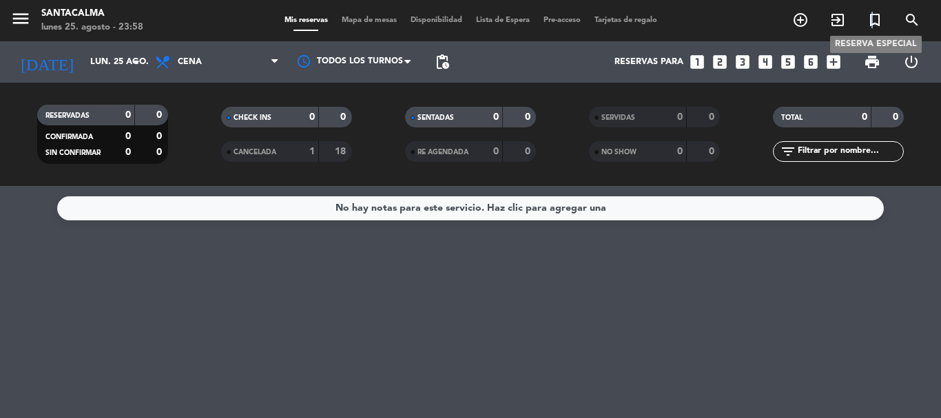
click at [873, 19] on icon "turned_in_not" at bounding box center [874, 20] width 17 height 17
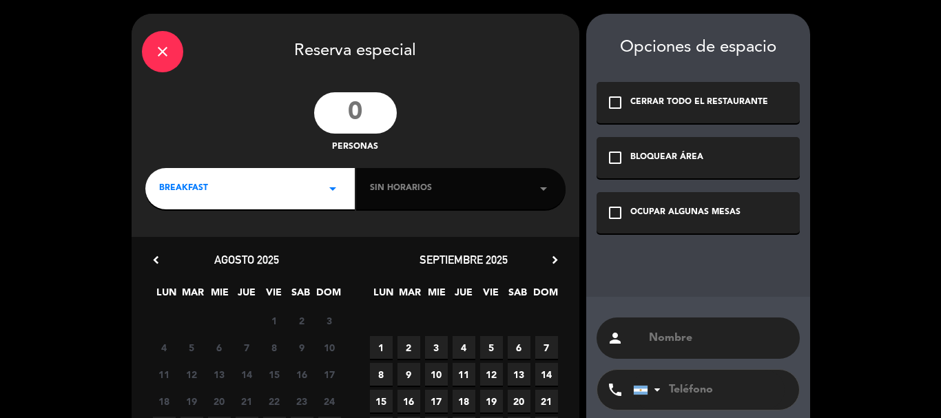
click at [659, 337] on input "text" at bounding box center [718, 338] width 142 height 19
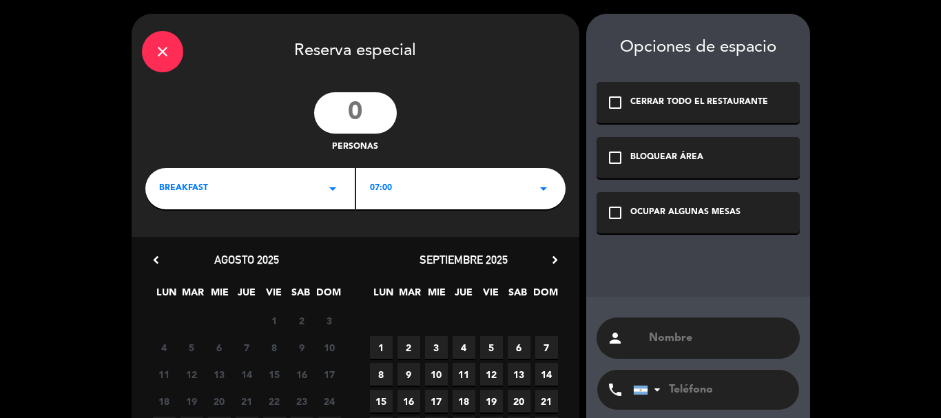
paste input "[PERSON_NAME]"
type input "[PERSON_NAME]"
click at [697, 384] on input "tel" at bounding box center [709, 390] width 152 height 40
click at [675, 392] on input "tel" at bounding box center [709, 390] width 152 height 40
paste input "3517078430"
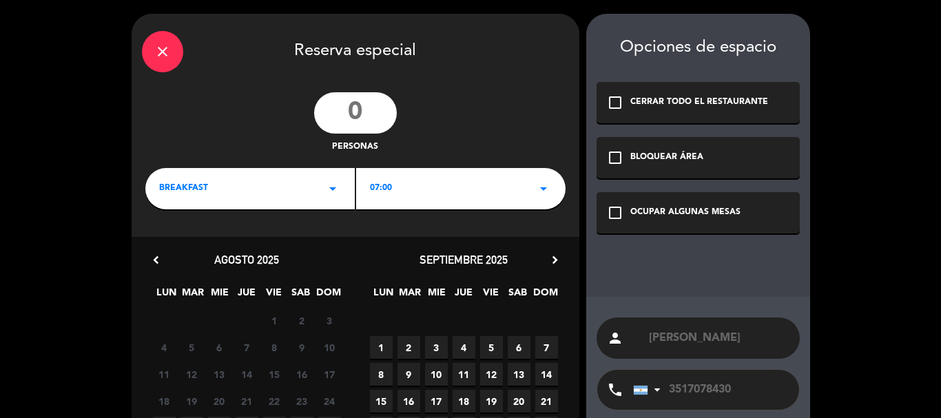
type input "3517078430"
click at [610, 214] on icon "check_box_outline_blank" at bounding box center [615, 213] width 17 height 17
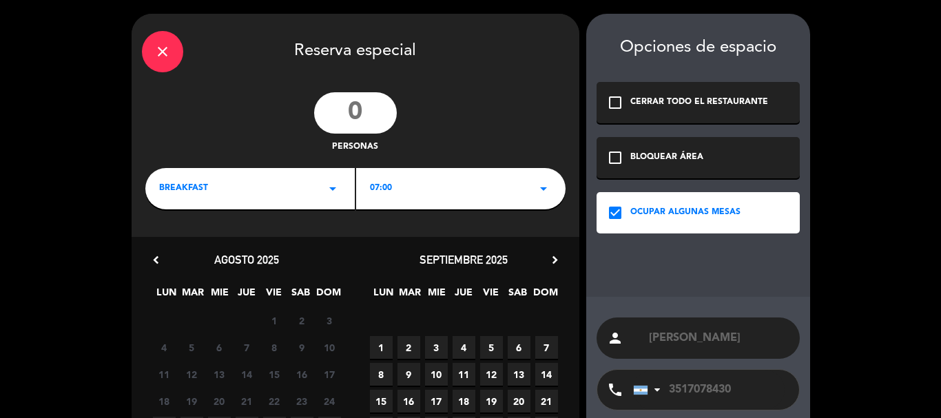
click at [360, 111] on input "number" at bounding box center [355, 112] width 83 height 41
type input "2"
click at [271, 191] on div "BREAKFAST arrow_drop_down" at bounding box center [249, 188] width 209 height 41
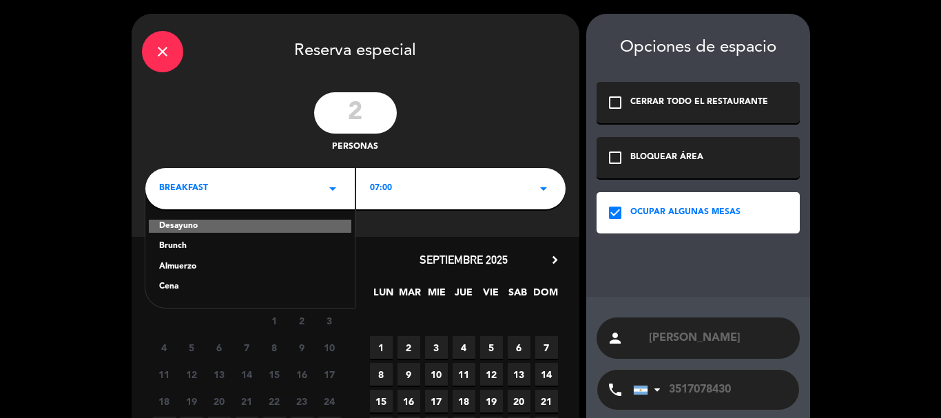
click at [165, 282] on div "Cena" at bounding box center [250, 287] width 182 height 14
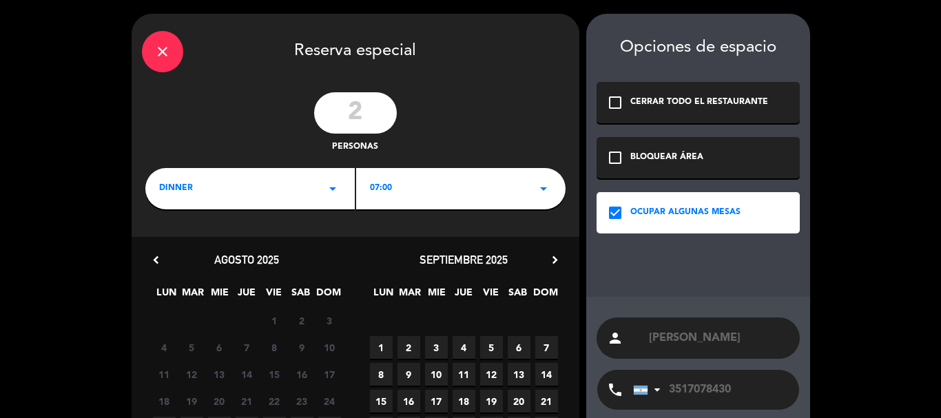
click at [381, 188] on span "07:00" at bounding box center [381, 189] width 22 height 14
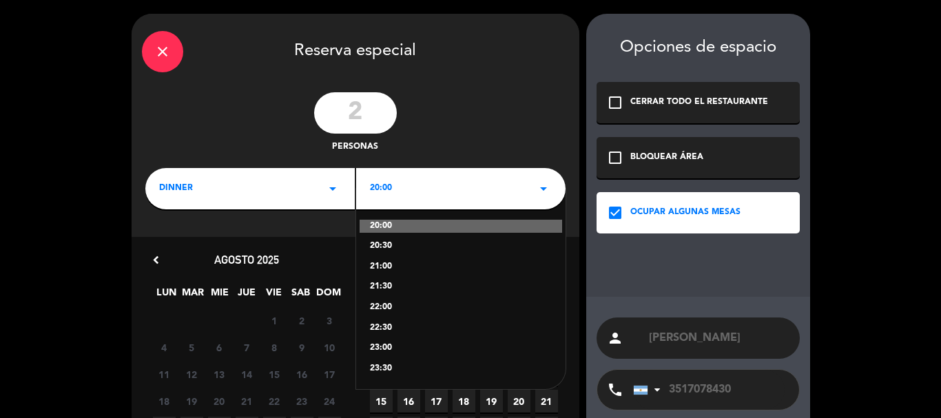
click at [378, 288] on div "21:30" at bounding box center [461, 287] width 182 height 14
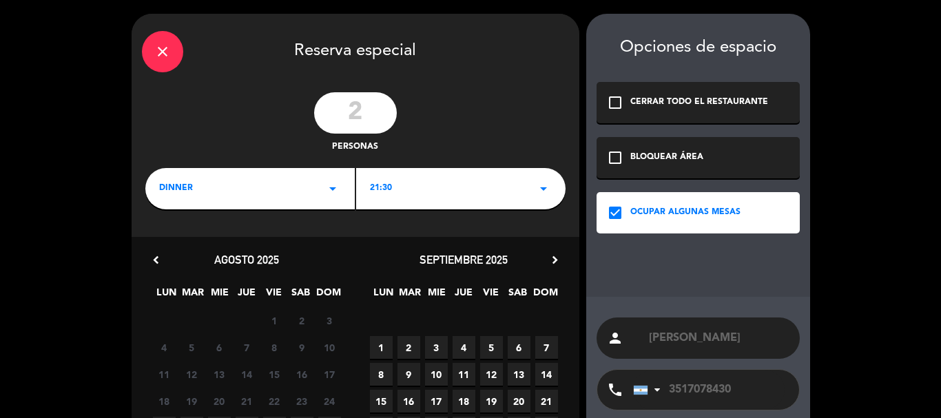
scroll to position [132, 0]
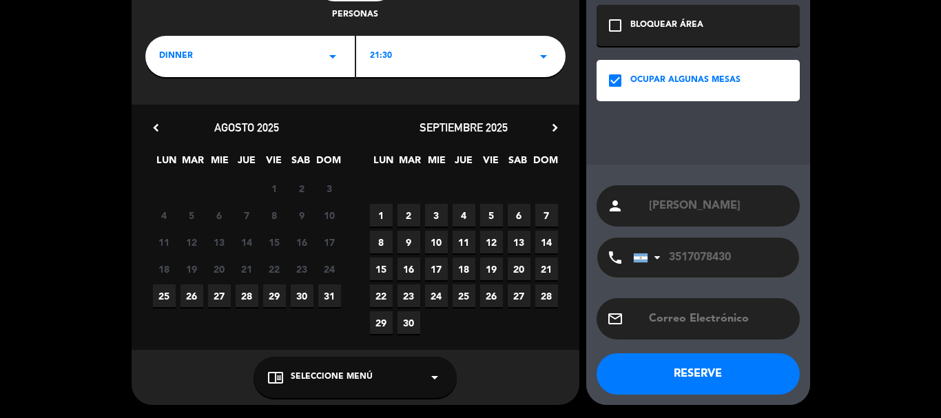
click at [298, 293] on span "30" at bounding box center [302, 295] width 23 height 23
click at [322, 385] on div "chrome_reader_mode Seleccione Menú arrow_drop_down" at bounding box center [354, 377] width 203 height 41
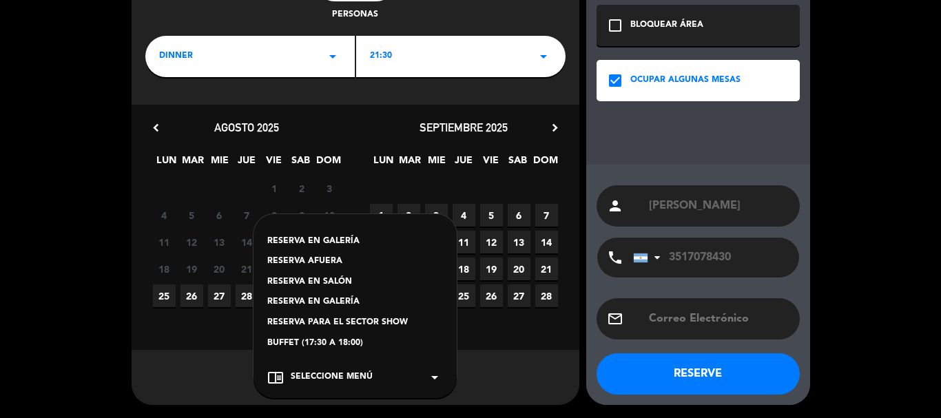
click at [323, 261] on div "RESERVA AFUERA" at bounding box center [355, 262] width 176 height 14
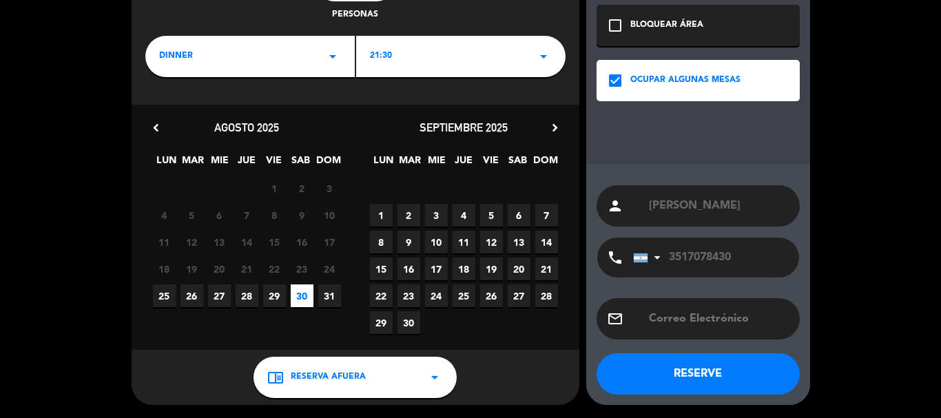
click at [311, 382] on span "RESERVA AFUERA" at bounding box center [328, 378] width 75 height 14
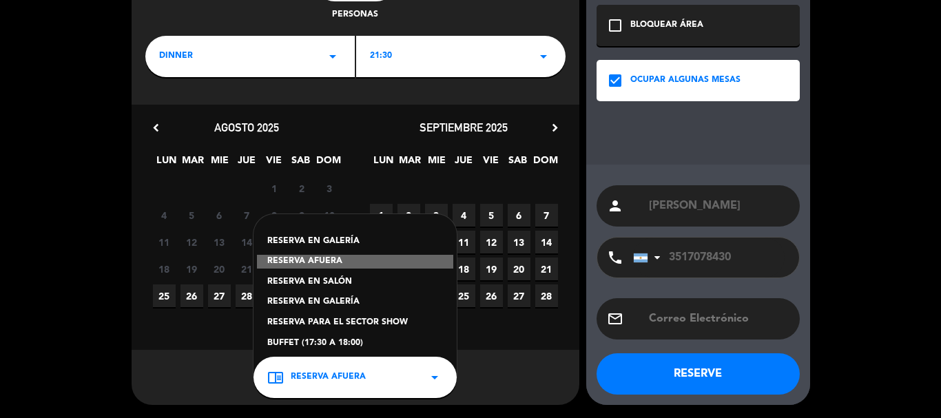
click at [313, 281] on div "RESERVA EN SALÓN" at bounding box center [355, 283] width 176 height 14
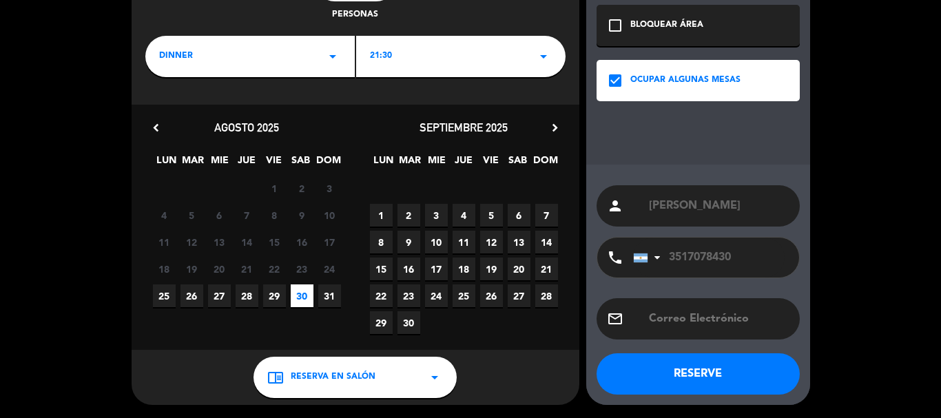
click at [678, 372] on button "RESERVE" at bounding box center [697, 373] width 203 height 41
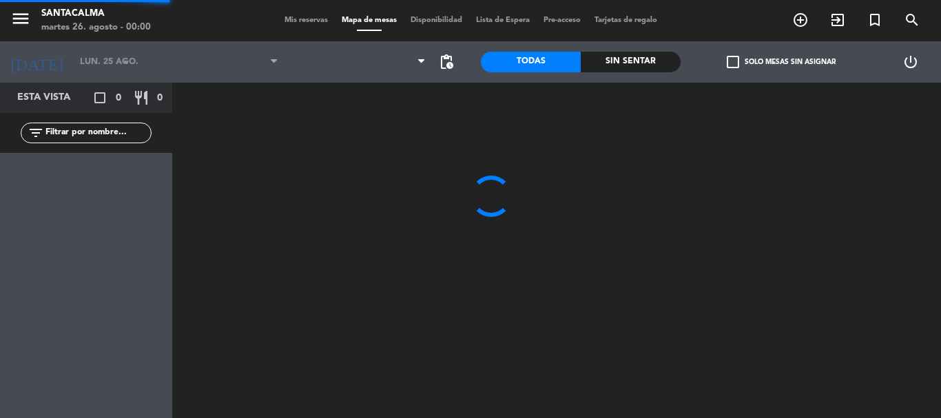
type input "sáb. 30 ago."
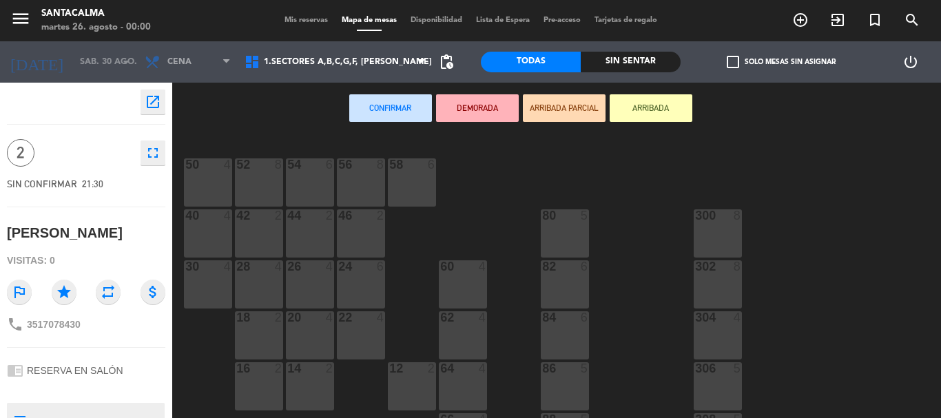
scroll to position [207, 0]
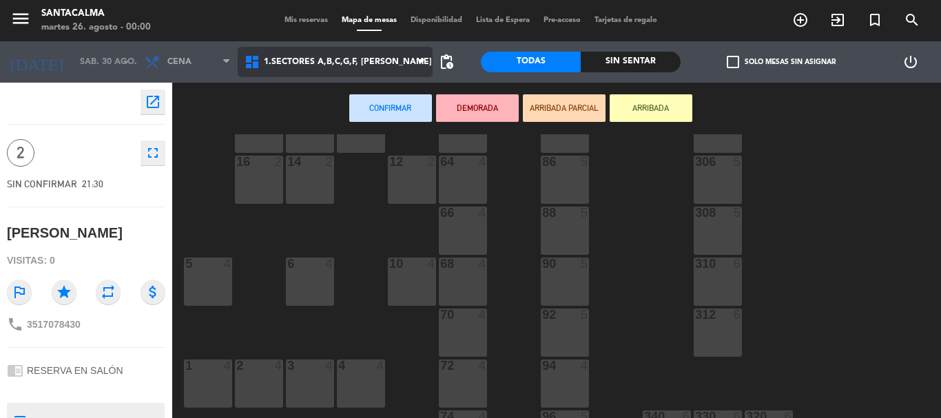
click at [376, 51] on span "1.Sectores A,B,C,G,F, [PERSON_NAME]" at bounding box center [335, 62] width 195 height 30
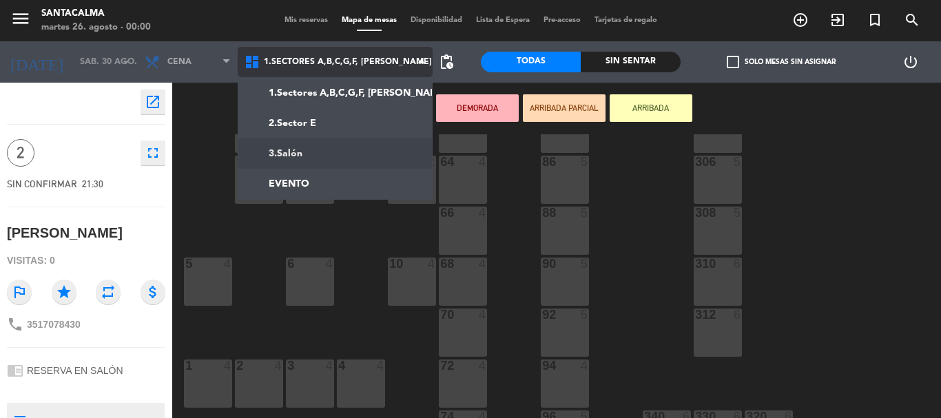
click at [360, 148] on ng-component "menu Santacalma [DATE] 26. agosto - 00:00 Mis reservas Mapa de mesas Disponibil…" at bounding box center [470, 209] width 941 height 418
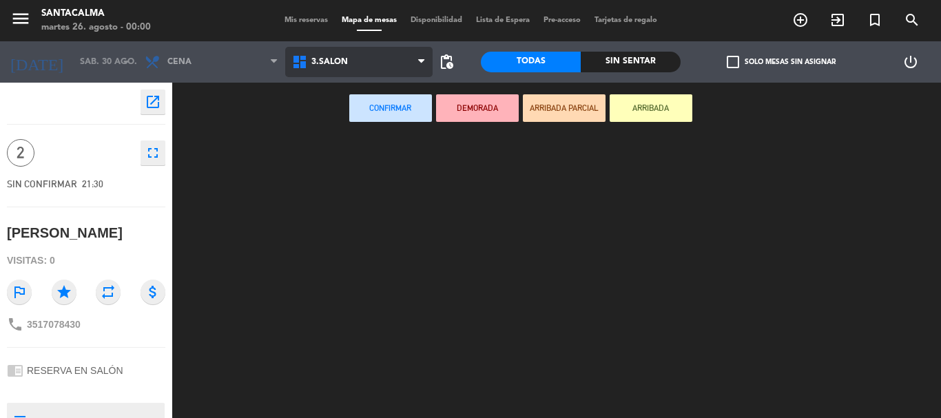
scroll to position [0, 0]
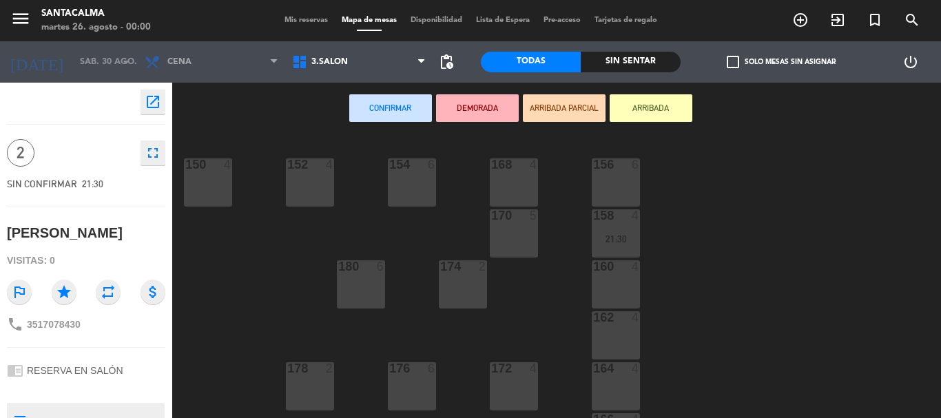
click at [447, 280] on div "174 2" at bounding box center [463, 284] width 48 height 48
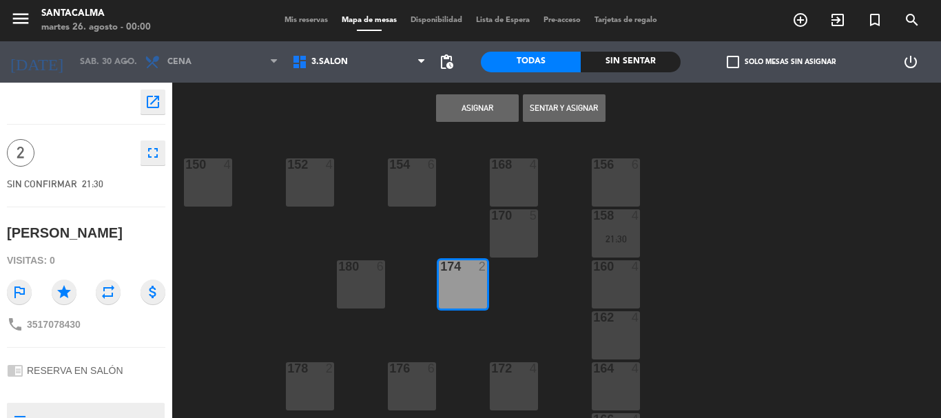
click at [495, 100] on button "Asignar" at bounding box center [477, 108] width 83 height 28
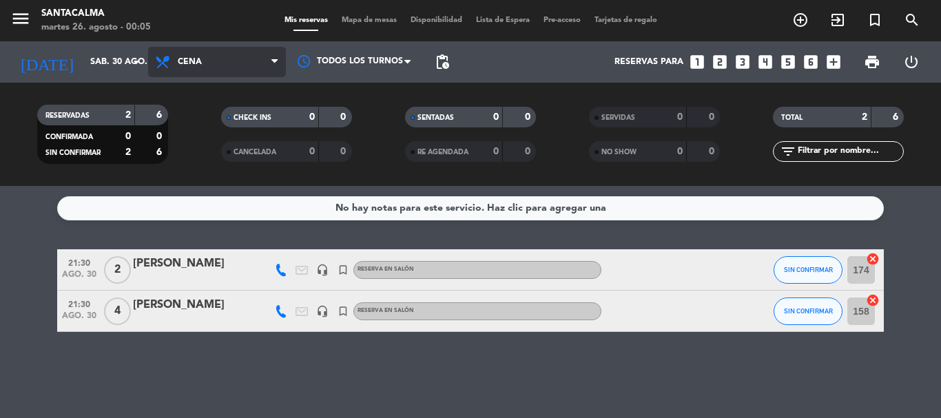
click at [195, 56] on span "Cena" at bounding box center [217, 62] width 138 height 30
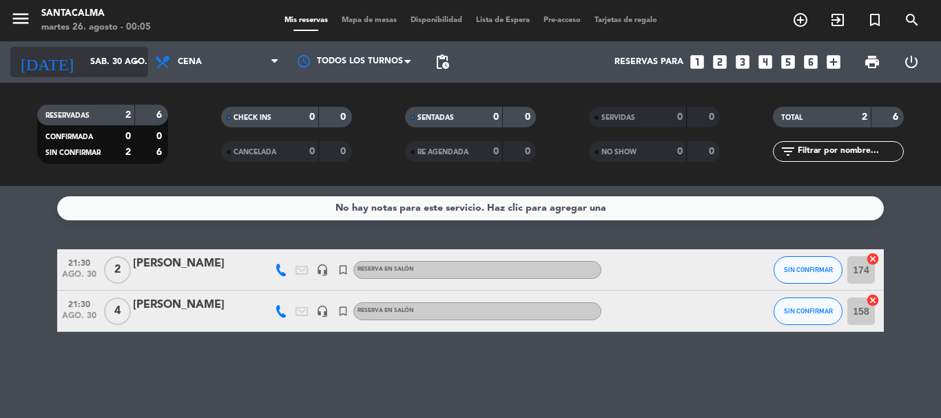
click at [83, 70] on input "sáb. 30 ago." at bounding box center [141, 61] width 116 height 23
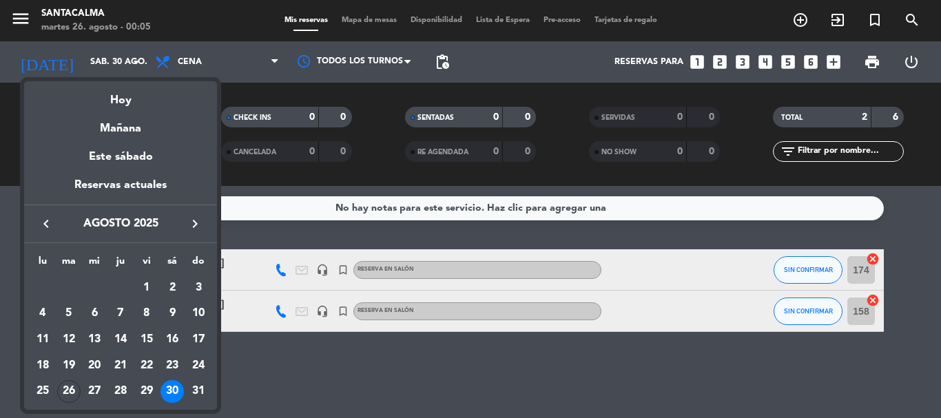
drag, startPoint x: 111, startPoint y: 105, endPoint x: 221, endPoint y: 87, distance: 111.8
click at [112, 105] on div "Hoy" at bounding box center [120, 95] width 193 height 28
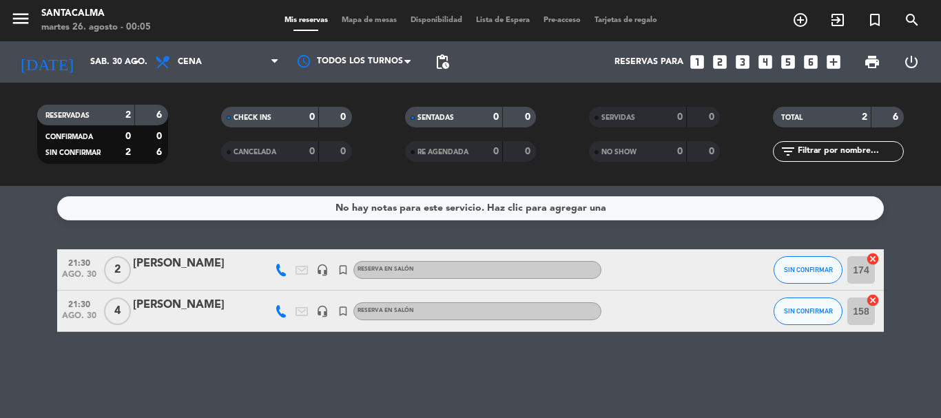
type input "[DATE]"
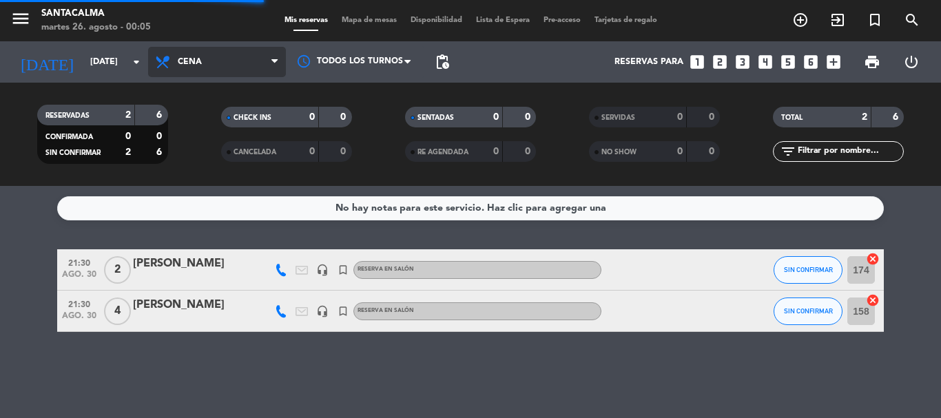
click at [227, 67] on span "Cena" at bounding box center [217, 62] width 138 height 30
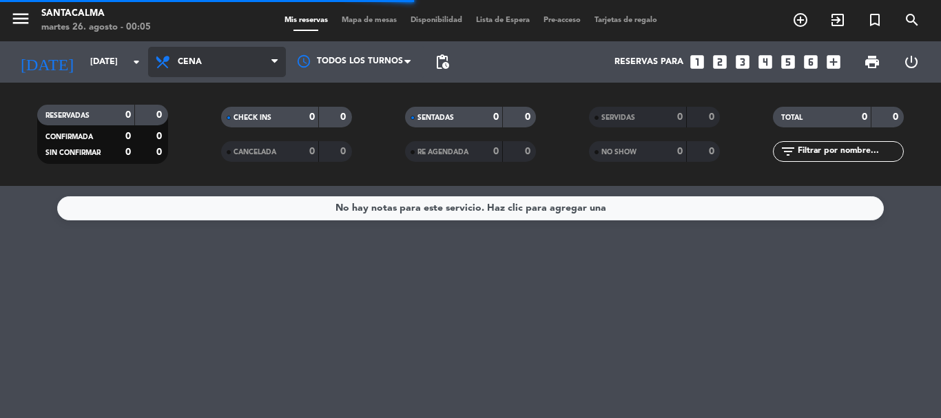
click at [220, 69] on span "Cena" at bounding box center [217, 62] width 138 height 30
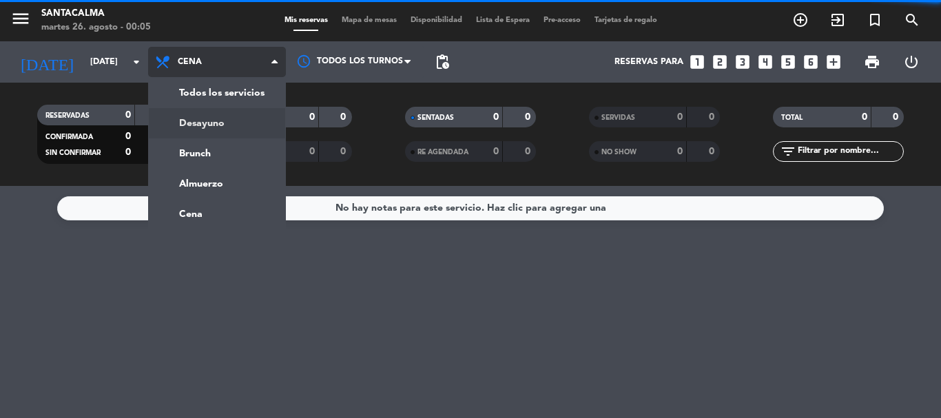
click at [220, 118] on div "menu Santacalma [DATE] 26. agosto - 00:05 Mis reservas Mapa de mesas Disponibil…" at bounding box center [470, 93] width 941 height 186
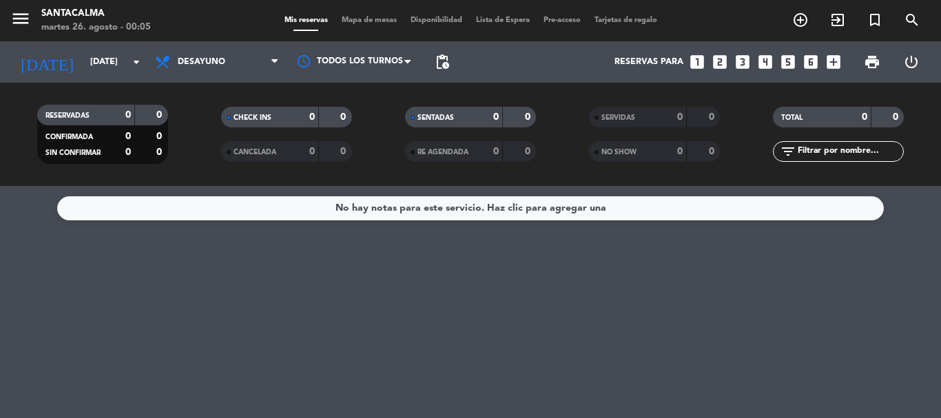
click at [196, 46] on div "Todos los servicios Desayuno Brunch Almuerzo Cena Desayuno Todos los servicios …" at bounding box center [217, 61] width 138 height 41
click at [207, 61] on span "Desayuno" at bounding box center [202, 62] width 48 height 10
click at [228, 170] on div "menu Santacalma [DATE] 26. agosto - 00:05 Mis reservas Mapa de mesas Disponibil…" at bounding box center [470, 93] width 941 height 186
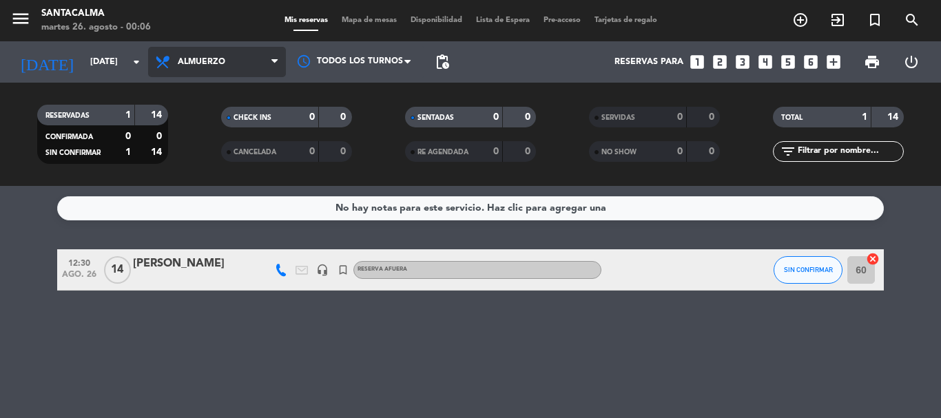
click at [236, 62] on span "Almuerzo" at bounding box center [217, 62] width 138 height 30
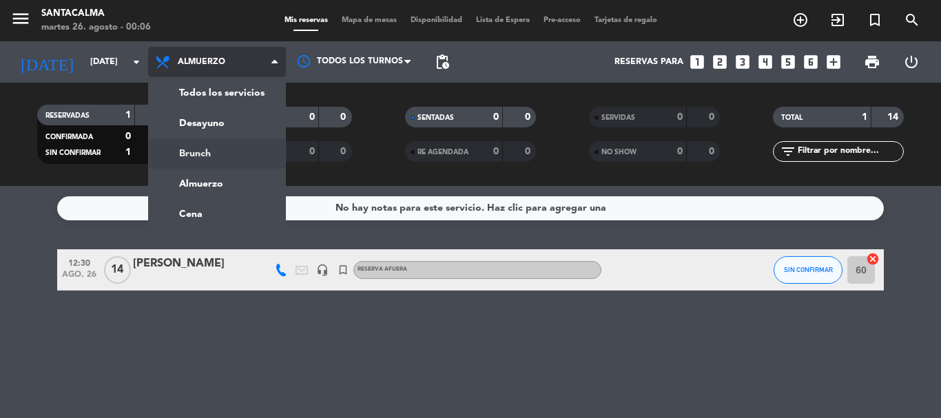
click at [201, 147] on div "menu Santacalma [DATE] 26. agosto - 00:06 Mis reservas Mapa de mesas Disponibil…" at bounding box center [470, 93] width 941 height 186
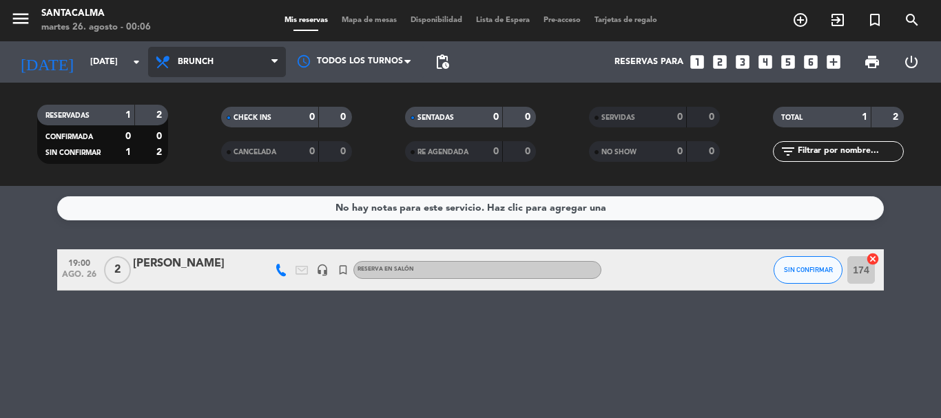
click at [220, 59] on span "Brunch" at bounding box center [217, 62] width 138 height 30
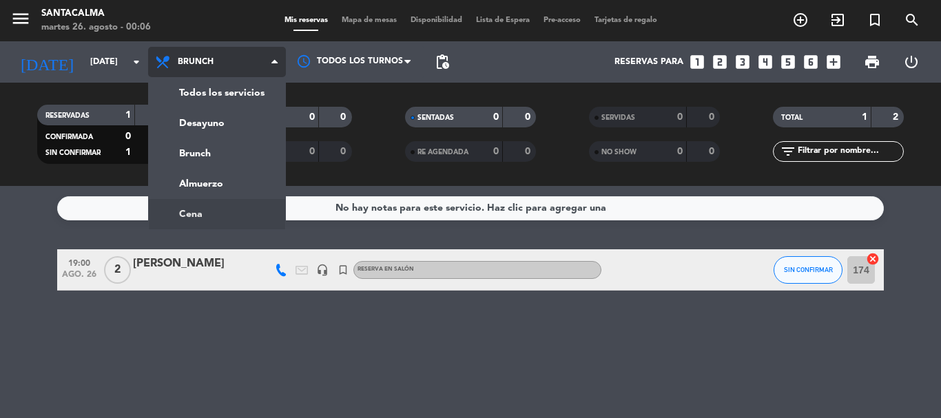
click at [196, 214] on ng-component "menu Santacalma [DATE] 26. agosto - 00:06 Mis reservas Mapa de mesas Disponibil…" at bounding box center [470, 209] width 941 height 418
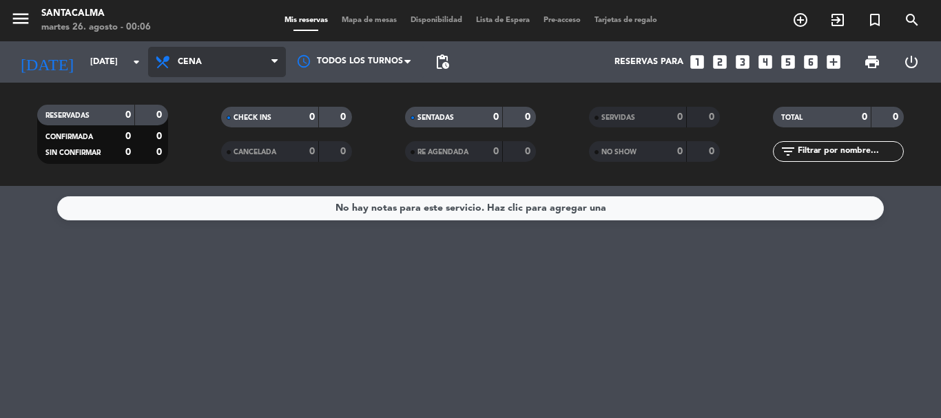
drag, startPoint x: 180, startPoint y: 68, endPoint x: 180, endPoint y: 79, distance: 11.0
click at [180, 69] on span "Cena" at bounding box center [217, 62] width 138 height 30
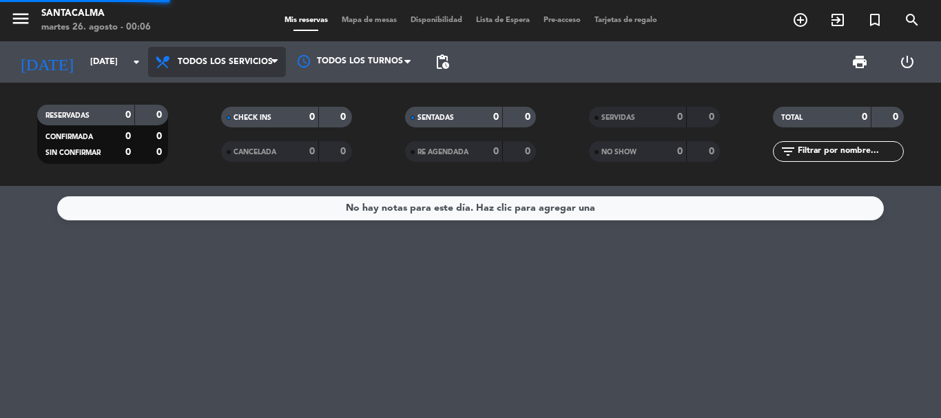
click at [192, 96] on div "menu Santacalma [DATE] 26. agosto - 00:06 Mis reservas Mapa de mesas Disponibil…" at bounding box center [470, 93] width 941 height 186
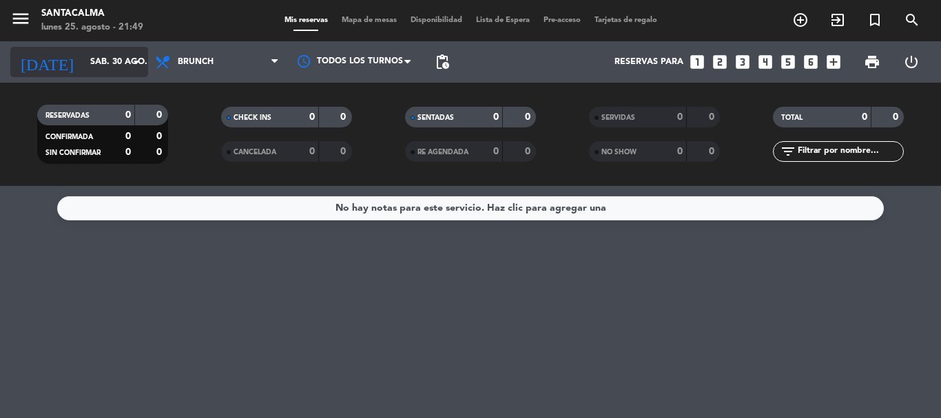
click at [87, 61] on input "sáb. 30 ago." at bounding box center [141, 61] width 116 height 23
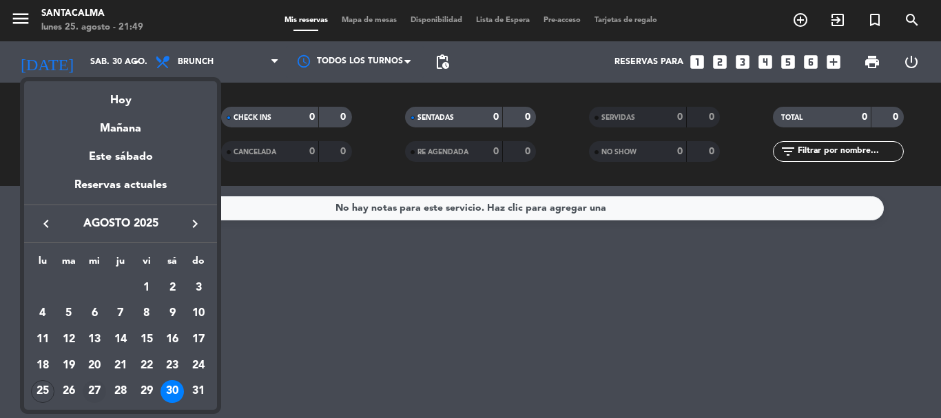
click at [91, 391] on div "27" at bounding box center [94, 391] width 23 height 23
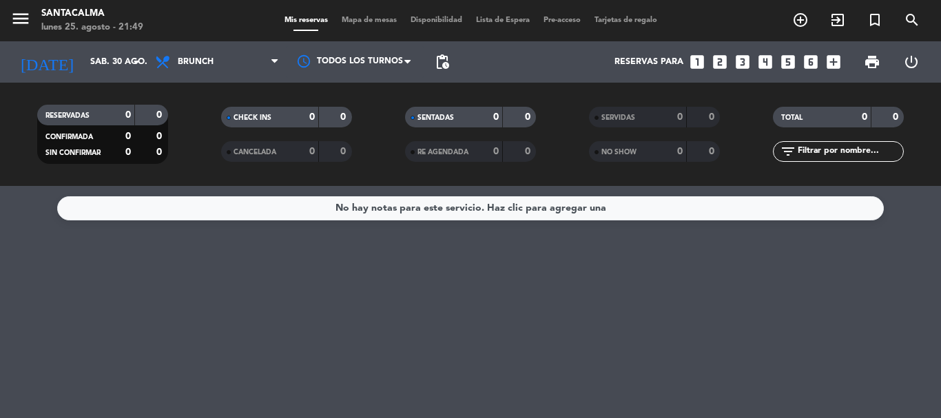
type input "mié. 27 ago."
click at [178, 61] on span "Brunch" at bounding box center [196, 62] width 36 height 10
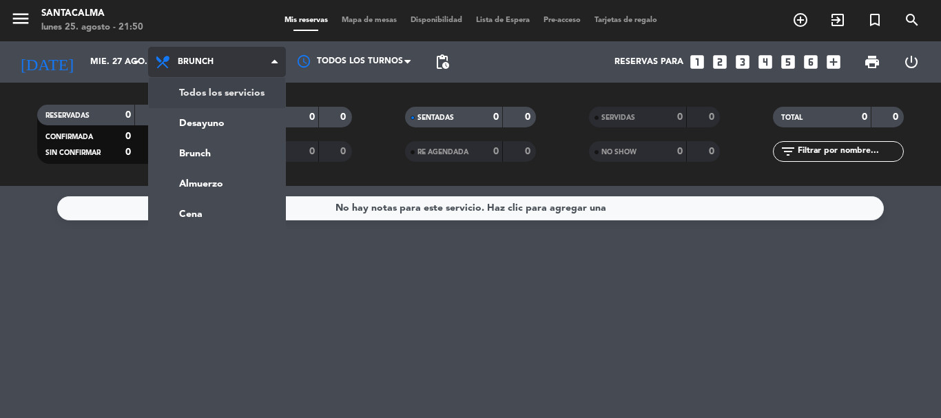
click at [193, 94] on div "menu Santacalma lunes 25. agosto - 21:50 Mis reservas Mapa de mesas Disponibili…" at bounding box center [470, 93] width 941 height 186
